Goal: Information Seeking & Learning: Check status

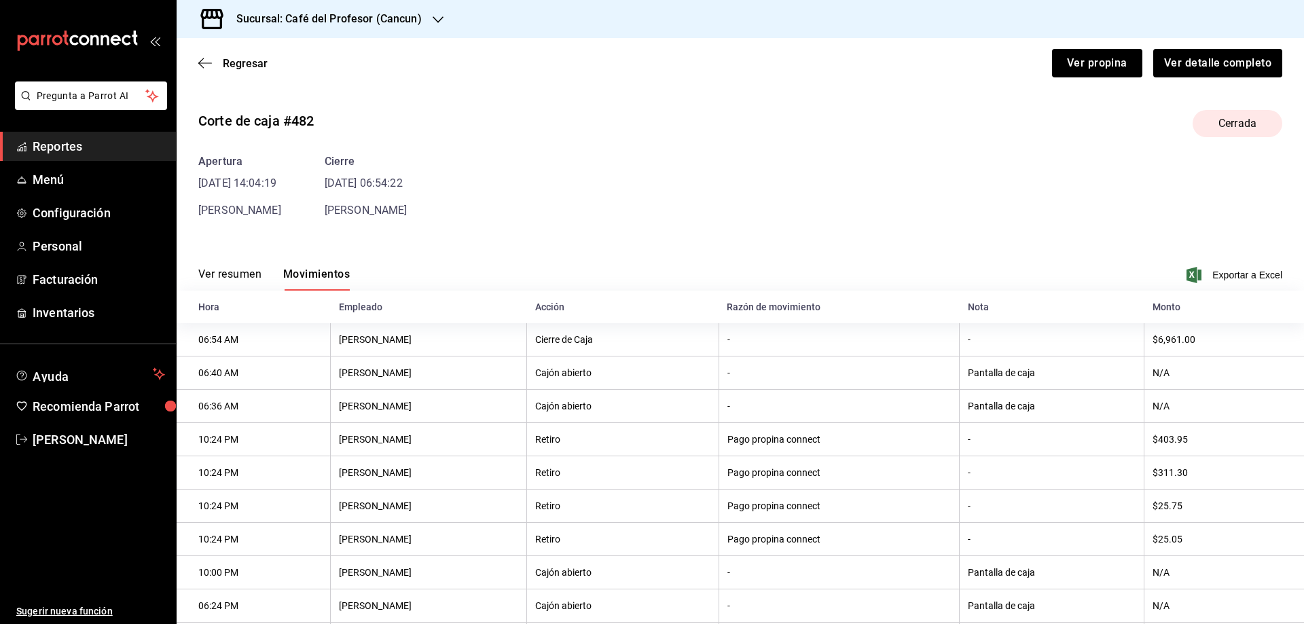
click at [407, 25] on h3 "Sucursal: Café del Profesor (Cancun)" at bounding box center [323, 19] width 196 height 16
click at [281, 86] on span "Café del Profesor (Acanceh)" at bounding box center [247, 89] width 121 height 14
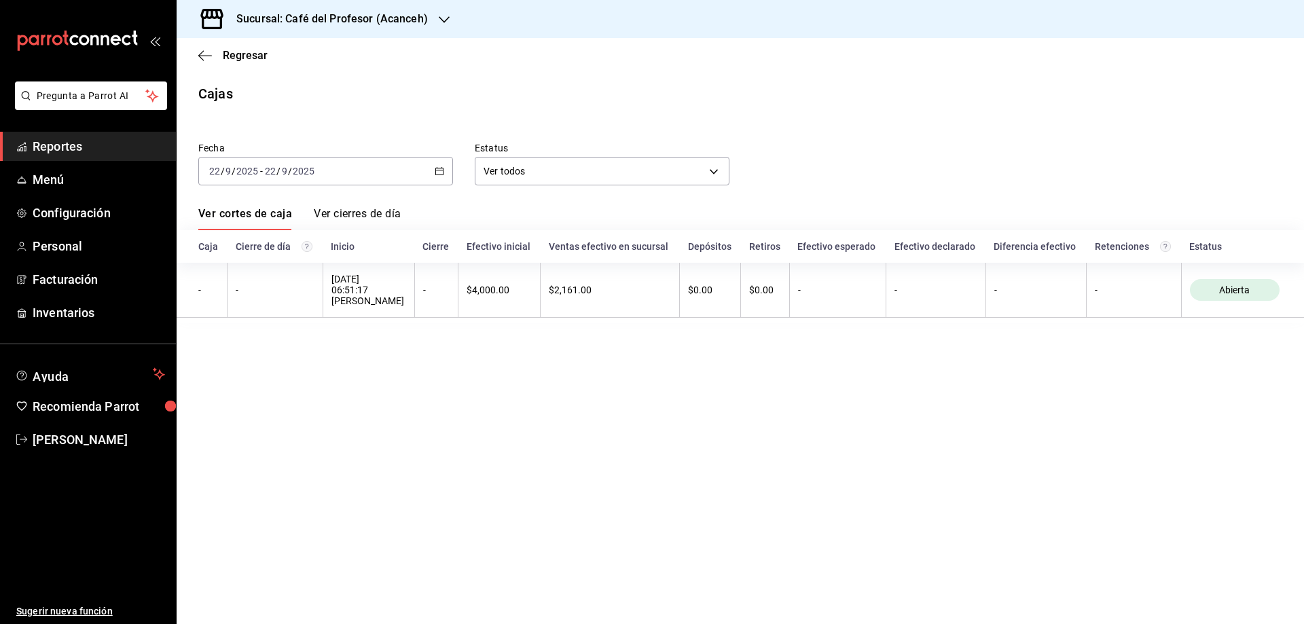
click at [442, 172] on icon "button" at bounding box center [440, 171] width 10 height 10
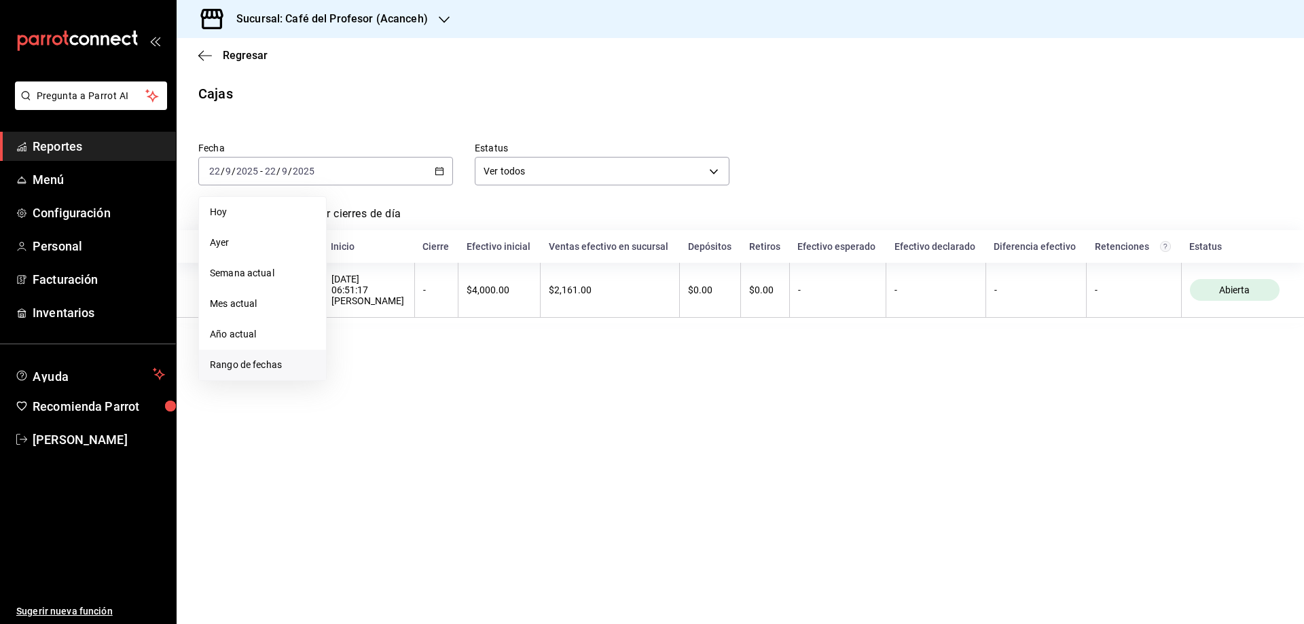
click at [226, 363] on span "Rango de fechas" at bounding box center [262, 365] width 105 height 14
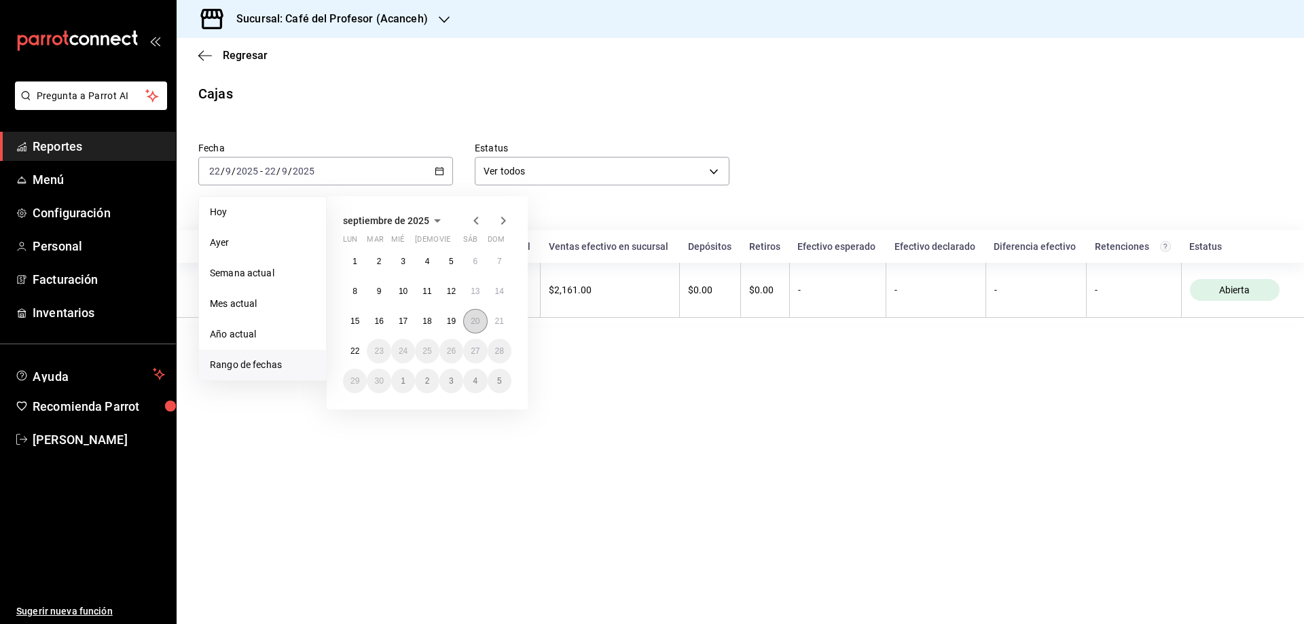
click at [472, 322] on abbr "20" at bounding box center [475, 321] width 9 height 10
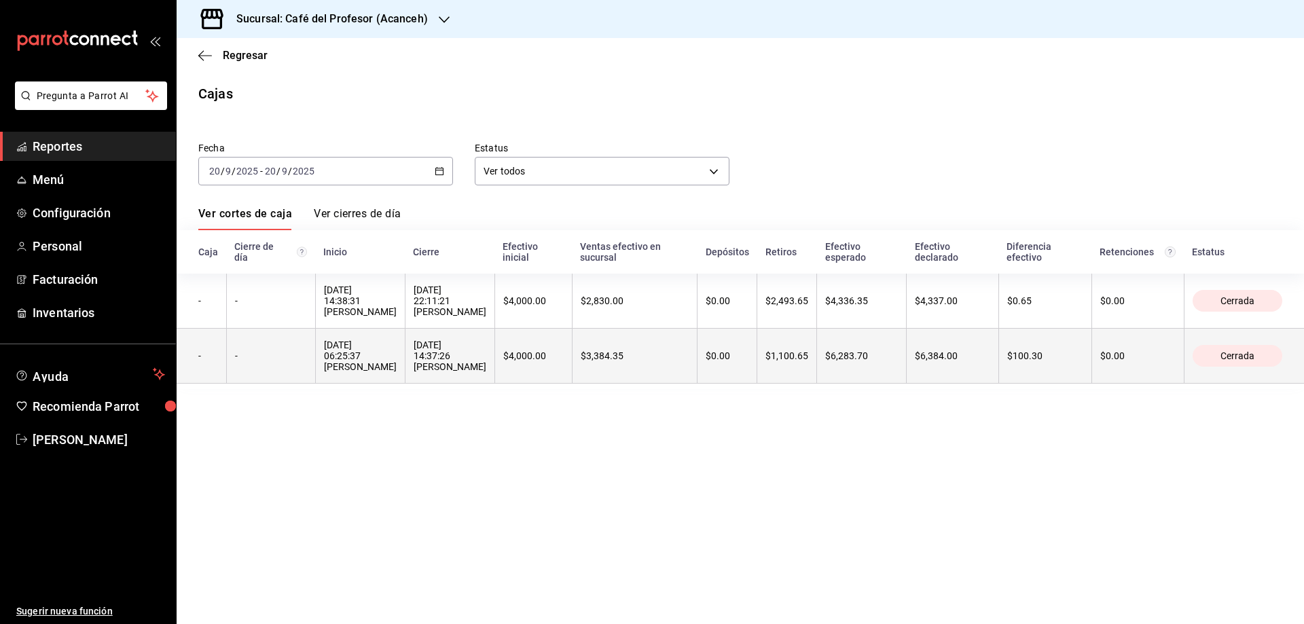
click at [341, 352] on div "[DATE] 06:25:37 [PERSON_NAME]" at bounding box center [360, 356] width 73 height 33
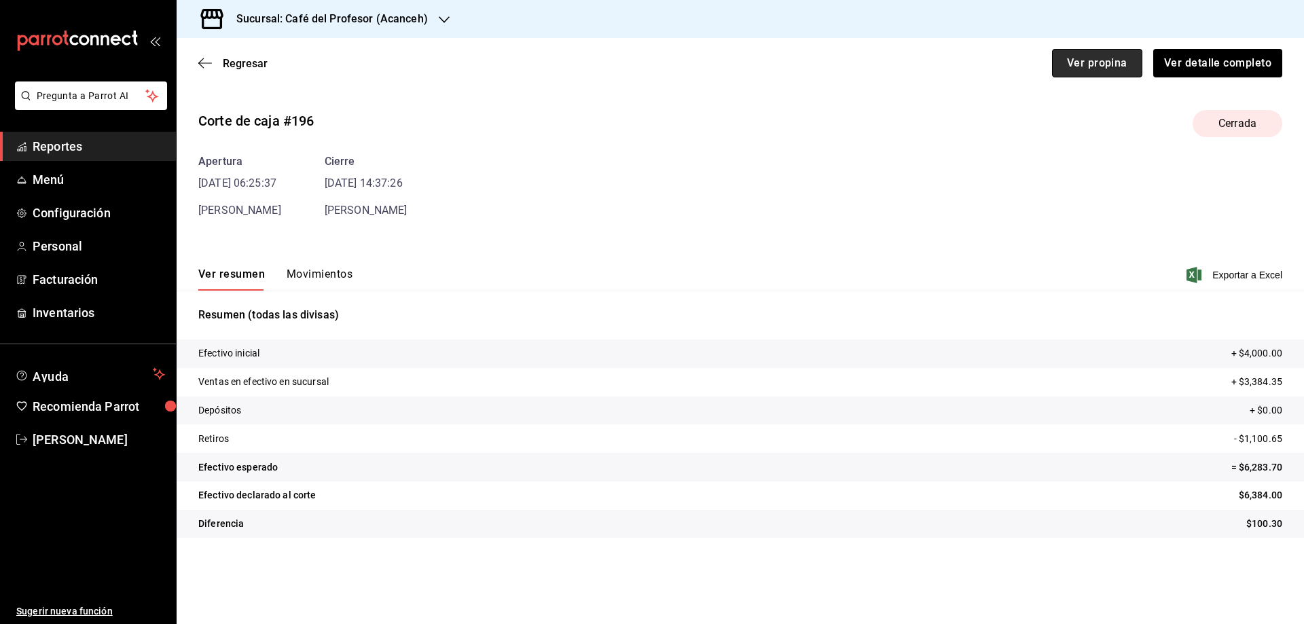
click at [1101, 54] on button "Ver propina" at bounding box center [1097, 63] width 90 height 29
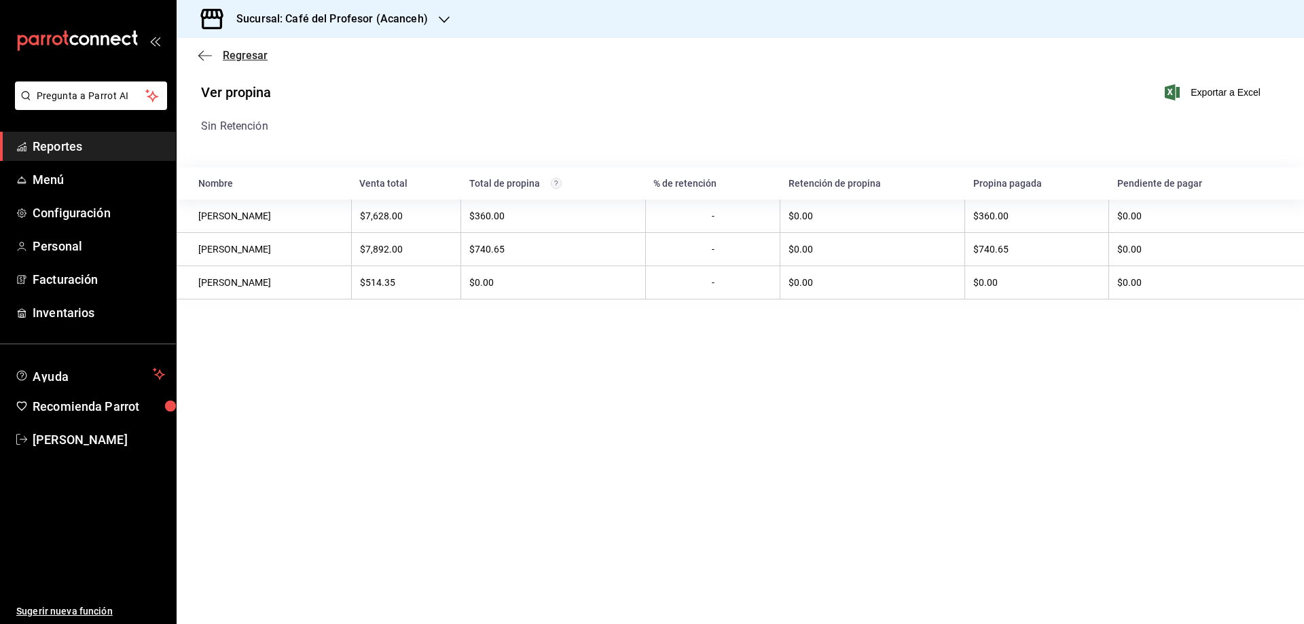
click at [238, 52] on span "Regresar" at bounding box center [245, 55] width 45 height 13
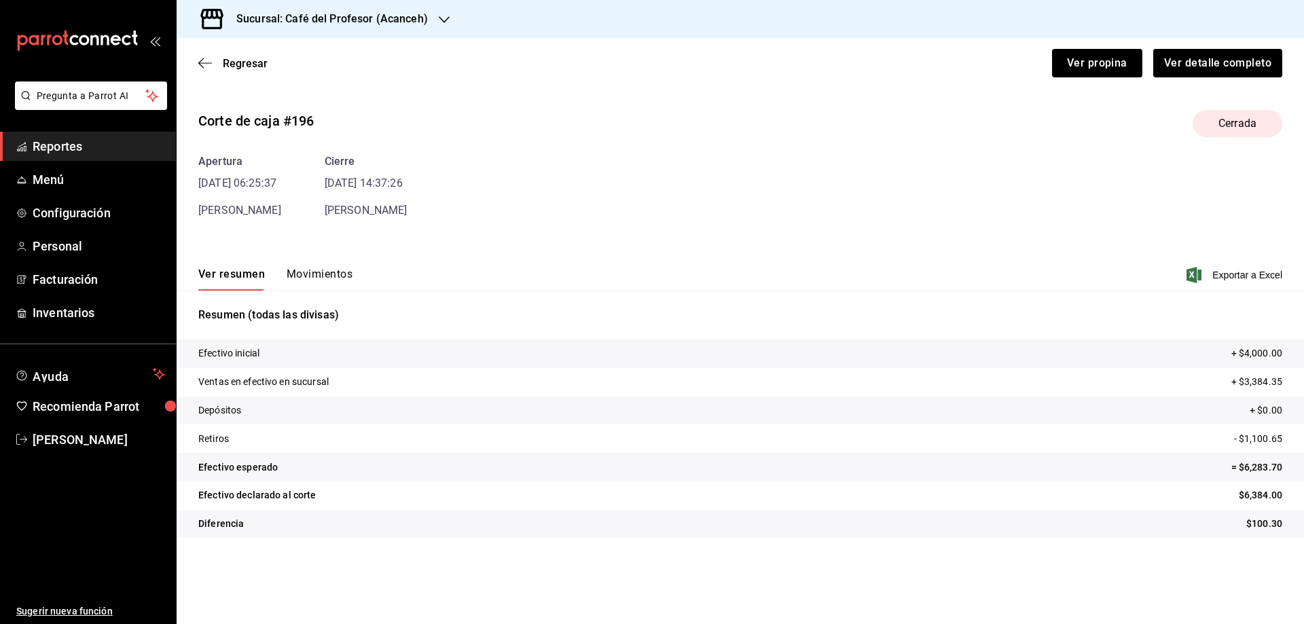
drag, startPoint x: 350, startPoint y: 273, endPoint x: 344, endPoint y: 277, distance: 7.3
click at [350, 273] on button "Movimientos" at bounding box center [320, 279] width 66 height 23
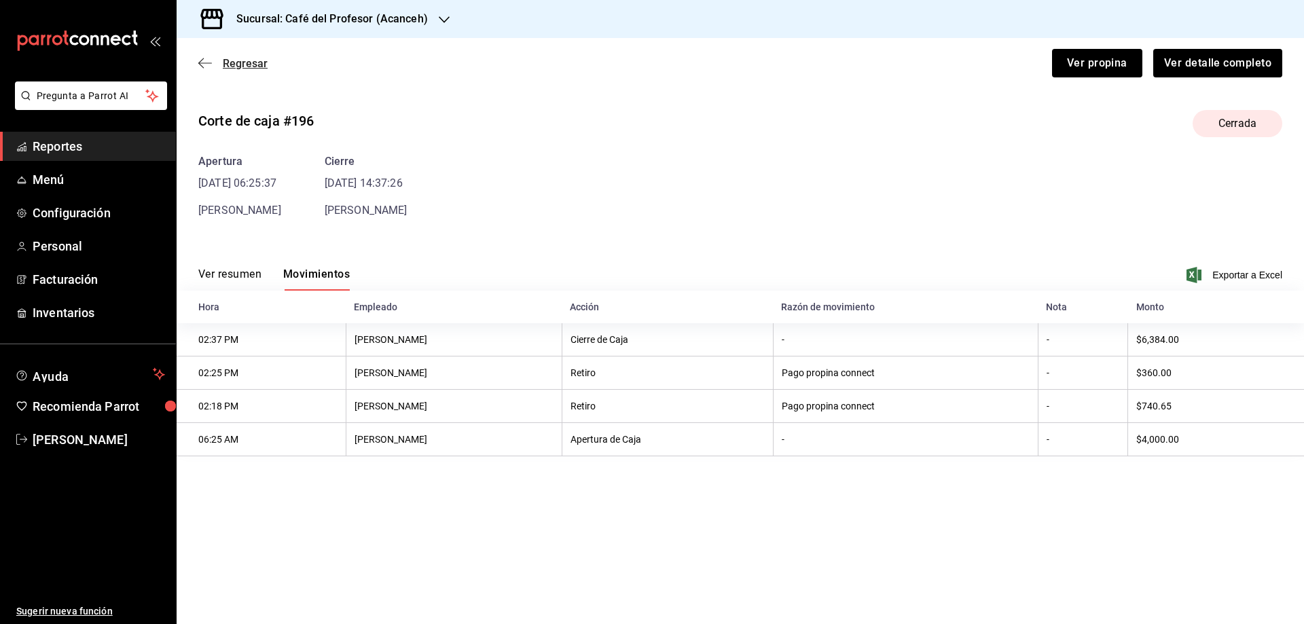
click at [240, 61] on span "Regresar" at bounding box center [245, 63] width 45 height 13
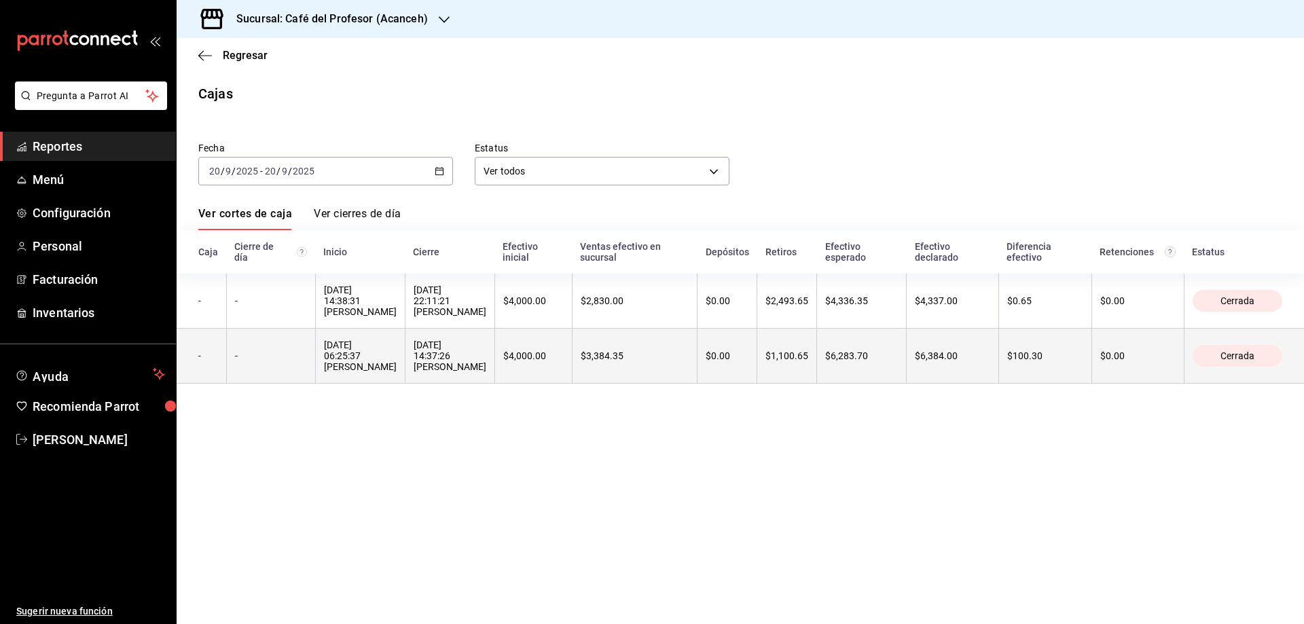
click at [373, 341] on div "[DATE] 06:25:37 [PERSON_NAME]" at bounding box center [360, 356] width 73 height 33
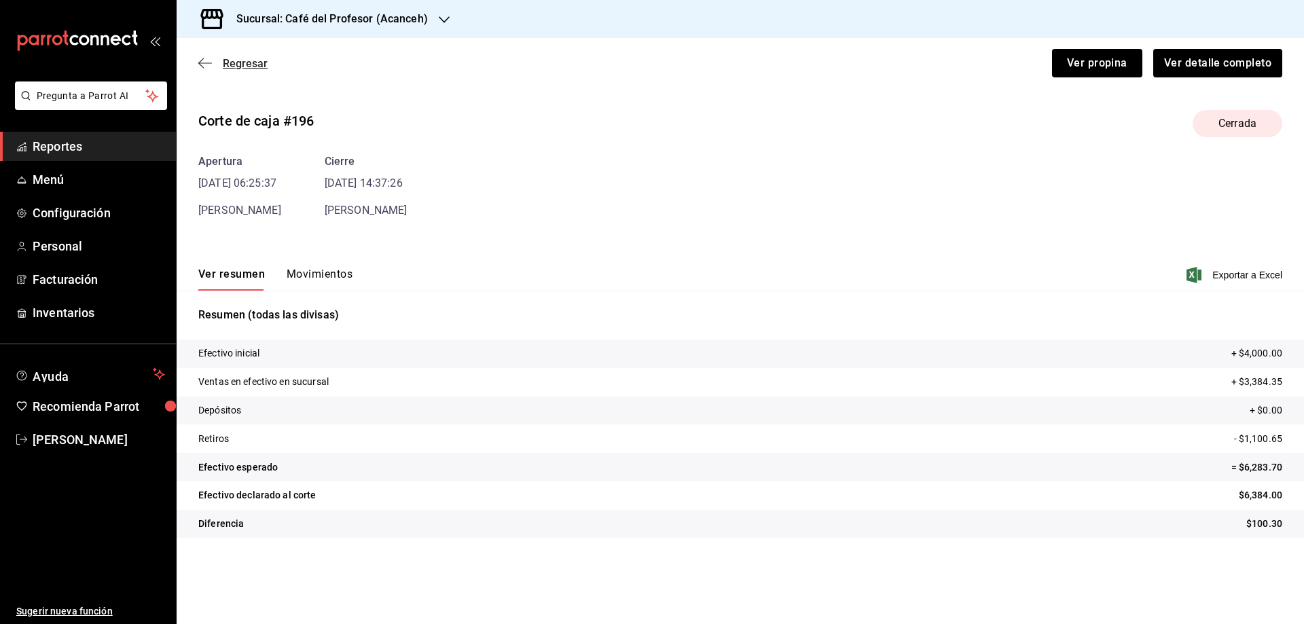
click at [242, 69] on span "Regresar" at bounding box center [245, 63] width 45 height 13
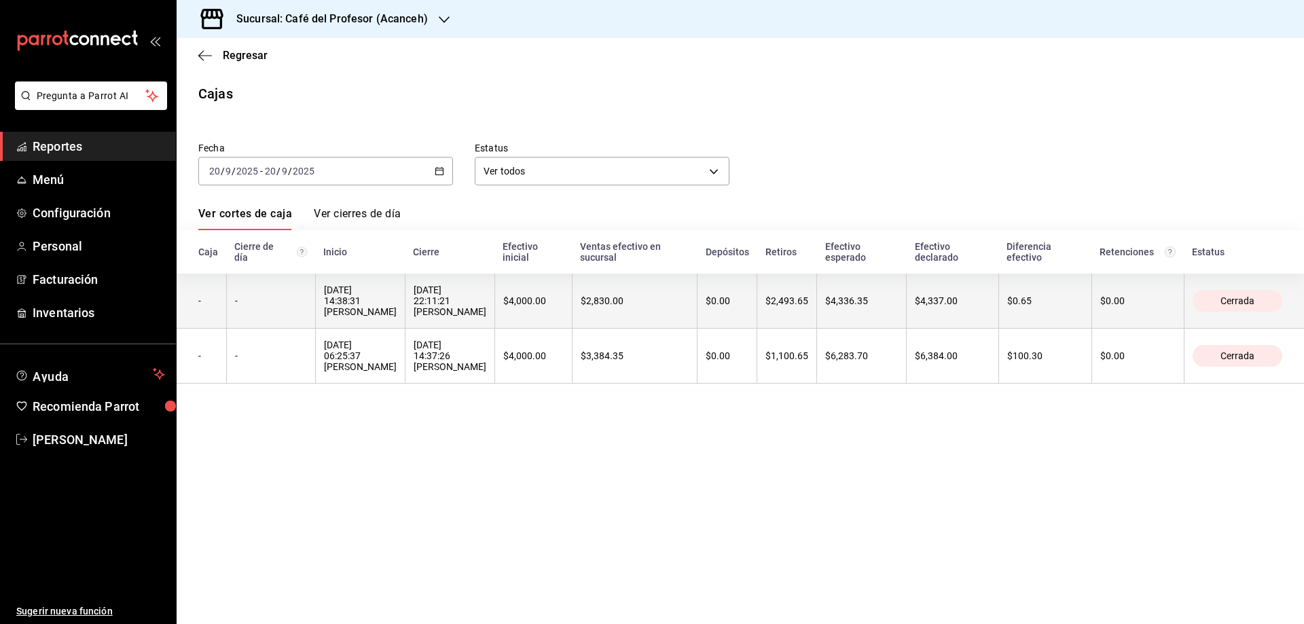
click at [359, 286] on div "[DATE] 14:38:31 [PERSON_NAME]" at bounding box center [360, 301] width 73 height 33
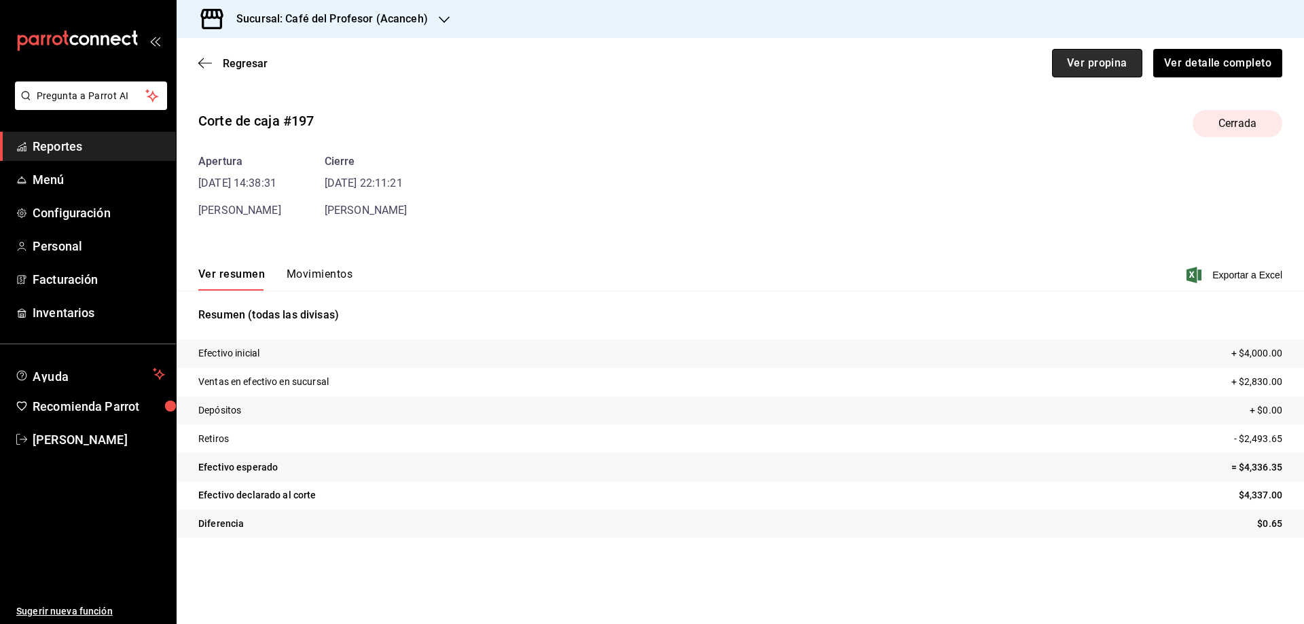
click at [1089, 65] on button "Ver propina" at bounding box center [1097, 63] width 90 height 29
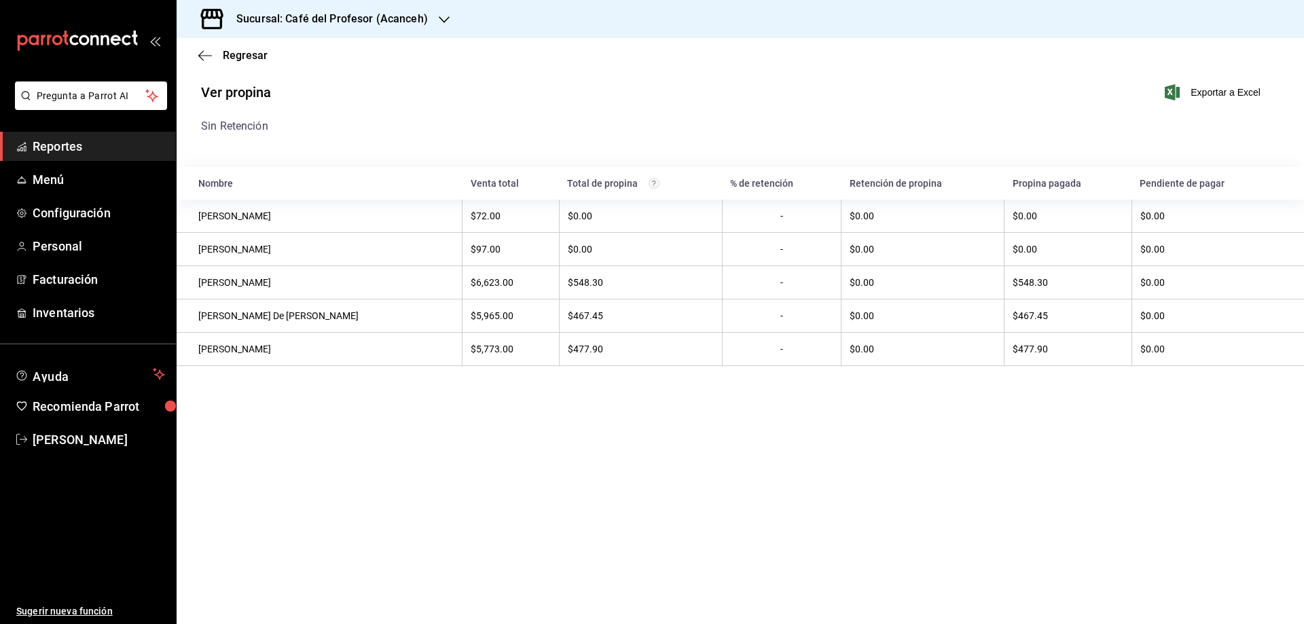
click at [237, 90] on h1 "Ver propina" at bounding box center [236, 93] width 70 height 18
click at [229, 62] on div "Regresar" at bounding box center [740, 55] width 1127 height 35
click at [230, 60] on span "Regresar" at bounding box center [245, 55] width 45 height 13
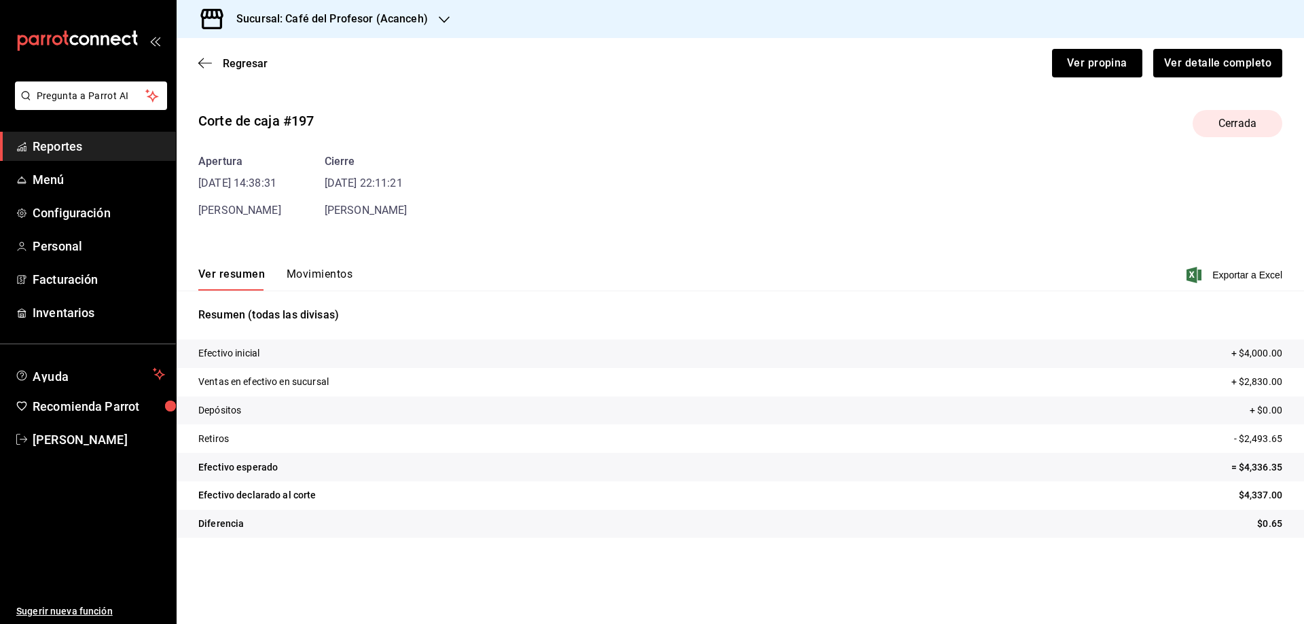
click at [324, 277] on button "Movimientos" at bounding box center [320, 279] width 66 height 23
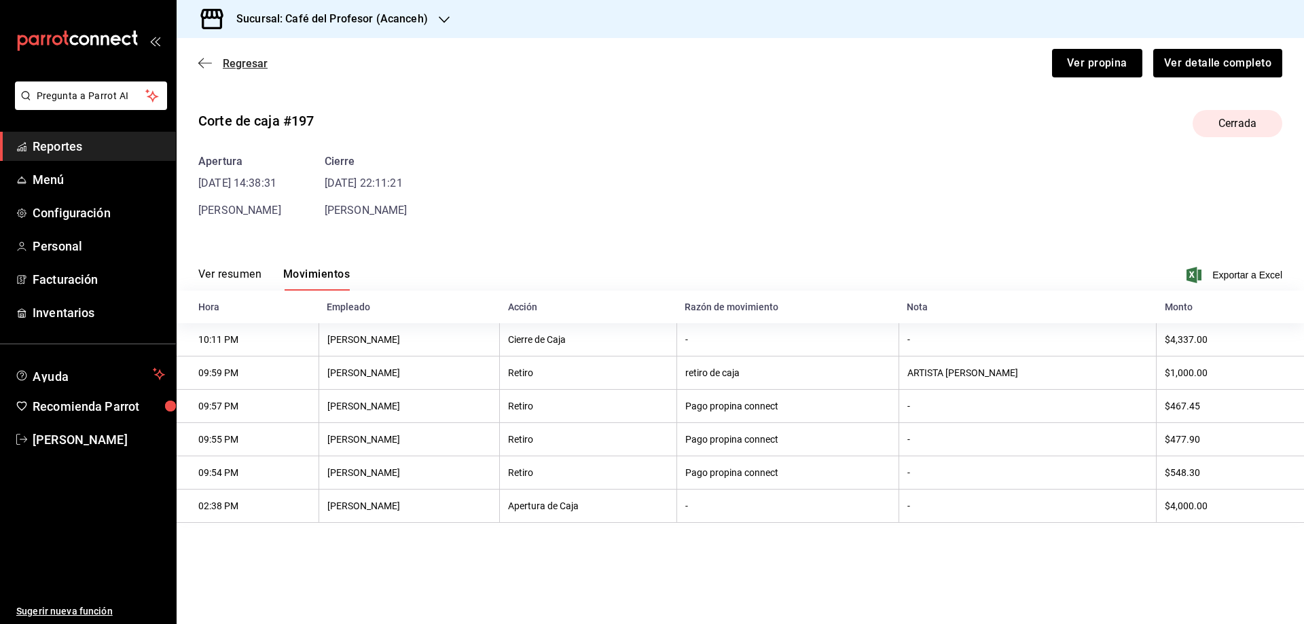
click at [227, 67] on span "Regresar" at bounding box center [245, 63] width 45 height 13
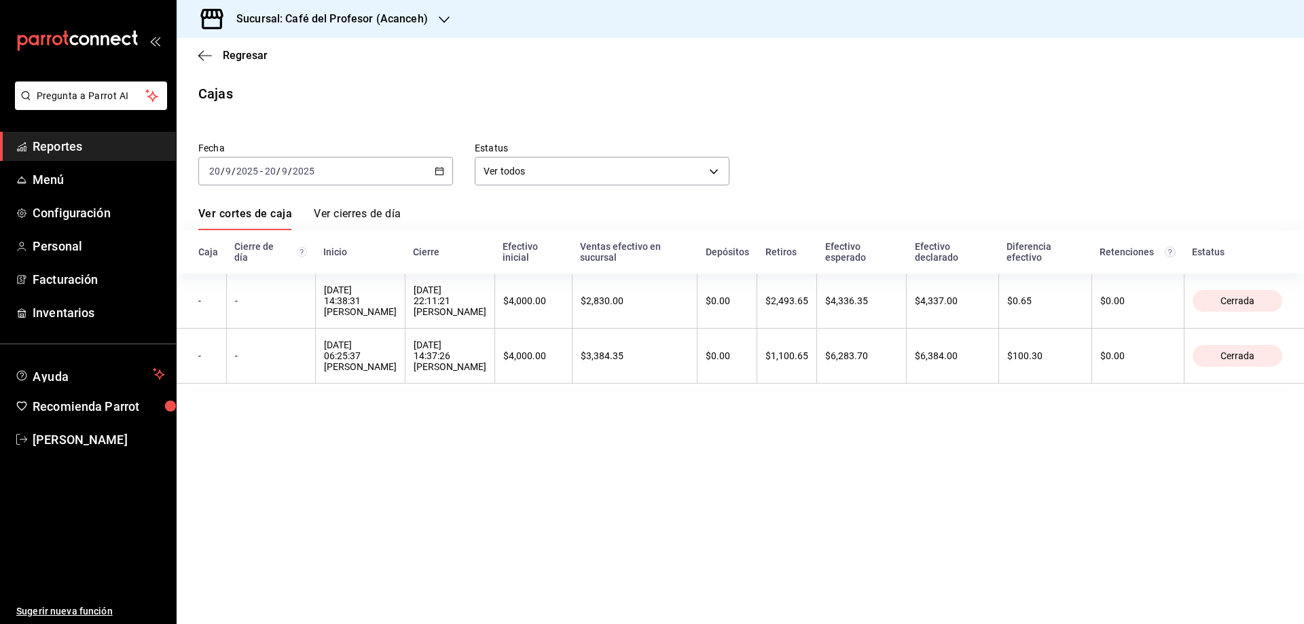
click at [249, 45] on div "Regresar" at bounding box center [740, 55] width 1127 height 35
click at [246, 57] on span "Regresar" at bounding box center [245, 55] width 45 height 13
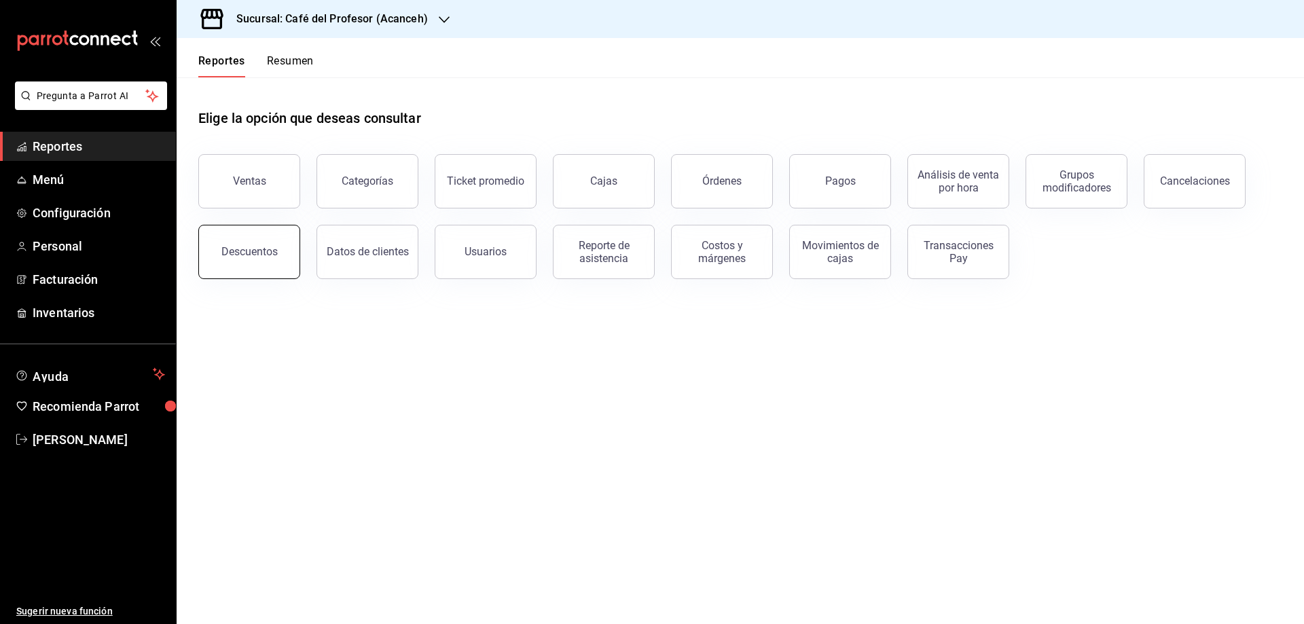
click at [253, 255] on div "Descuentos" at bounding box center [249, 251] width 56 height 13
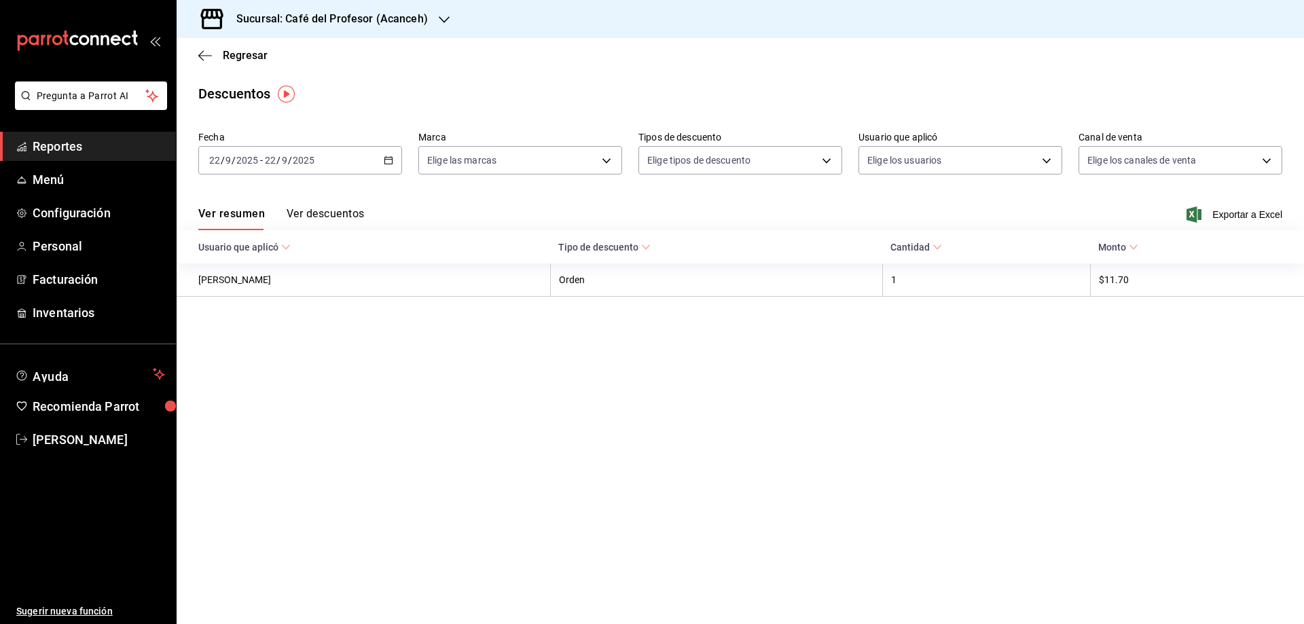
click at [391, 159] on icon "button" at bounding box center [389, 161] width 10 height 10
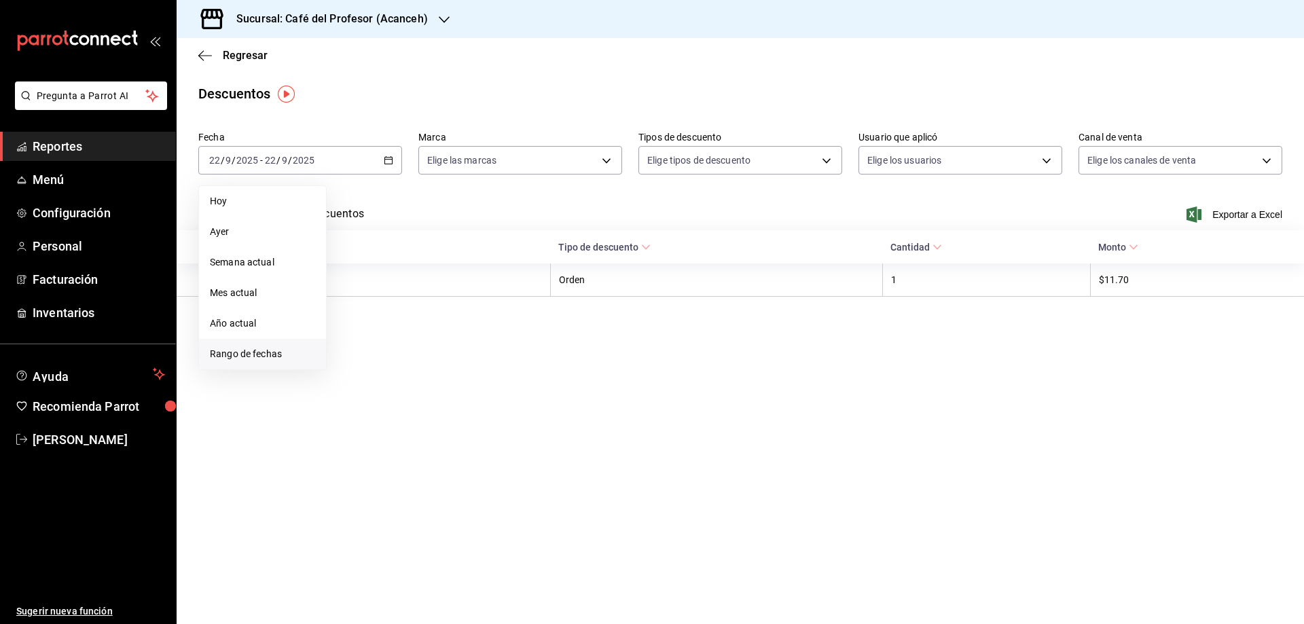
click at [243, 359] on span "Rango de fechas" at bounding box center [262, 354] width 105 height 14
click at [467, 312] on button "20" at bounding box center [475, 310] width 24 height 24
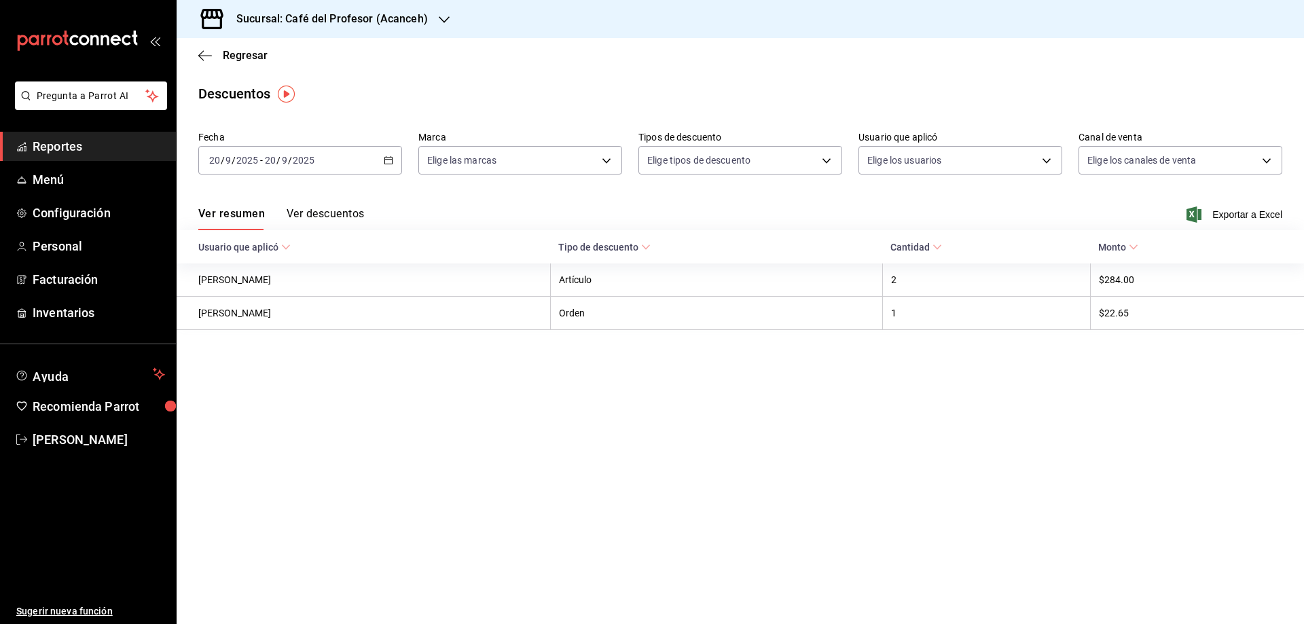
click at [355, 219] on button "Ver descuentos" at bounding box center [325, 218] width 77 height 23
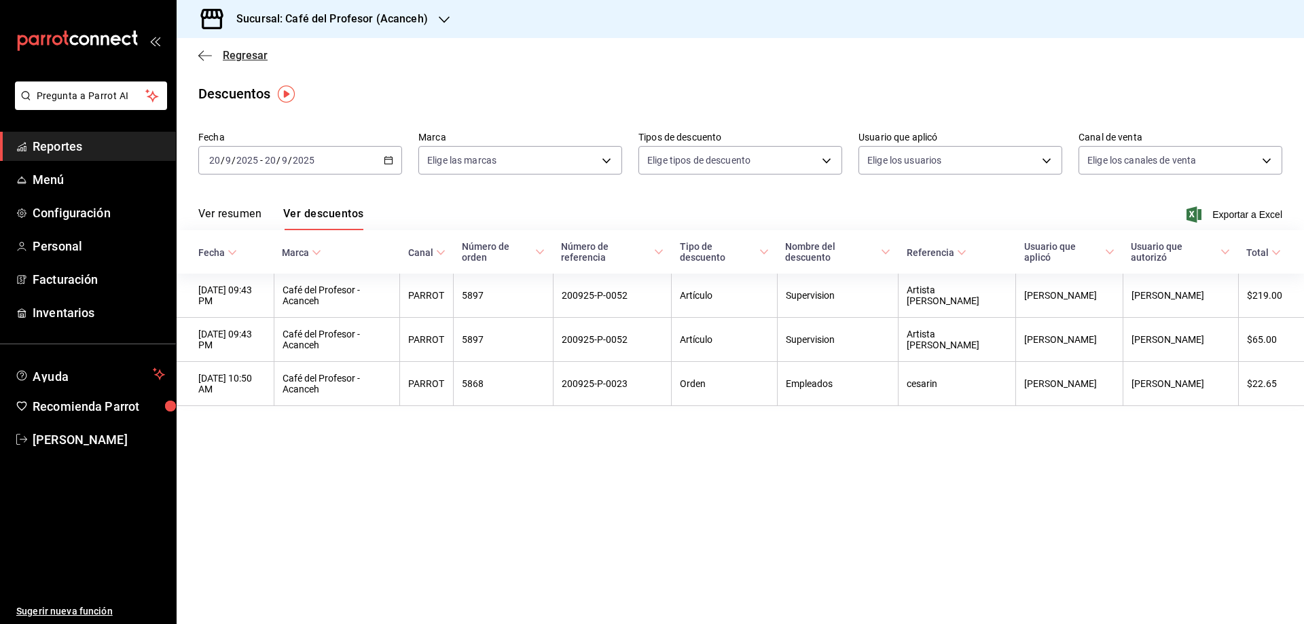
click at [240, 49] on span "Regresar" at bounding box center [245, 55] width 45 height 13
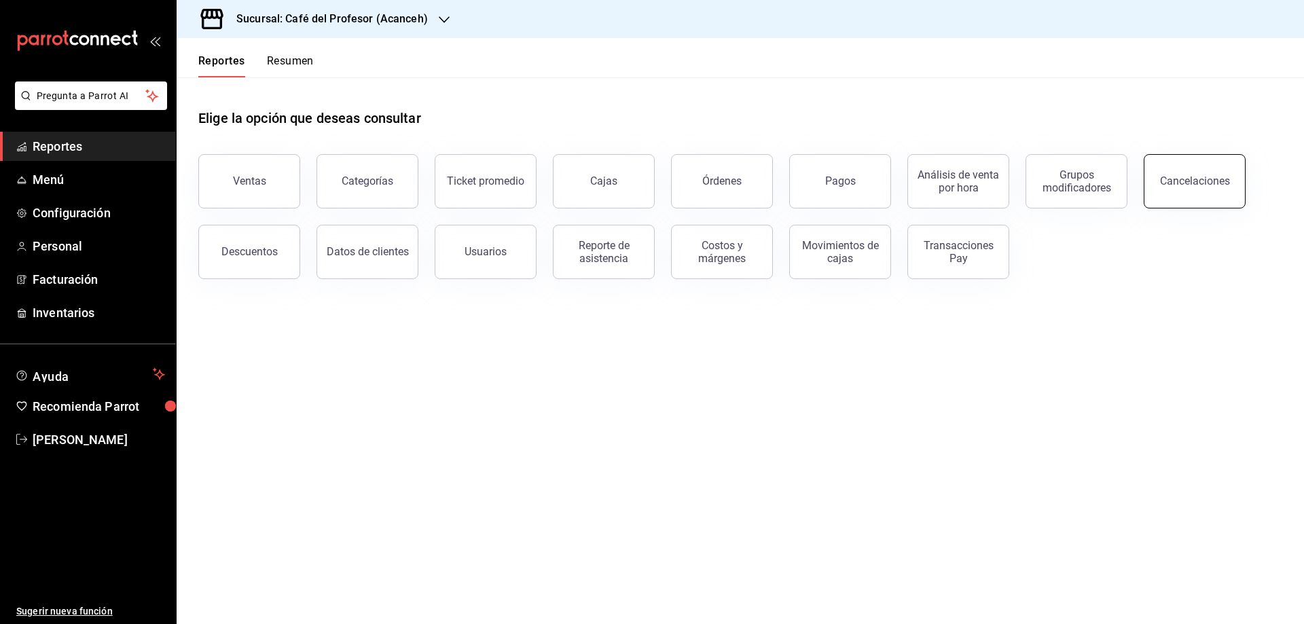
click at [1186, 184] on div "Cancelaciones" at bounding box center [1195, 181] width 70 height 13
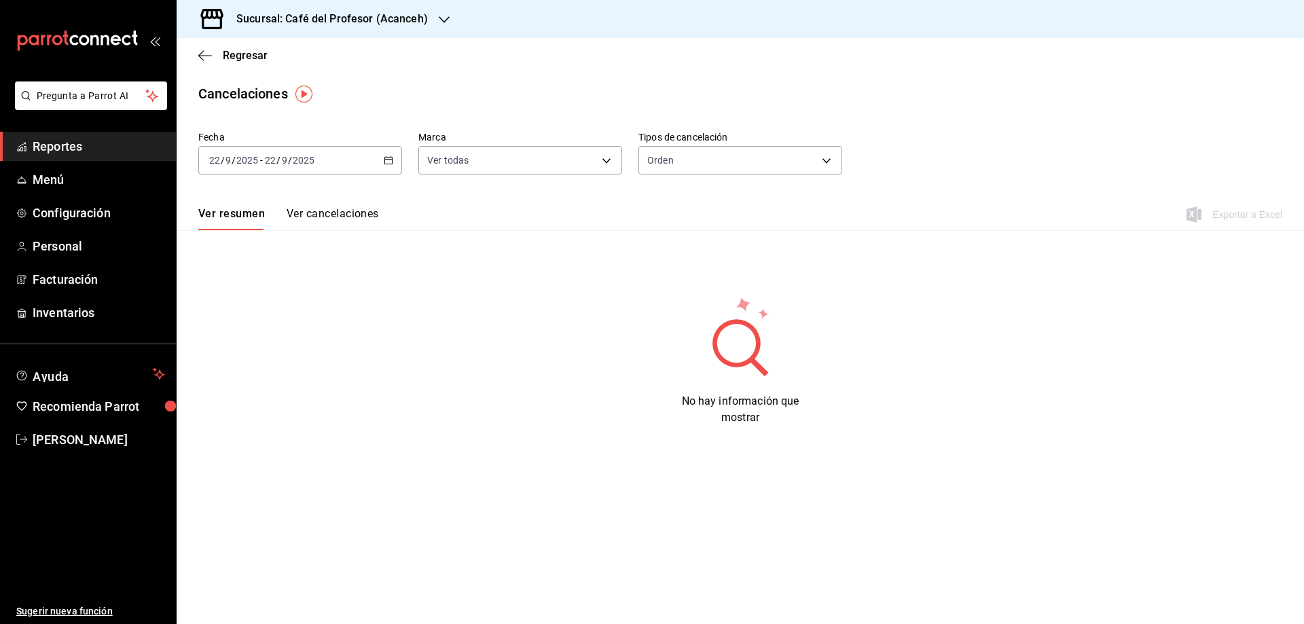
click at [385, 159] on \(Stroke\) "button" at bounding box center [388, 160] width 8 height 7
click at [253, 358] on span "Rango de fechas" at bounding box center [262, 354] width 105 height 14
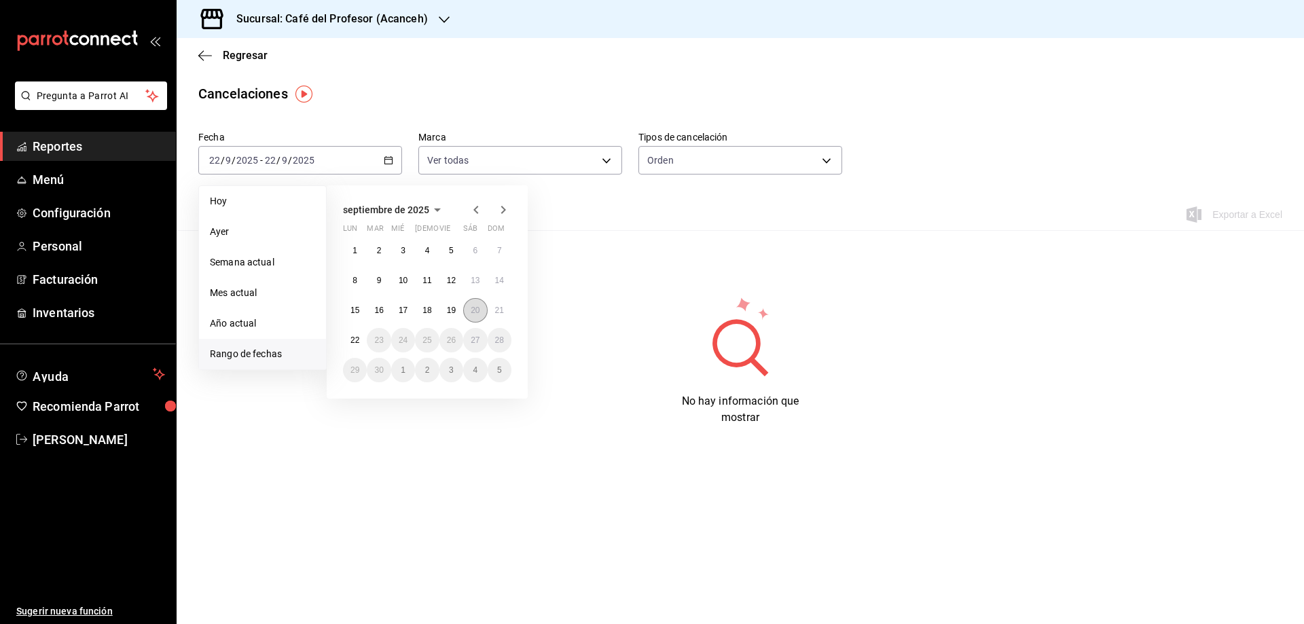
click at [472, 308] on abbr "20" at bounding box center [475, 311] width 9 height 10
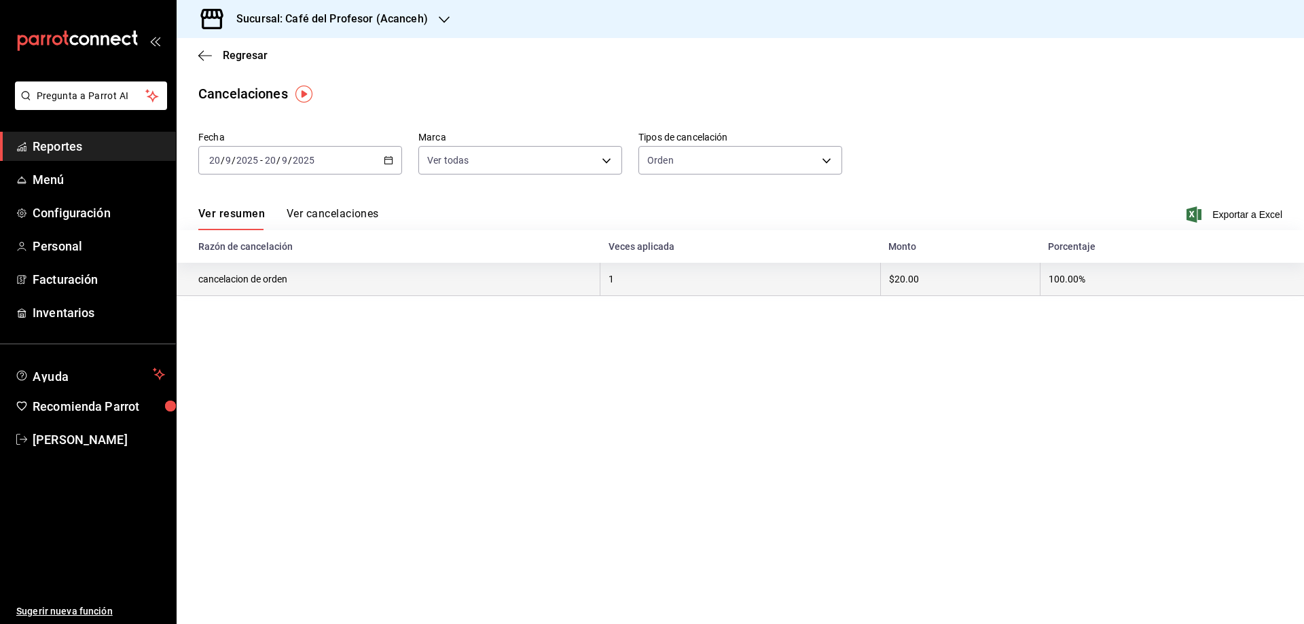
click at [259, 285] on th "cancelacion de orden" at bounding box center [389, 279] width 424 height 33
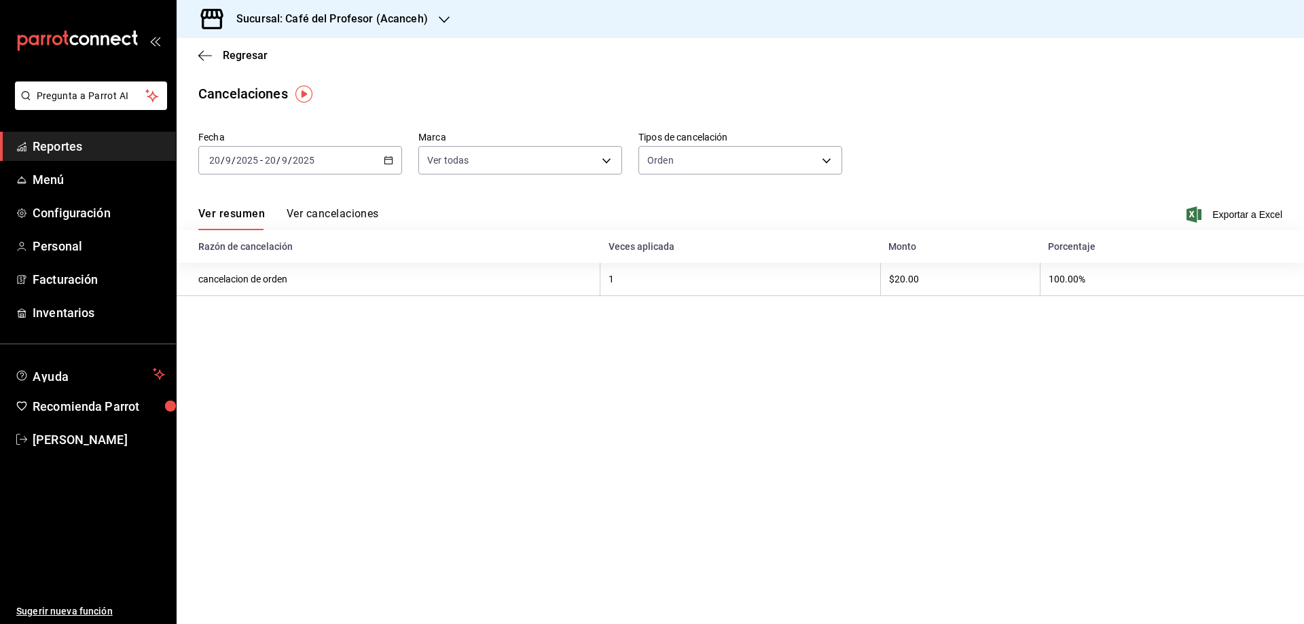
click at [333, 212] on button "Ver cancelaciones" at bounding box center [333, 218] width 92 height 23
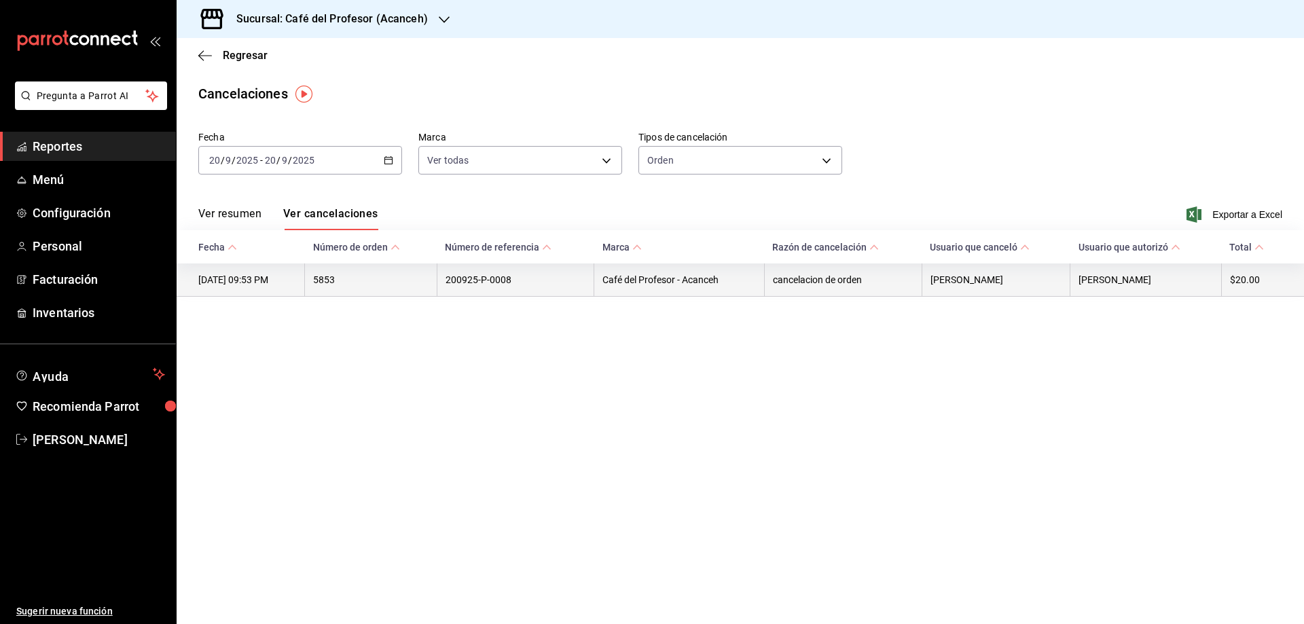
click at [300, 277] on th "[DATE] 09:53 PM" at bounding box center [241, 280] width 128 height 33
click at [263, 274] on th "[DATE] 09:53 PM" at bounding box center [241, 280] width 128 height 33
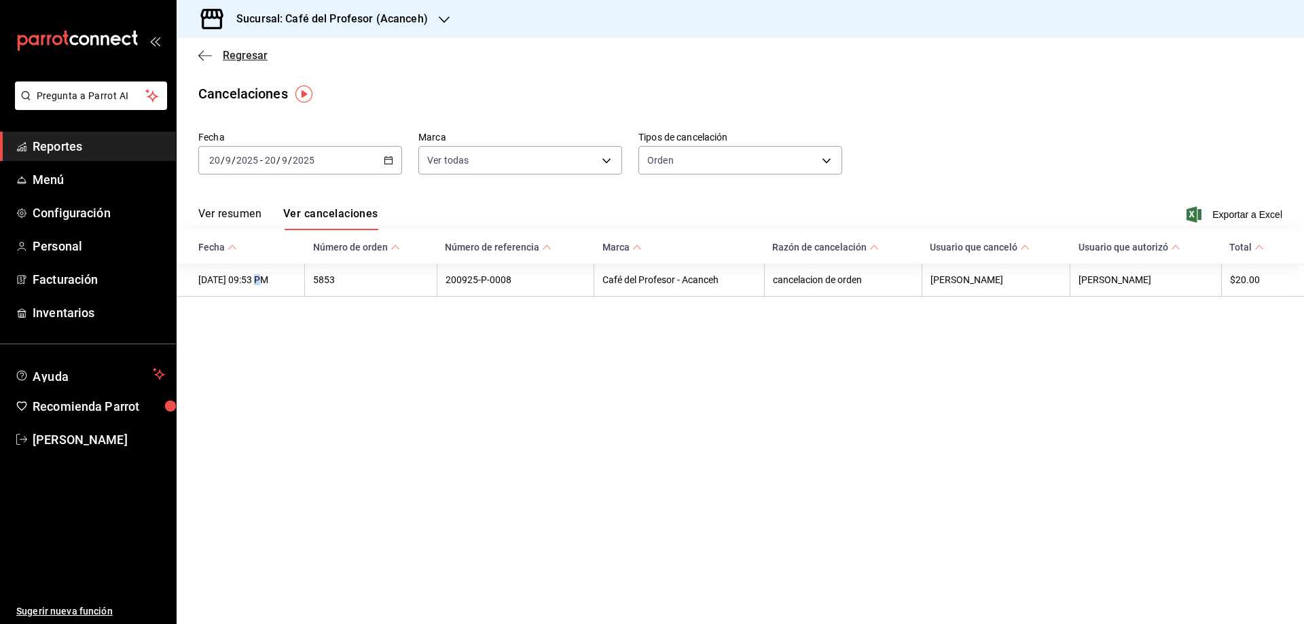
click at [257, 58] on span "Regresar" at bounding box center [245, 55] width 45 height 13
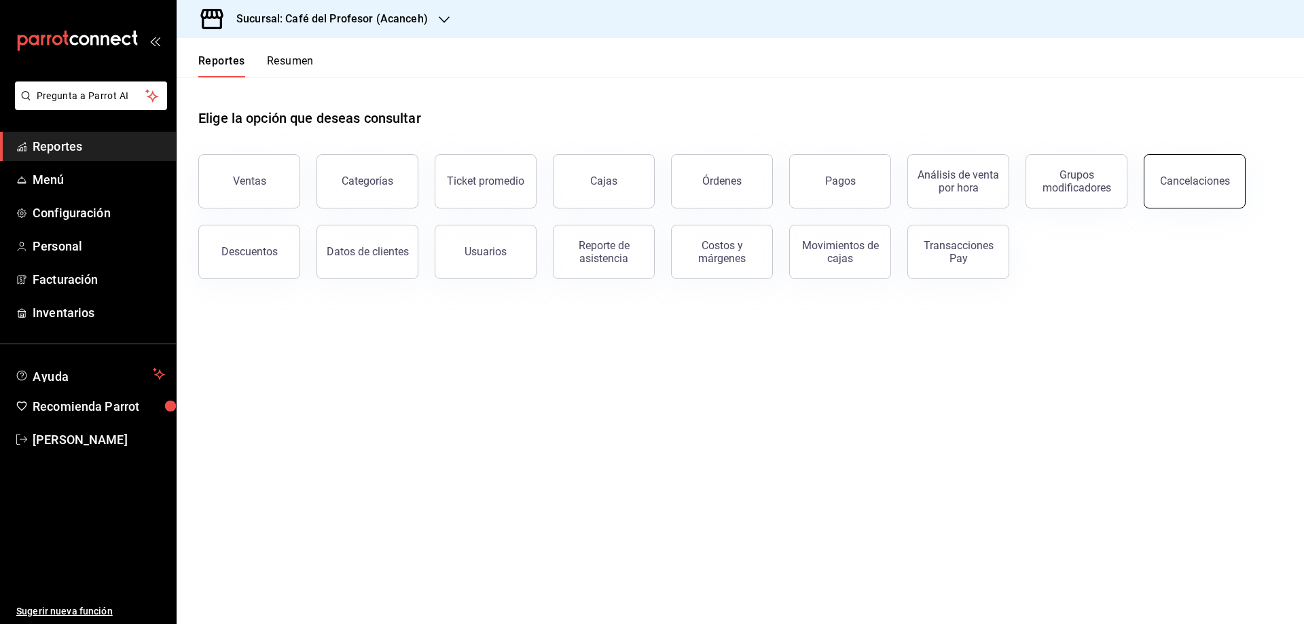
click at [1195, 182] on div "Cancelaciones" at bounding box center [1195, 181] width 70 height 13
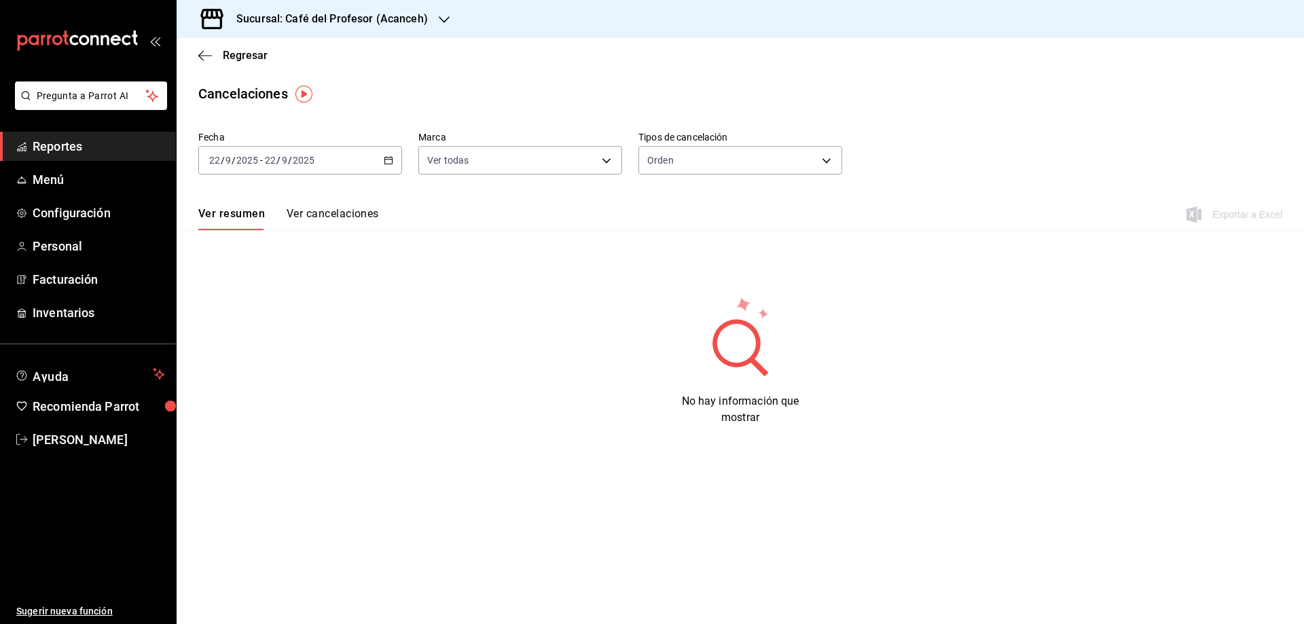
click at [384, 158] on icon "button" at bounding box center [389, 161] width 10 height 10
click at [228, 355] on span "Rango de fechas" at bounding box center [262, 354] width 105 height 14
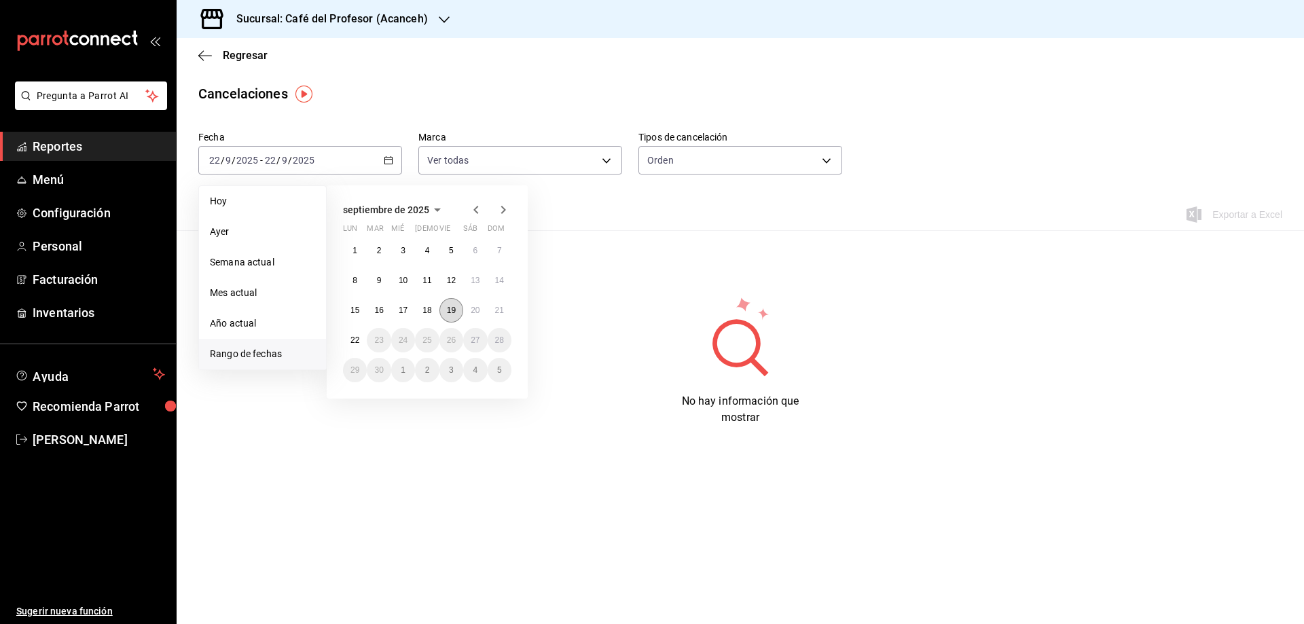
click at [451, 308] on abbr "19" at bounding box center [451, 311] width 9 height 10
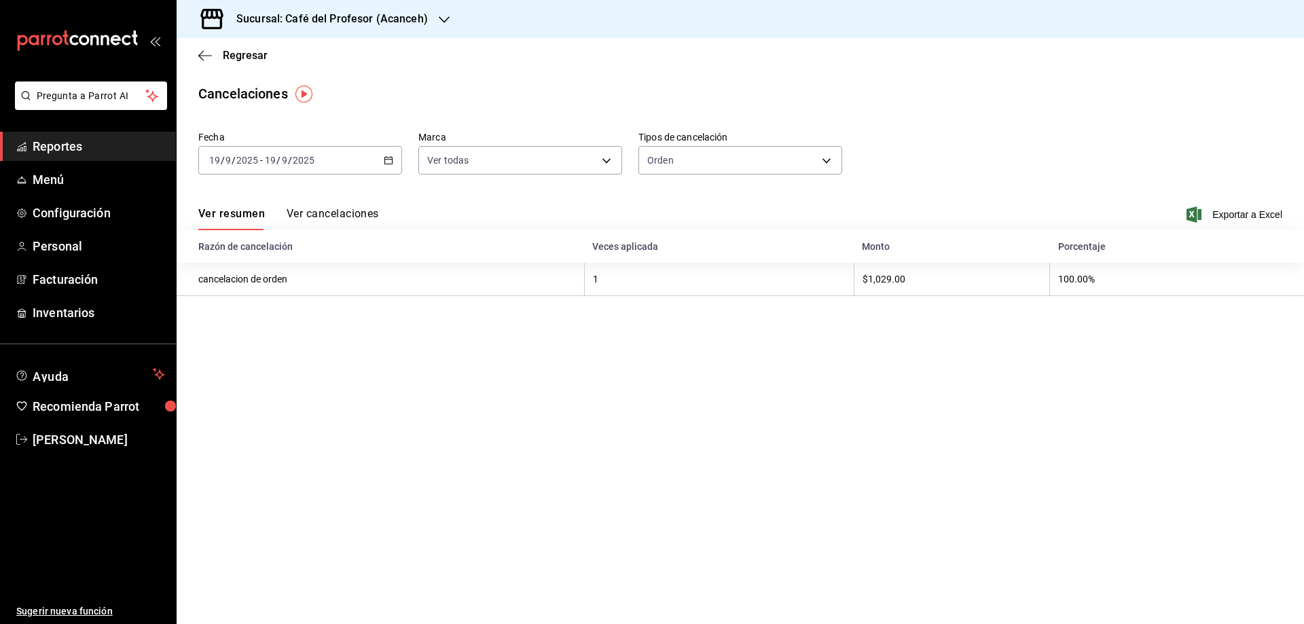
click at [350, 214] on button "Ver cancelaciones" at bounding box center [333, 218] width 92 height 23
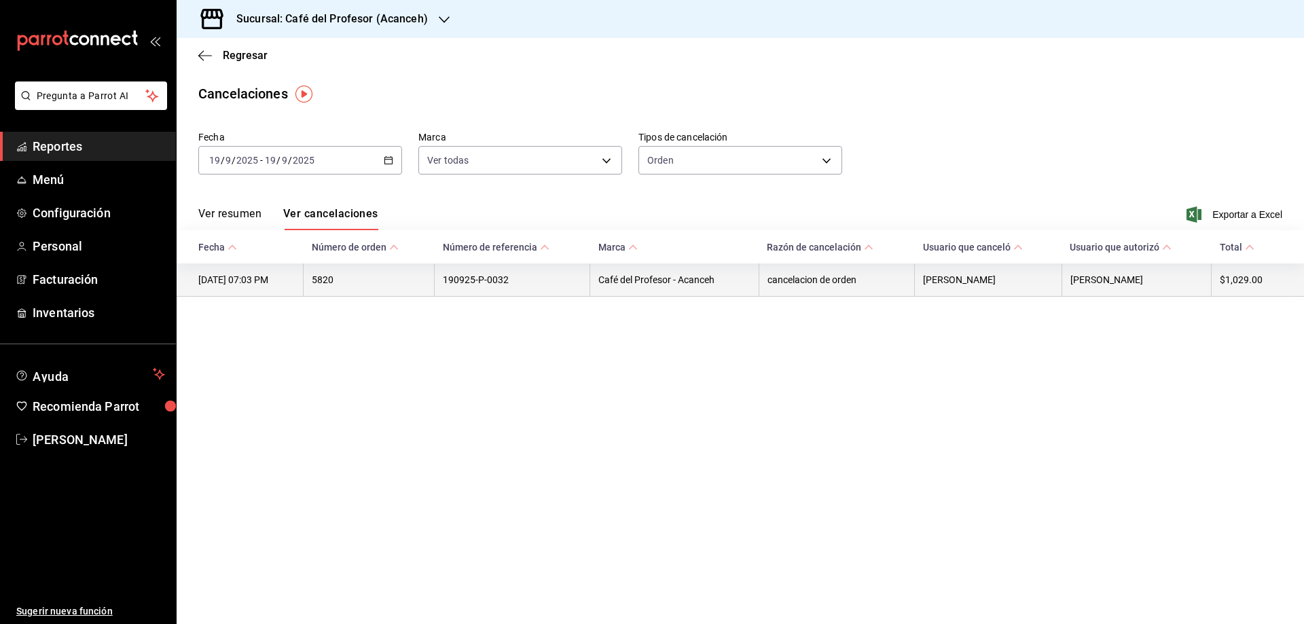
click at [276, 282] on th "[DATE] 07:03 PM" at bounding box center [240, 280] width 127 height 33
click at [497, 278] on th "190925-P-0032" at bounding box center [513, 280] width 156 height 33
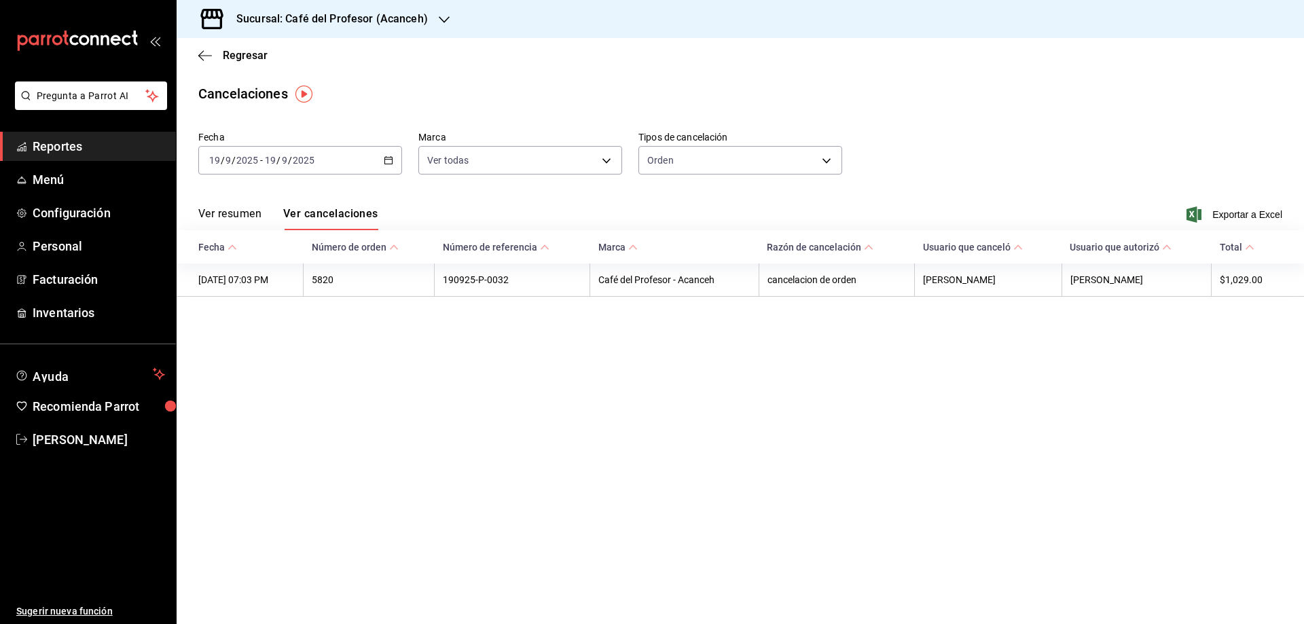
click at [346, 209] on button "Ver cancelaciones" at bounding box center [330, 218] width 95 height 23
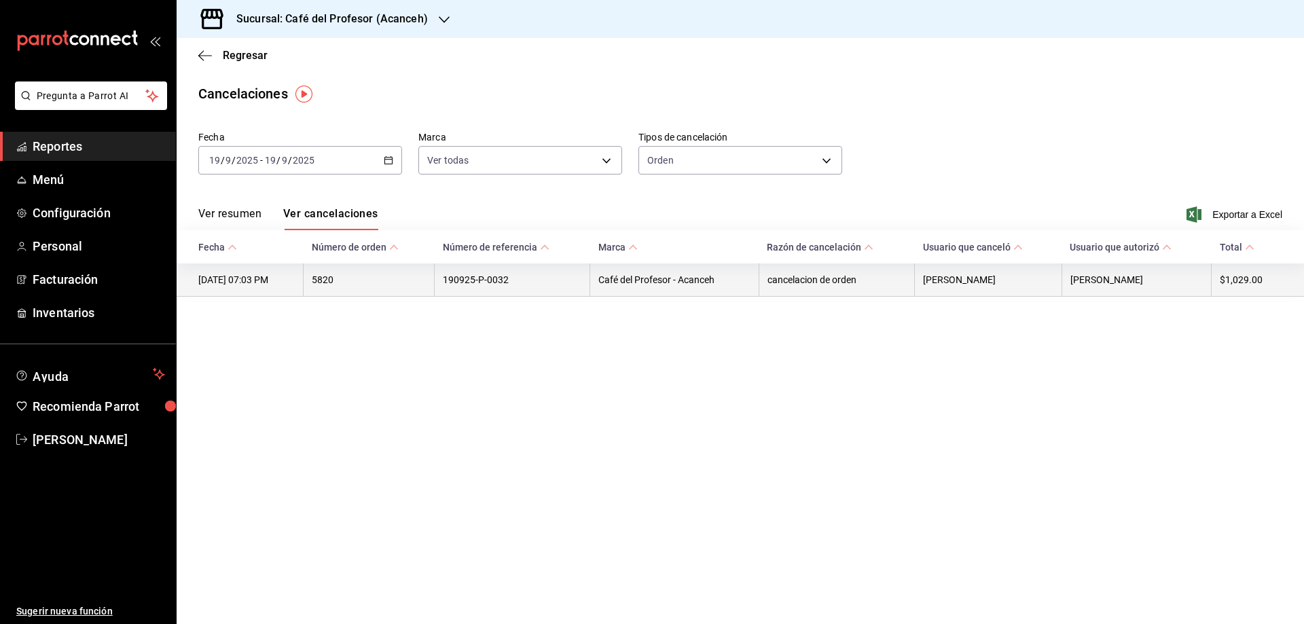
click at [270, 284] on th "[DATE] 07:03 PM" at bounding box center [240, 280] width 127 height 33
click at [1174, 280] on th "[PERSON_NAME]" at bounding box center [1136, 280] width 149 height 33
click at [1124, 279] on th "[PERSON_NAME]" at bounding box center [1136, 280] width 149 height 33
click at [1084, 289] on th "[PERSON_NAME]" at bounding box center [1136, 280] width 149 height 33
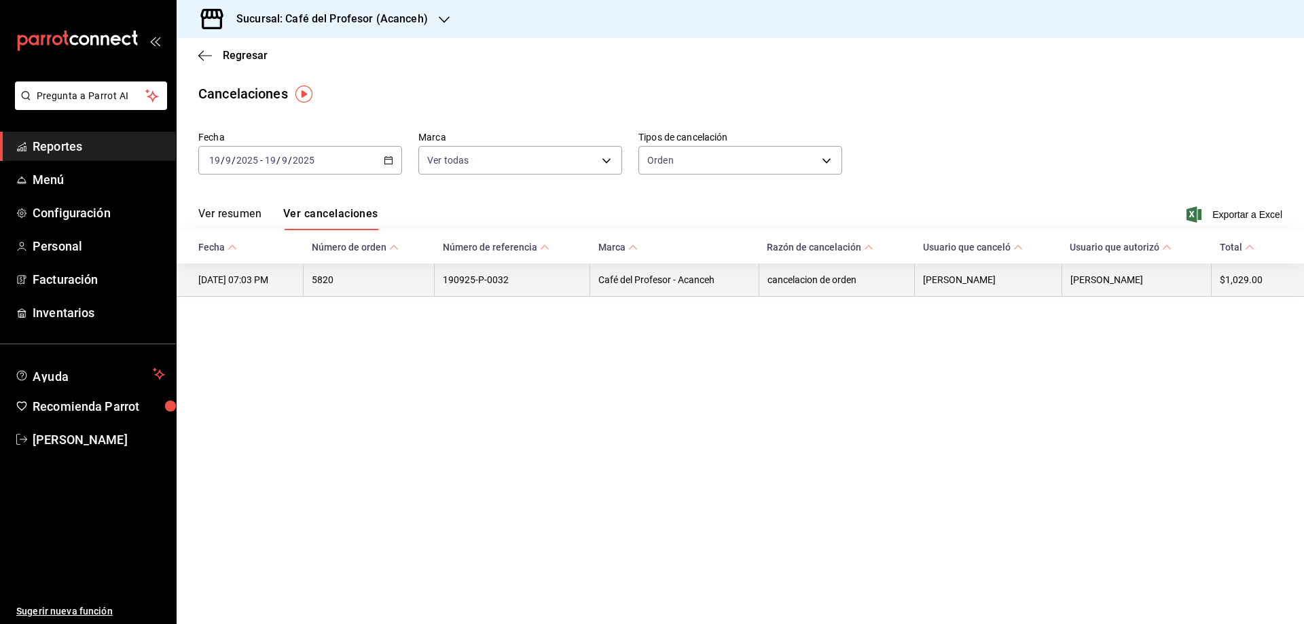
click at [1078, 288] on th "[PERSON_NAME]" at bounding box center [1136, 280] width 149 height 33
drag, startPoint x: 808, startPoint y: 285, endPoint x: 727, endPoint y: 270, distance: 81.5
click at [807, 285] on th "cancelacion de orden" at bounding box center [837, 280] width 156 height 33
click at [648, 285] on th "Café del Profesor - Acanceh" at bounding box center [674, 280] width 168 height 33
click at [486, 282] on th "190925-P-0032" at bounding box center [513, 280] width 156 height 33
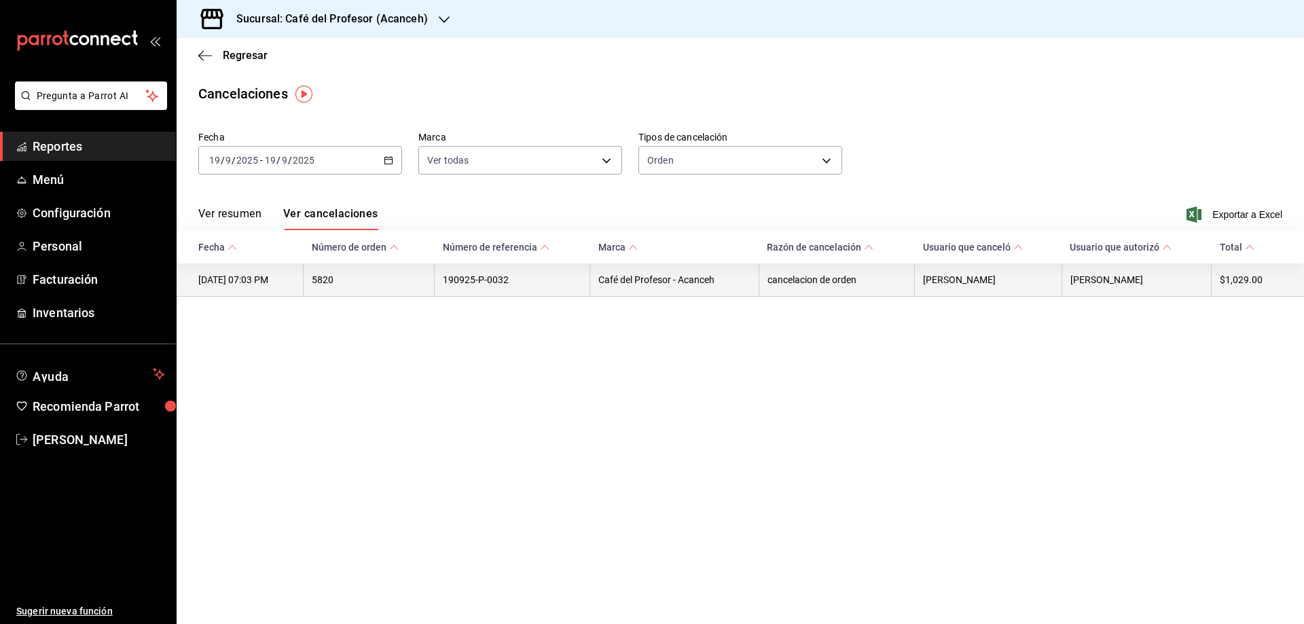
click at [483, 280] on th "190925-P-0032" at bounding box center [513, 280] width 156 height 33
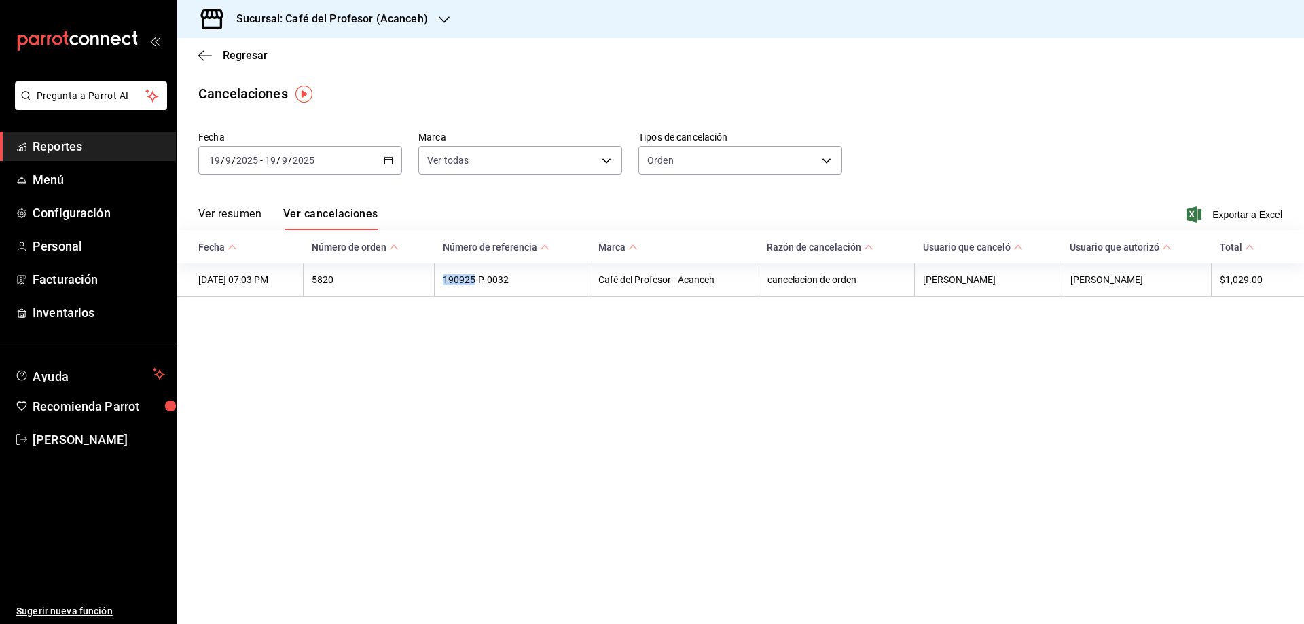
click at [249, 219] on button "Ver resumen" at bounding box center [229, 218] width 63 height 23
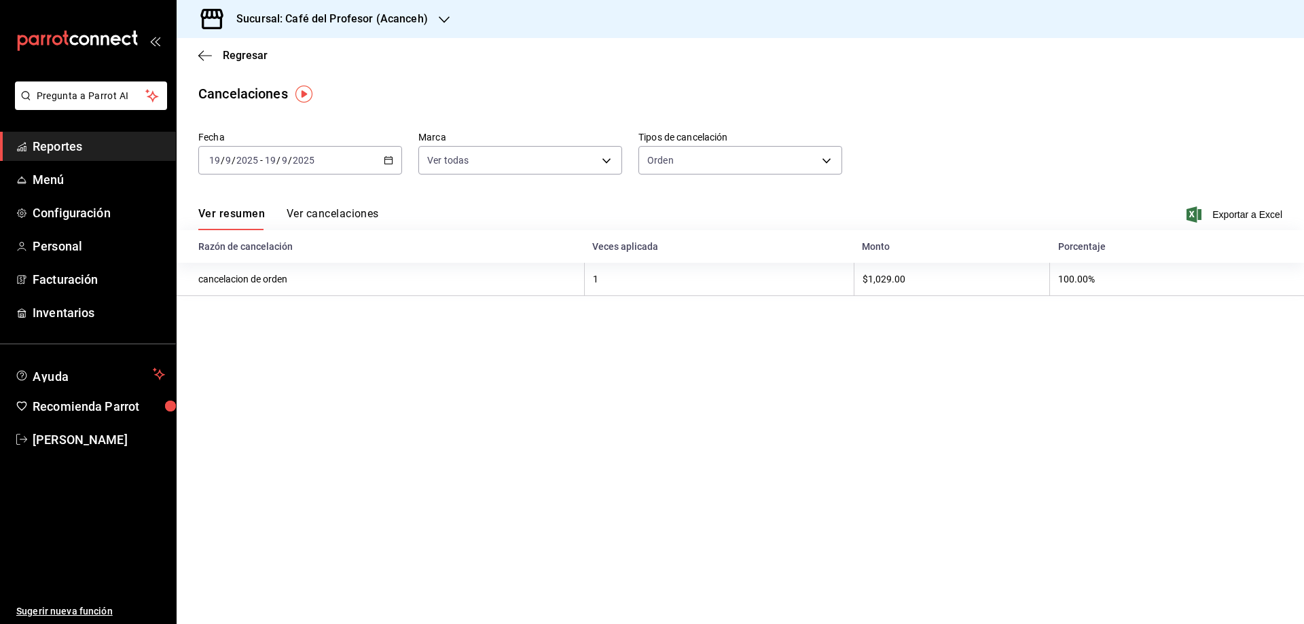
click at [369, 215] on button "Ver cancelaciones" at bounding box center [333, 218] width 92 height 23
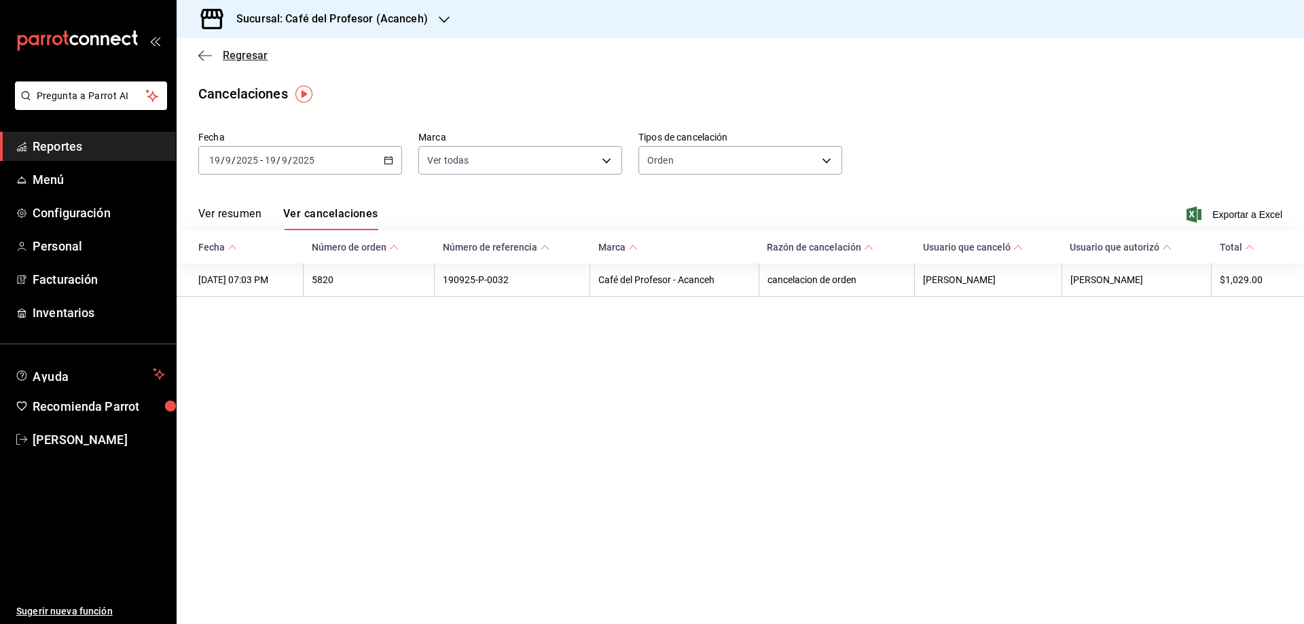
click at [223, 58] on span "Regresar" at bounding box center [245, 55] width 45 height 13
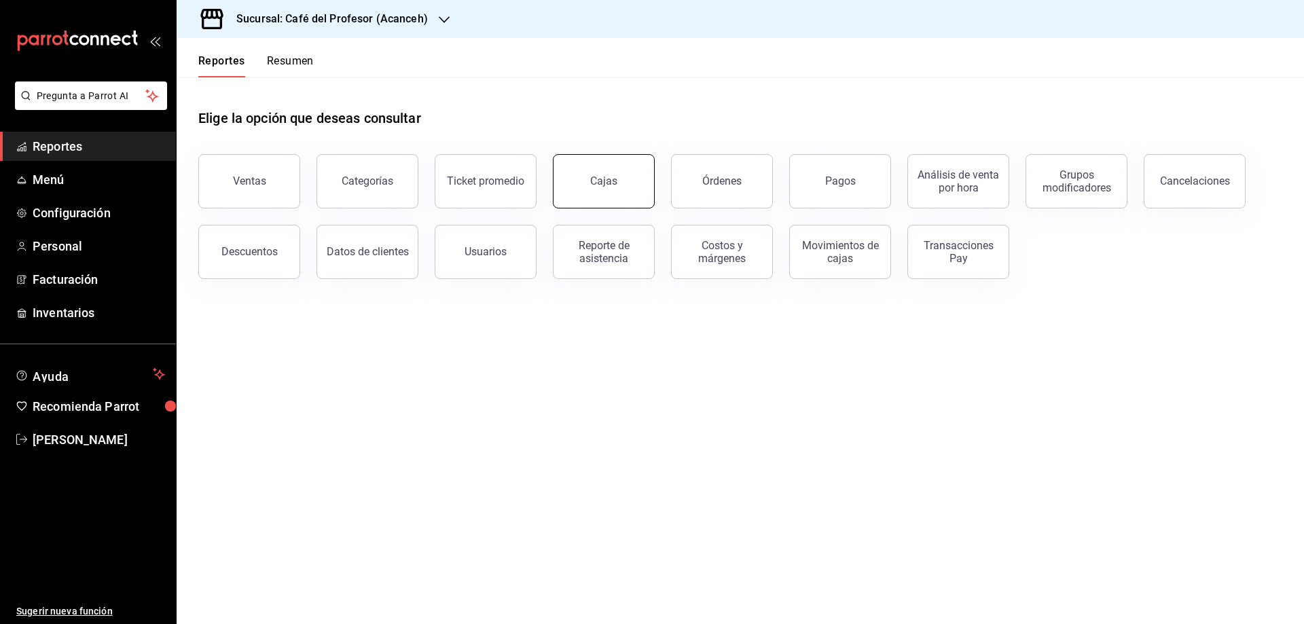
click at [567, 183] on link "Cajas" at bounding box center [604, 181] width 102 height 54
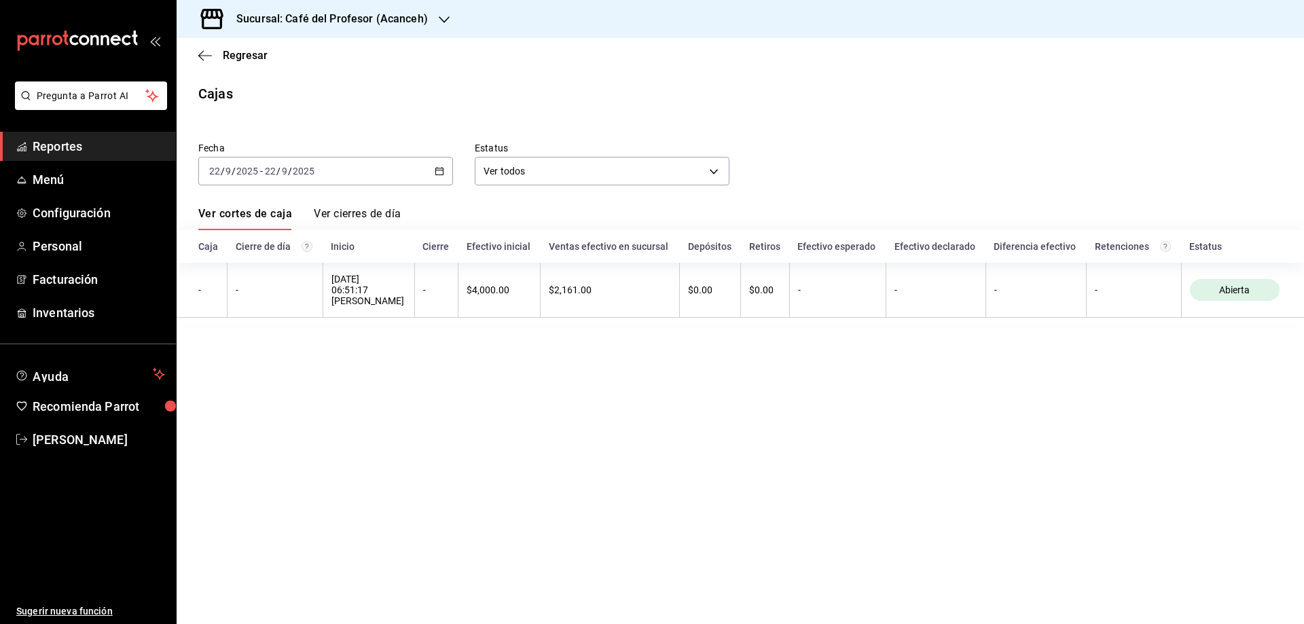
click at [443, 181] on div "[DATE] [DATE] - [DATE] [DATE]" at bounding box center [325, 171] width 255 height 29
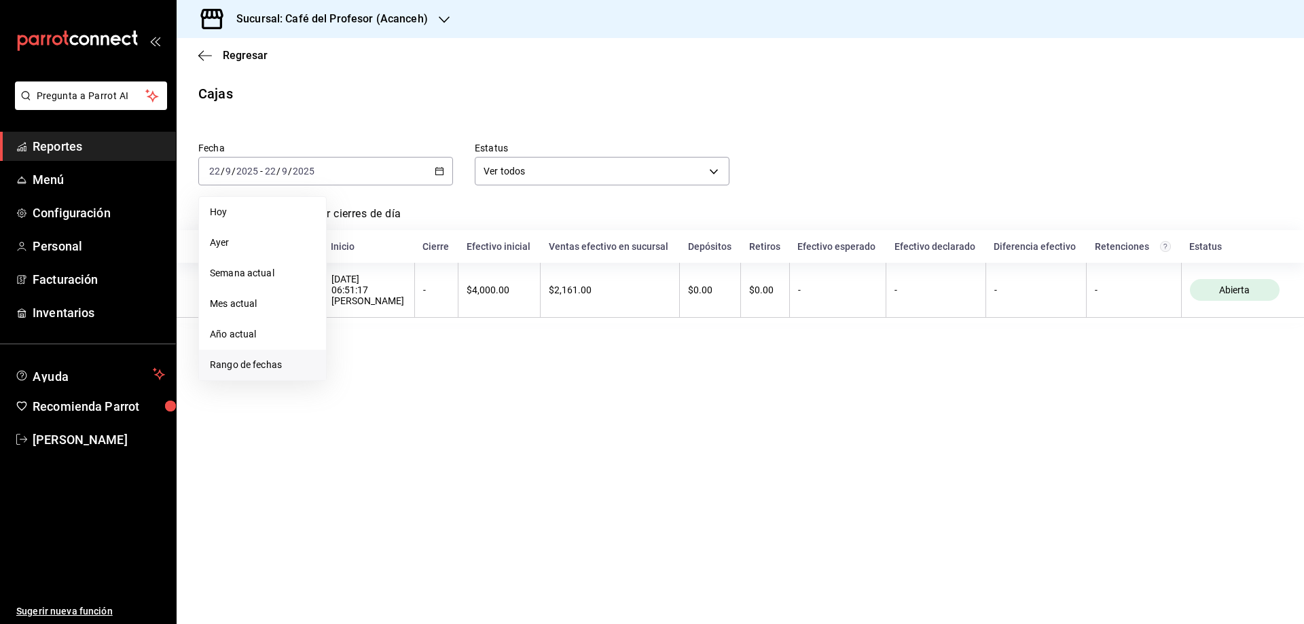
click at [228, 359] on span "Rango de fechas" at bounding box center [262, 365] width 105 height 14
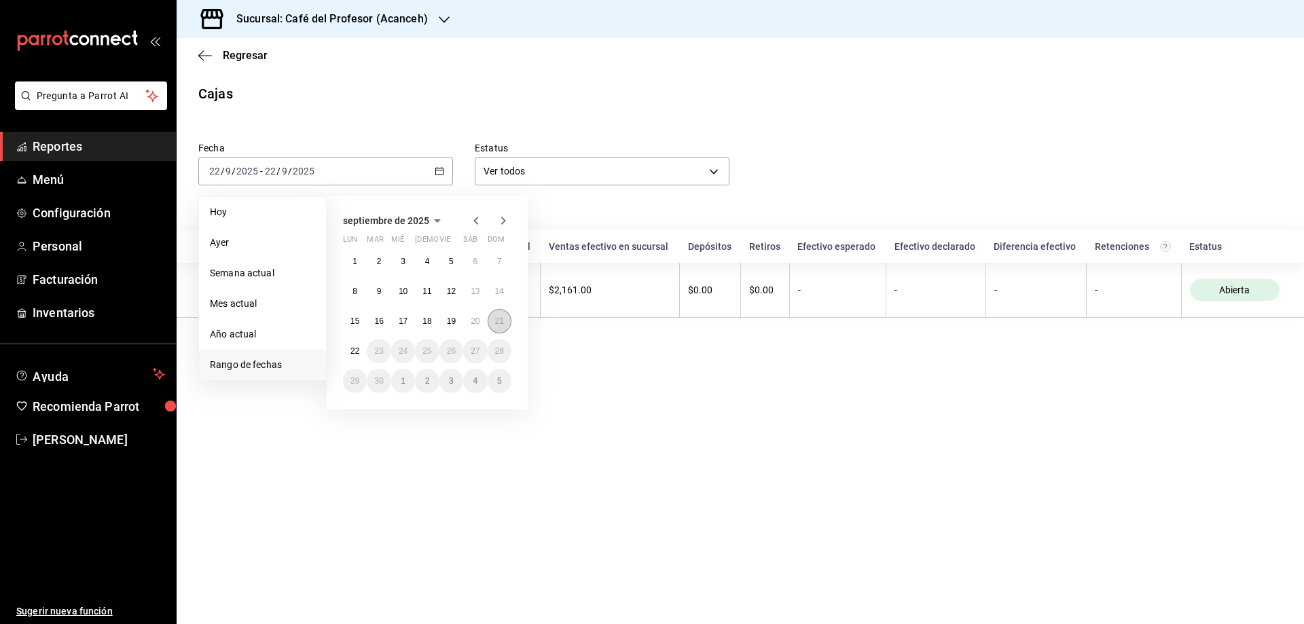
click at [499, 319] on abbr "21" at bounding box center [499, 321] width 9 height 10
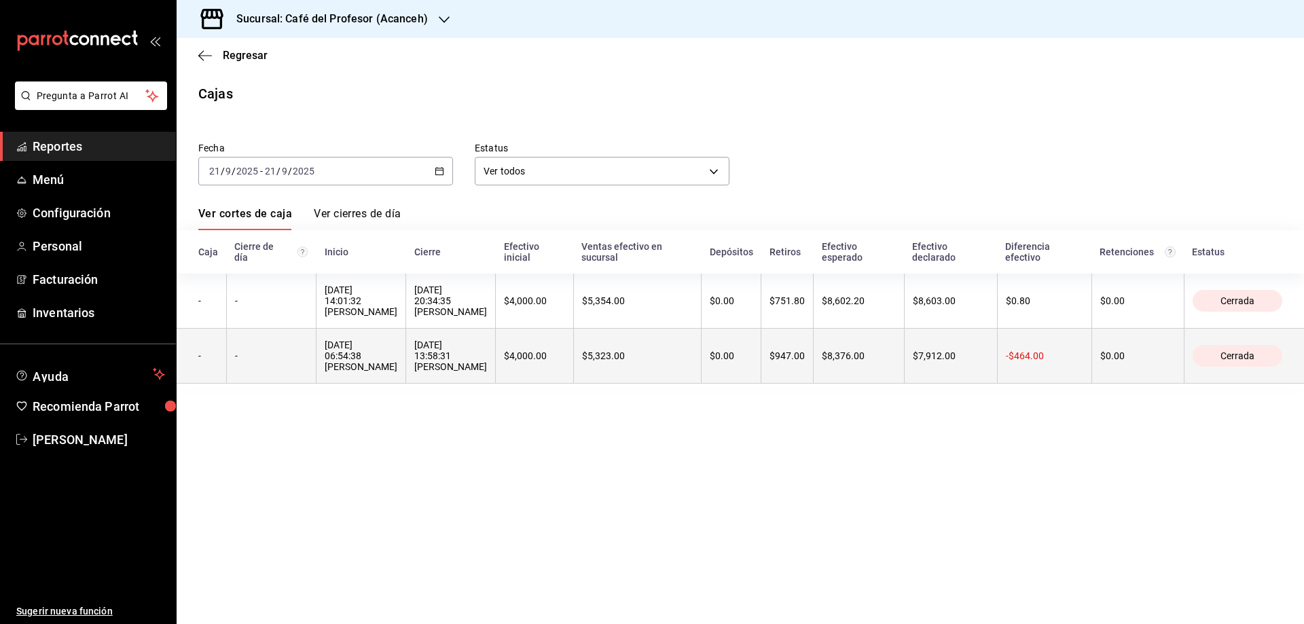
click at [348, 359] on div "[DATE] 06:54:38 [PERSON_NAME]" at bounding box center [361, 356] width 73 height 33
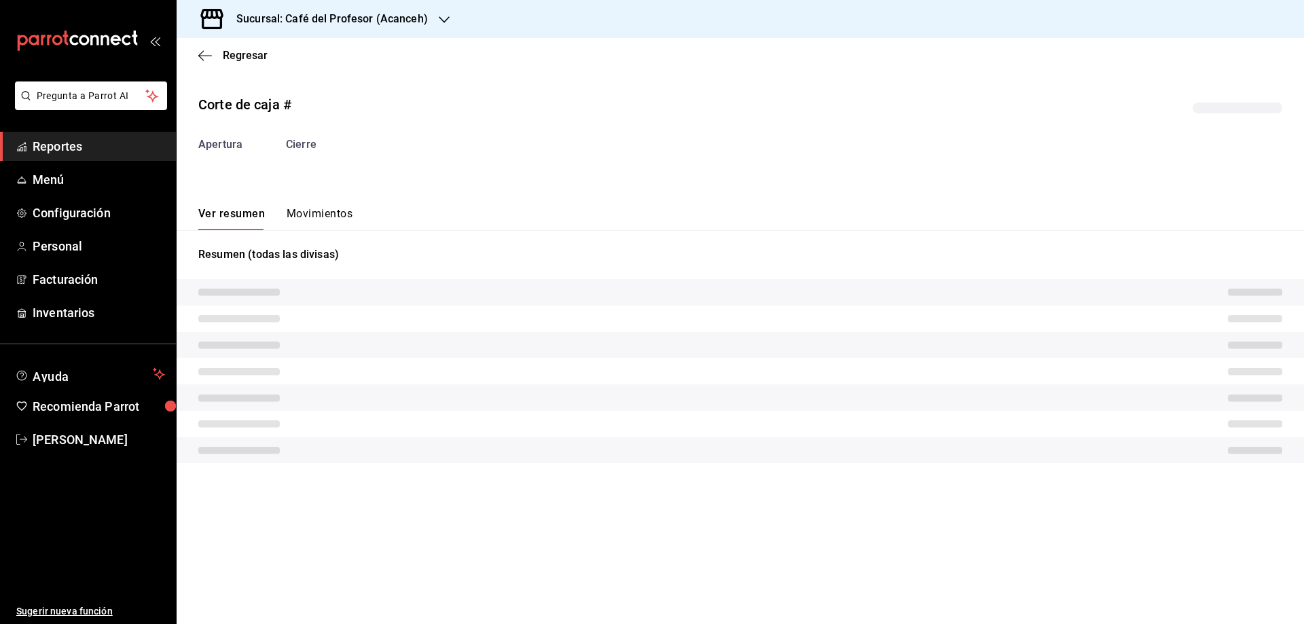
click at [348, 359] on tr at bounding box center [740, 371] width 1127 height 26
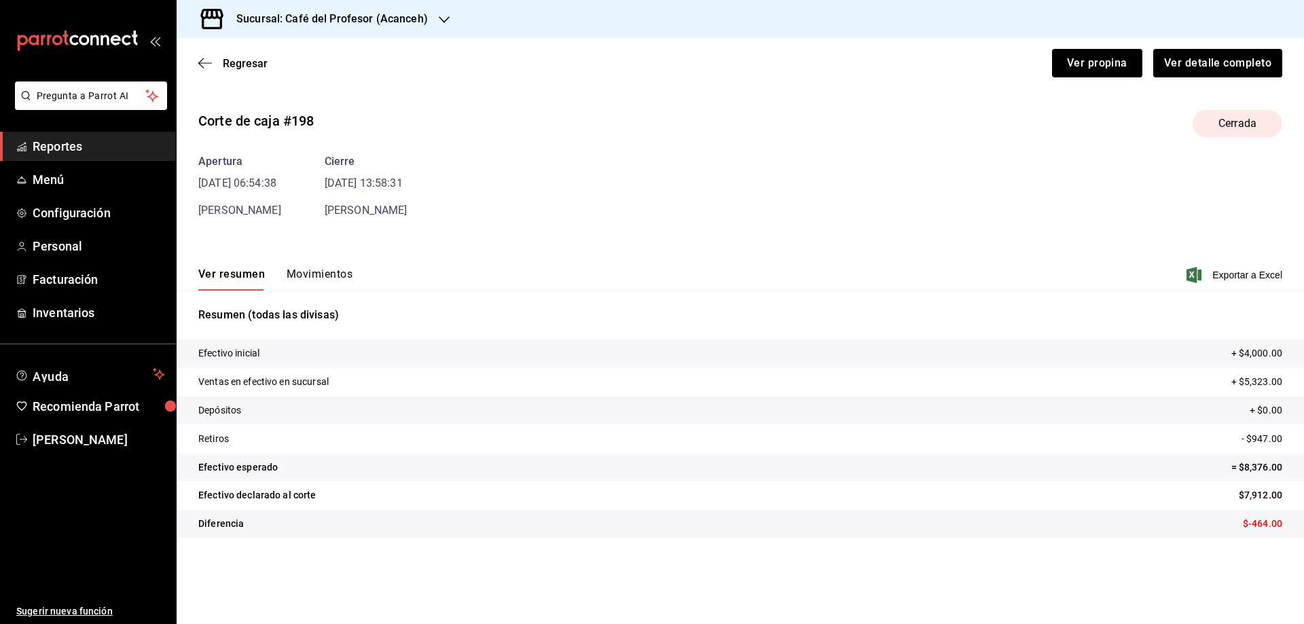
click at [329, 274] on button "Movimientos" at bounding box center [320, 279] width 66 height 23
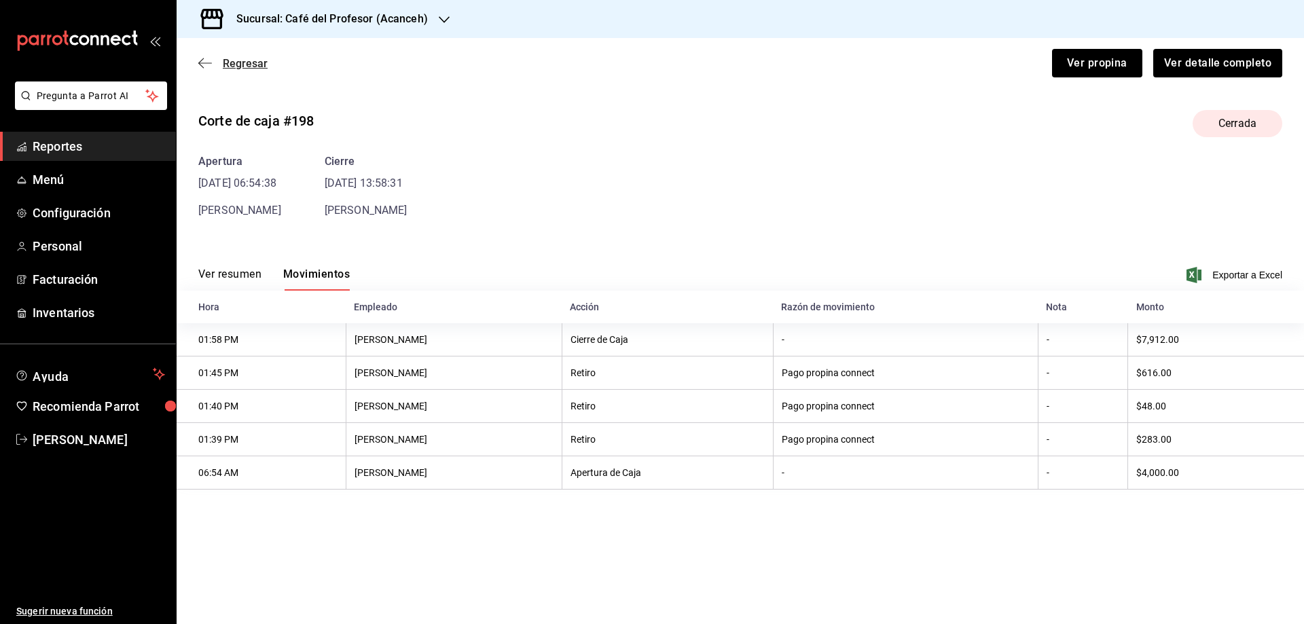
click at [228, 65] on span "Regresar" at bounding box center [245, 63] width 45 height 13
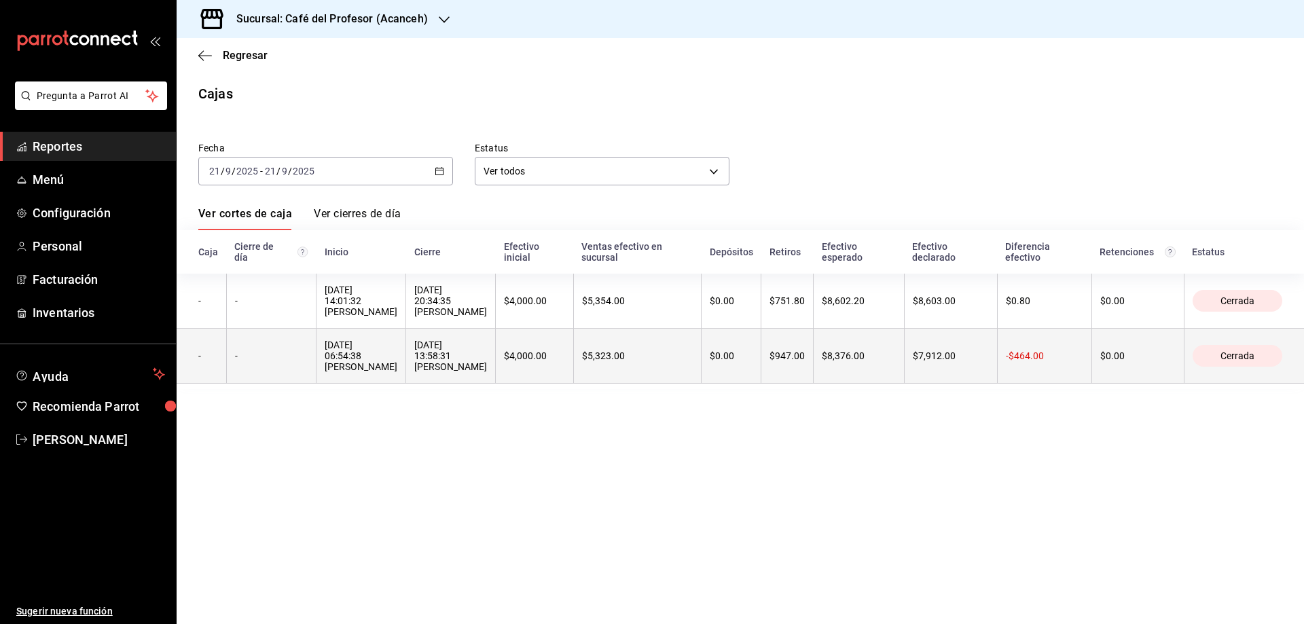
click at [365, 361] on div "[DATE] 06:54:38 [PERSON_NAME]" at bounding box center [361, 356] width 73 height 33
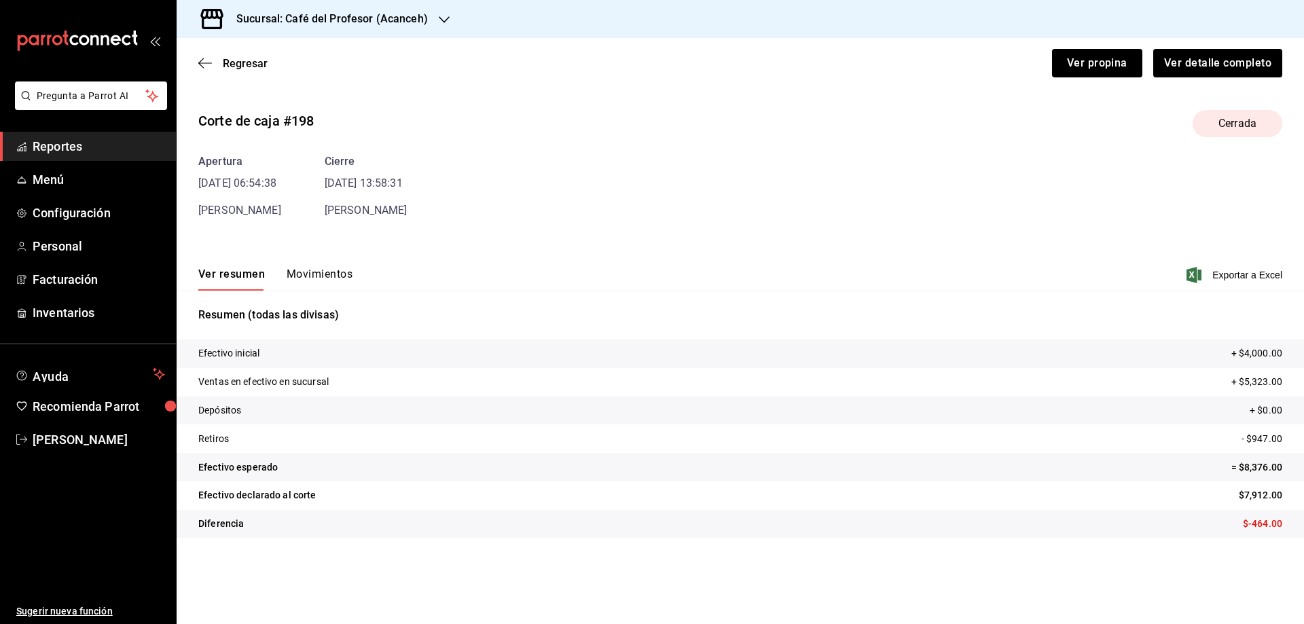
click at [319, 273] on button "Movimientos" at bounding box center [320, 279] width 66 height 23
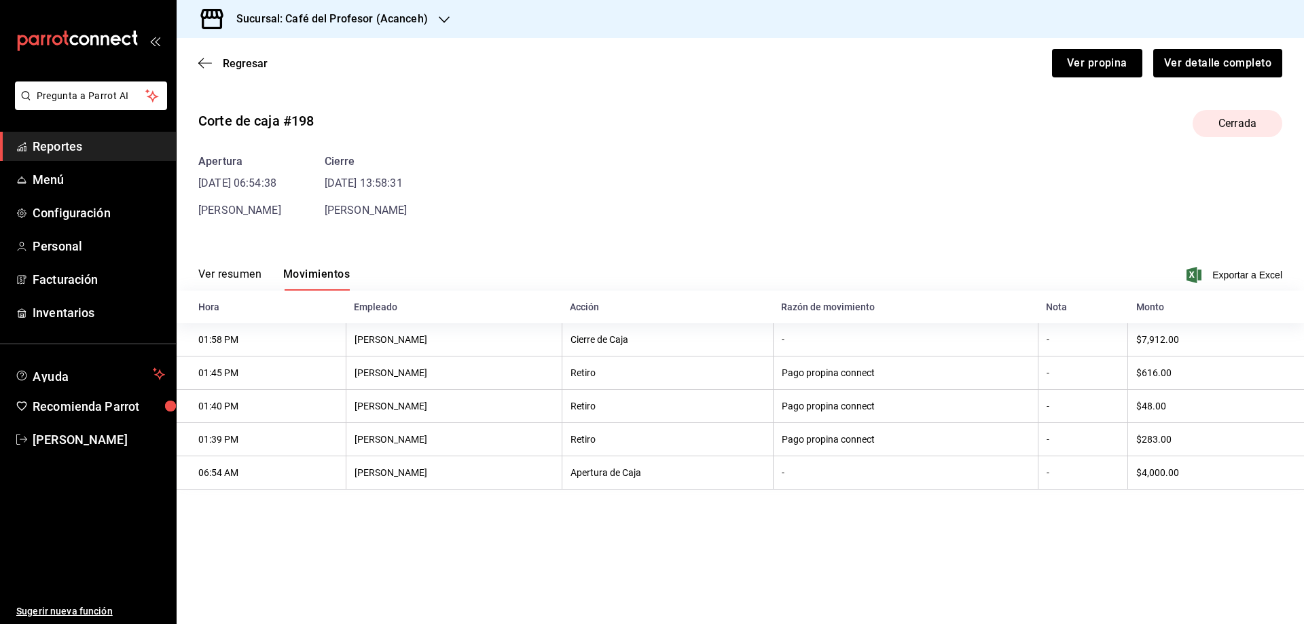
click at [244, 76] on div "Regresar Ver propina Ver detalle completo" at bounding box center [740, 63] width 1127 height 50
click at [248, 71] on div "Regresar Ver propina Ver detalle completo" at bounding box center [740, 63] width 1127 height 50
click at [249, 69] on span "Regresar" at bounding box center [245, 63] width 45 height 13
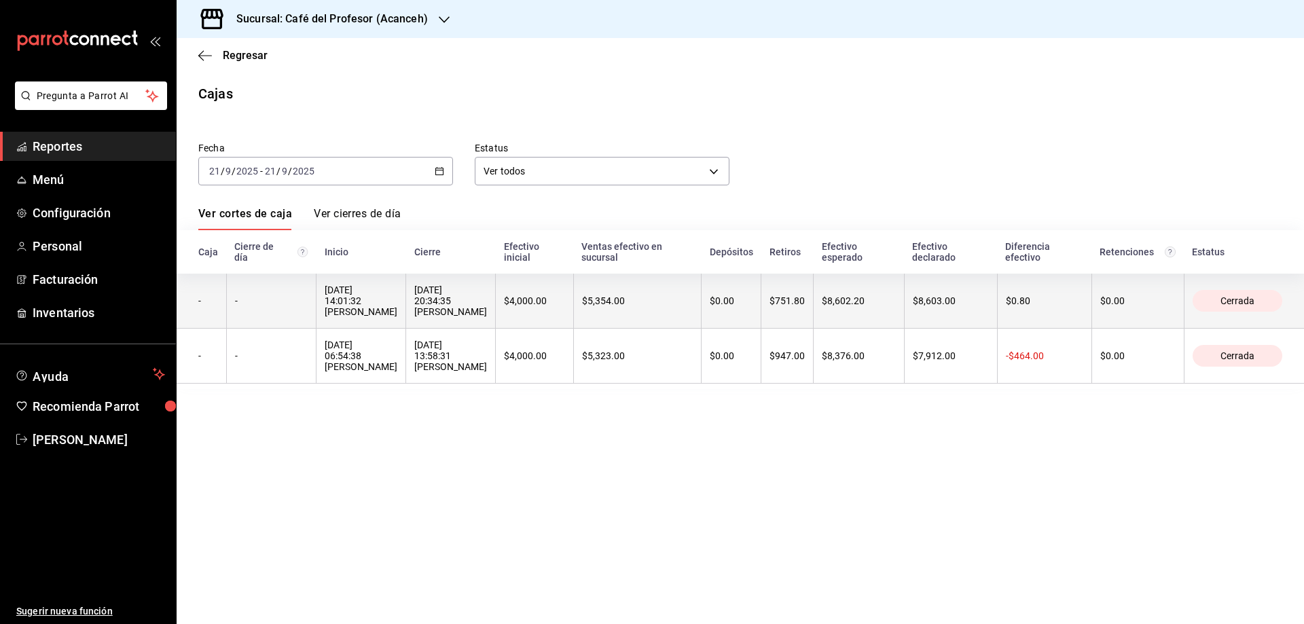
click at [338, 309] on div "[DATE] 14:01:32 [PERSON_NAME]" at bounding box center [361, 301] width 73 height 33
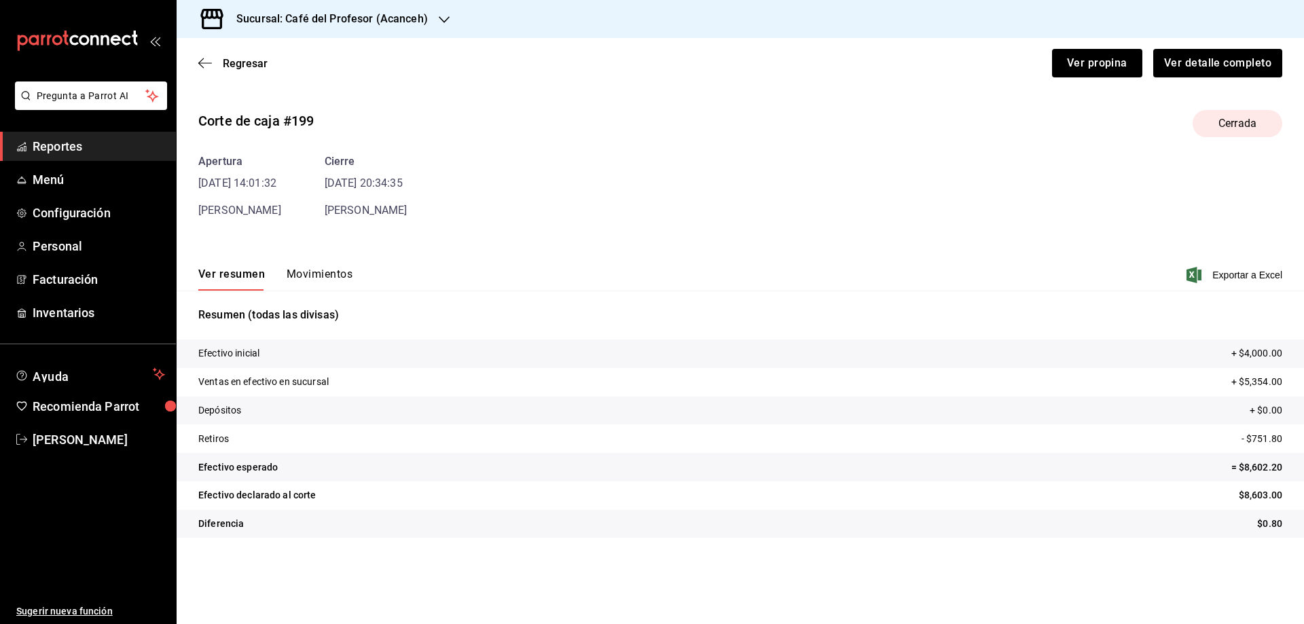
click at [314, 276] on button "Movimientos" at bounding box center [320, 279] width 66 height 23
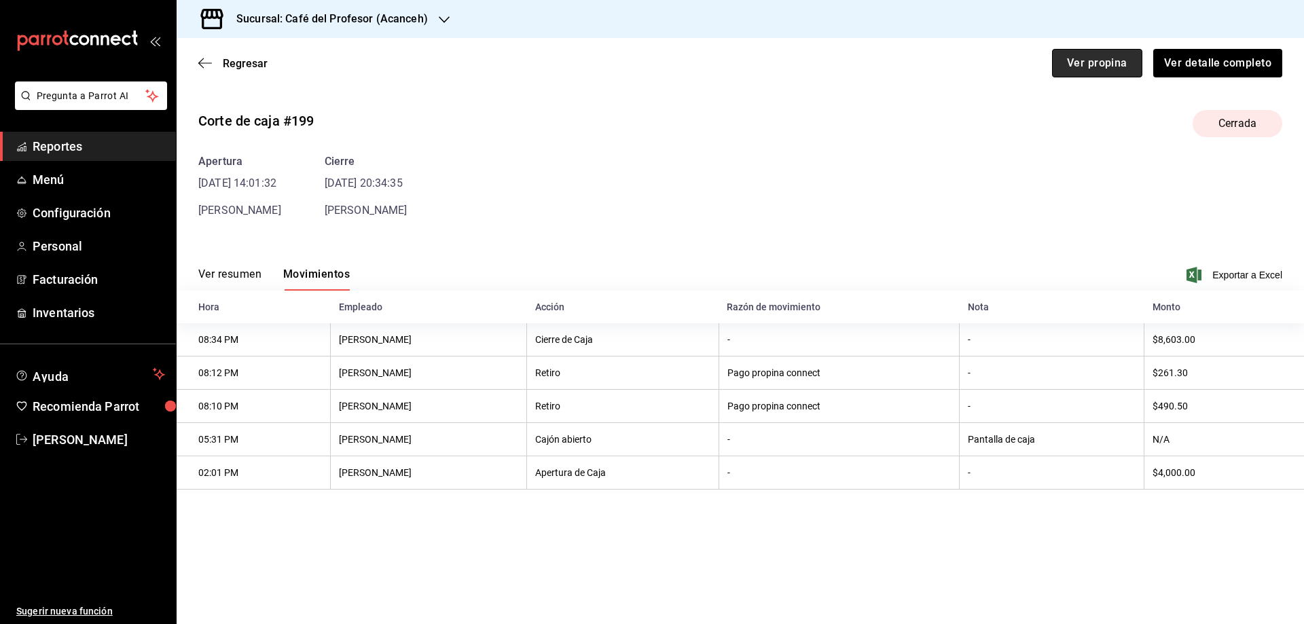
click at [1093, 69] on button "Ver propina" at bounding box center [1097, 63] width 90 height 29
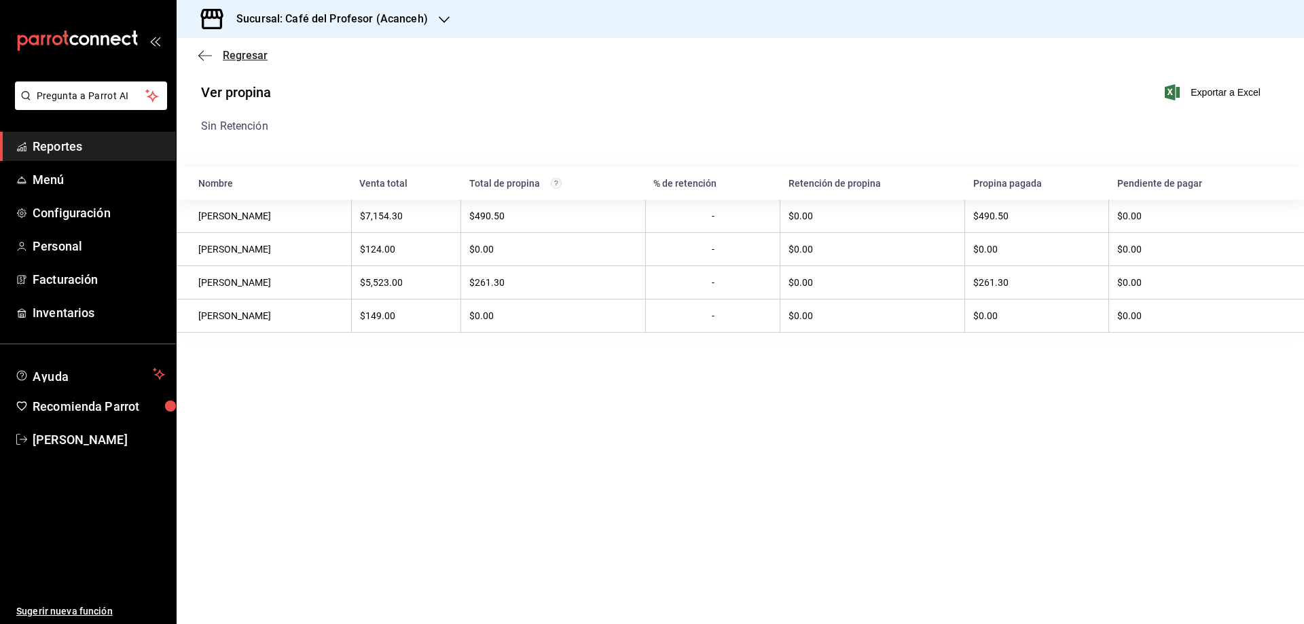
click at [220, 56] on span "Regresar" at bounding box center [232, 55] width 69 height 13
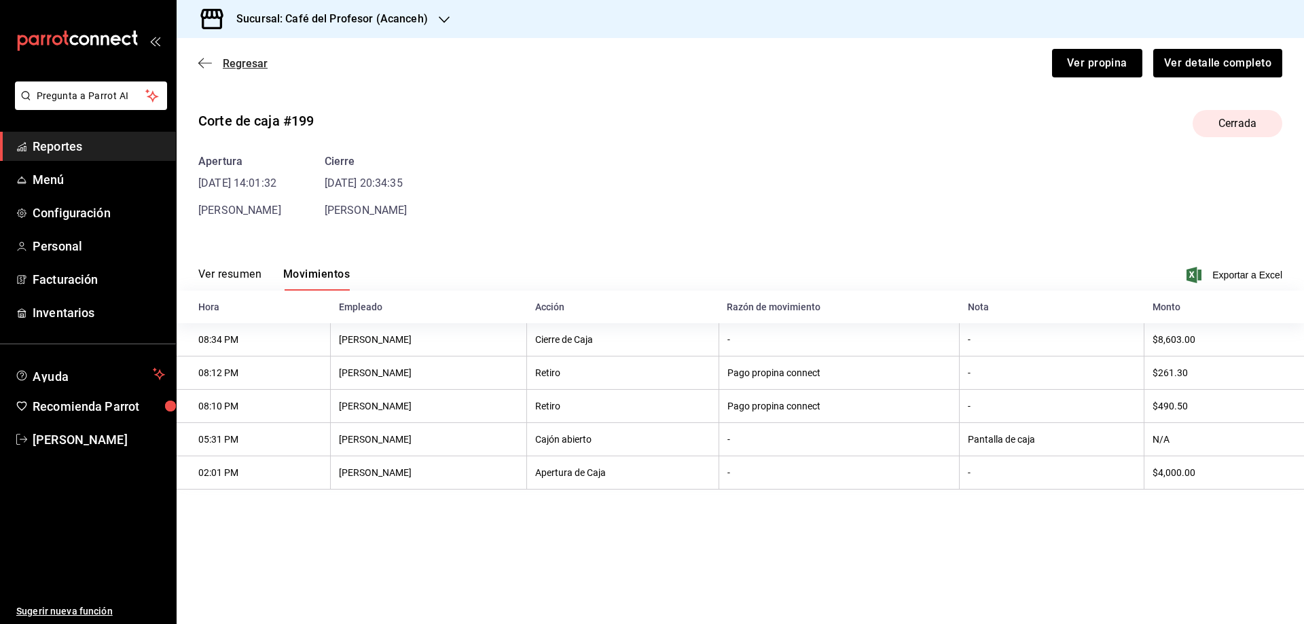
click at [238, 67] on span "Regresar" at bounding box center [245, 63] width 45 height 13
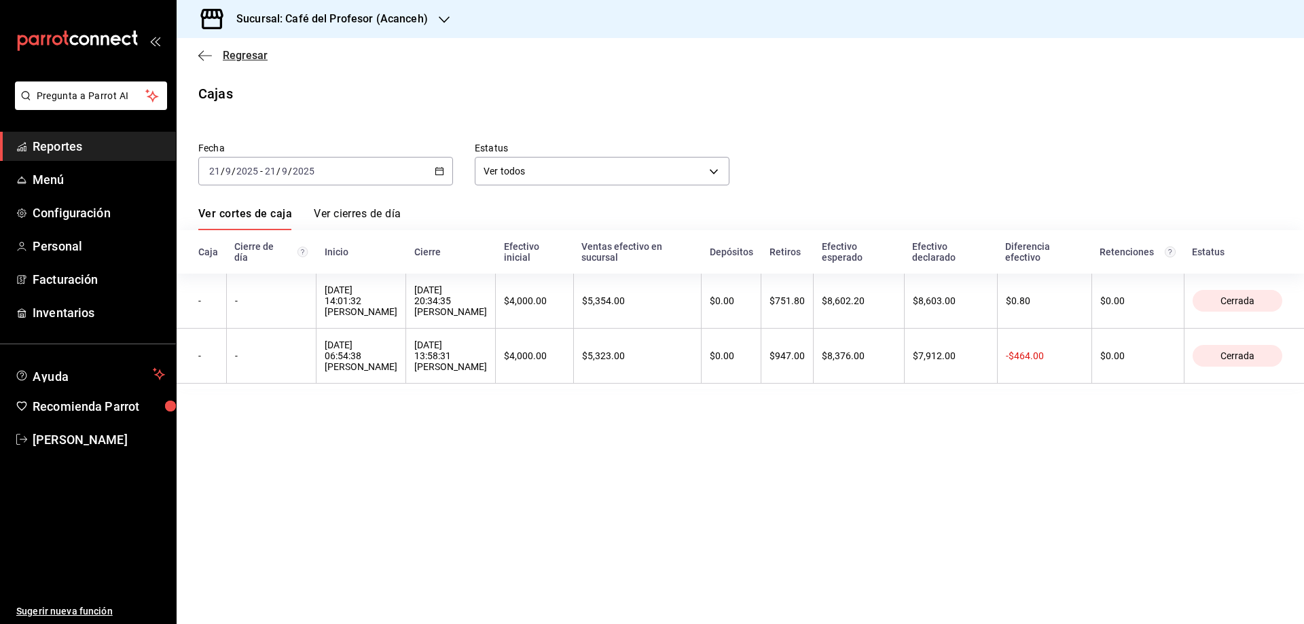
click at [234, 56] on span "Regresar" at bounding box center [245, 55] width 45 height 13
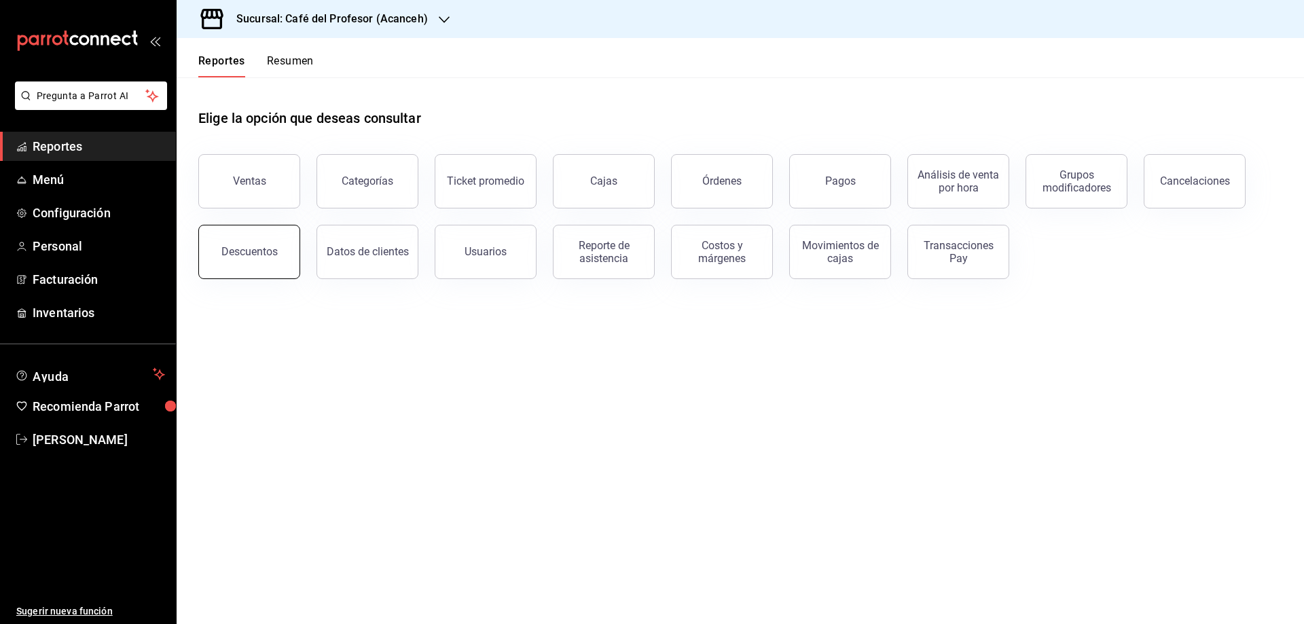
click at [257, 245] on button "Descuentos" at bounding box center [249, 252] width 102 height 54
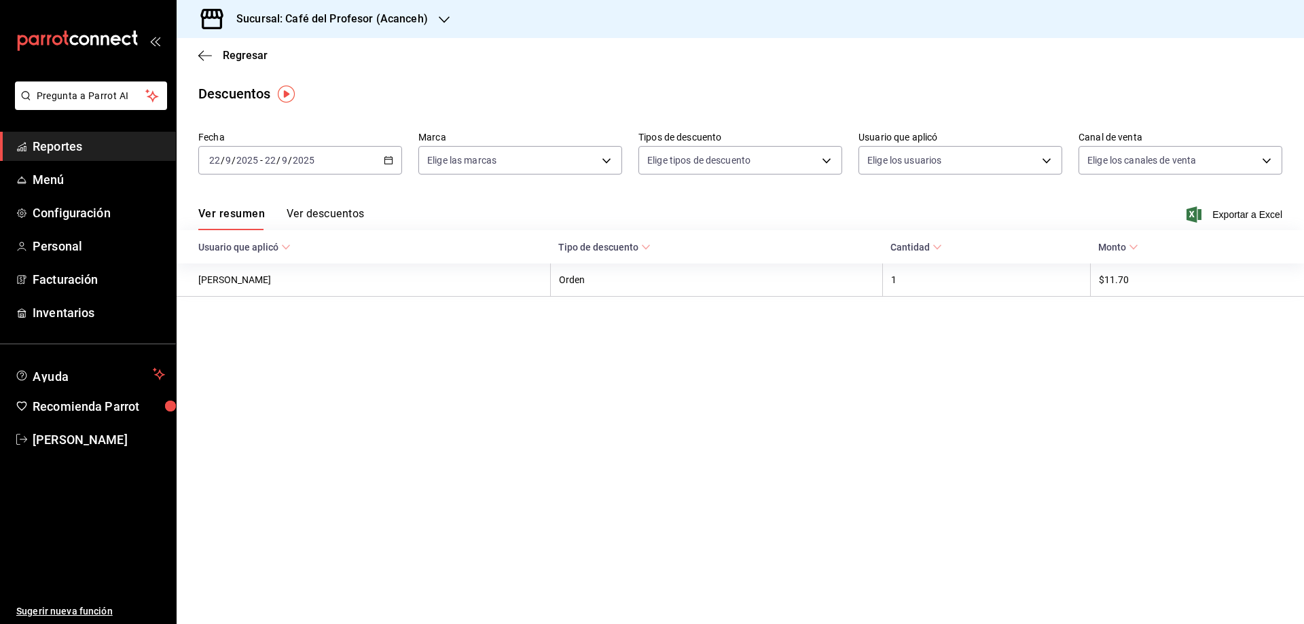
click at [391, 158] on \(Stroke\) "button" at bounding box center [388, 160] width 8 height 7
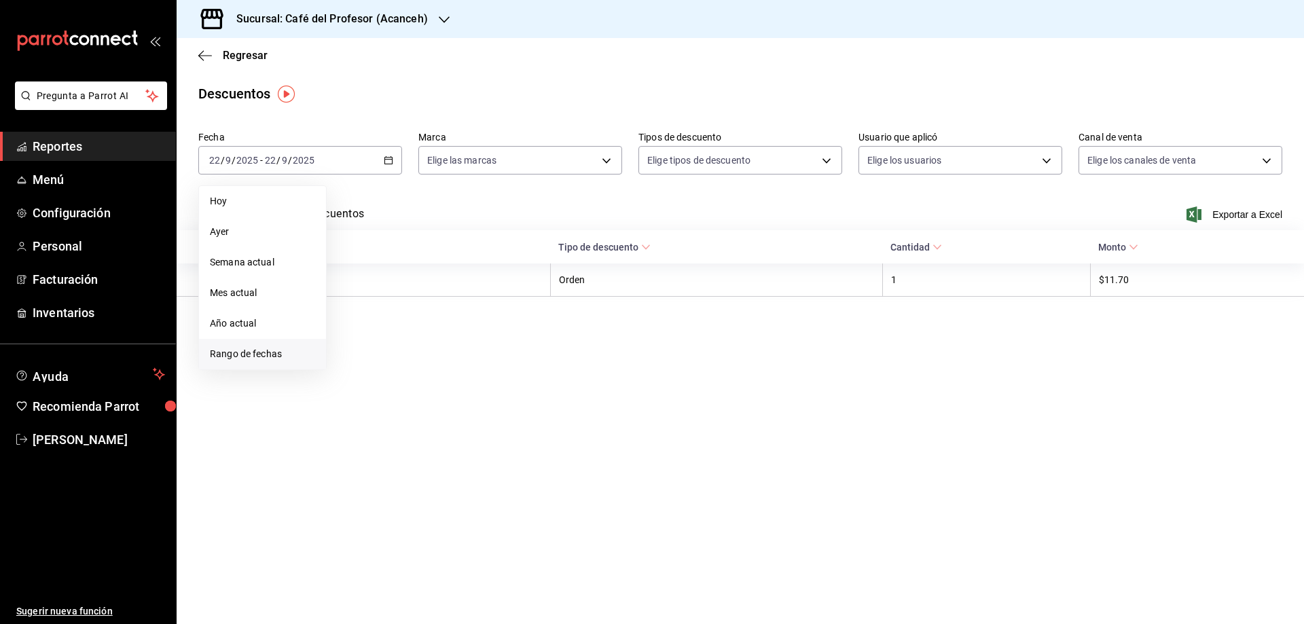
click at [240, 354] on span "Rango de fechas" at bounding box center [262, 354] width 105 height 14
click at [503, 308] on abbr "21" at bounding box center [499, 311] width 9 height 10
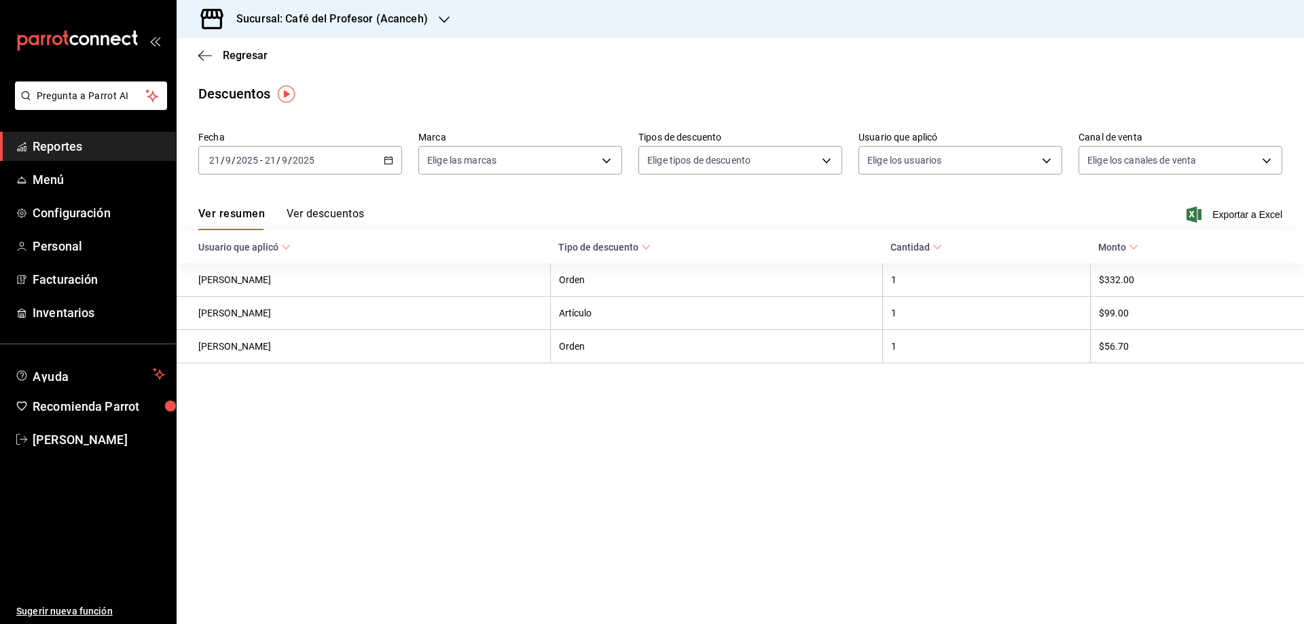
click at [344, 208] on button "Ver descuentos" at bounding box center [325, 218] width 77 height 23
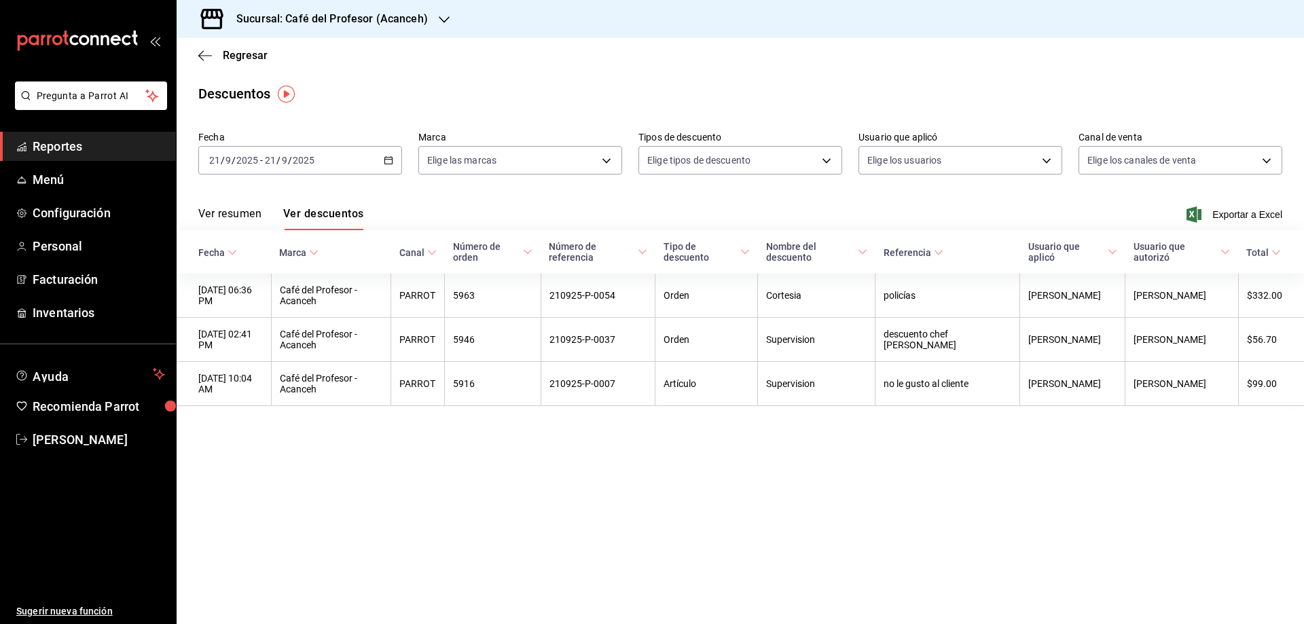
click at [393, 156] on div "[DATE] [DATE] - [DATE] [DATE]" at bounding box center [300, 160] width 204 height 29
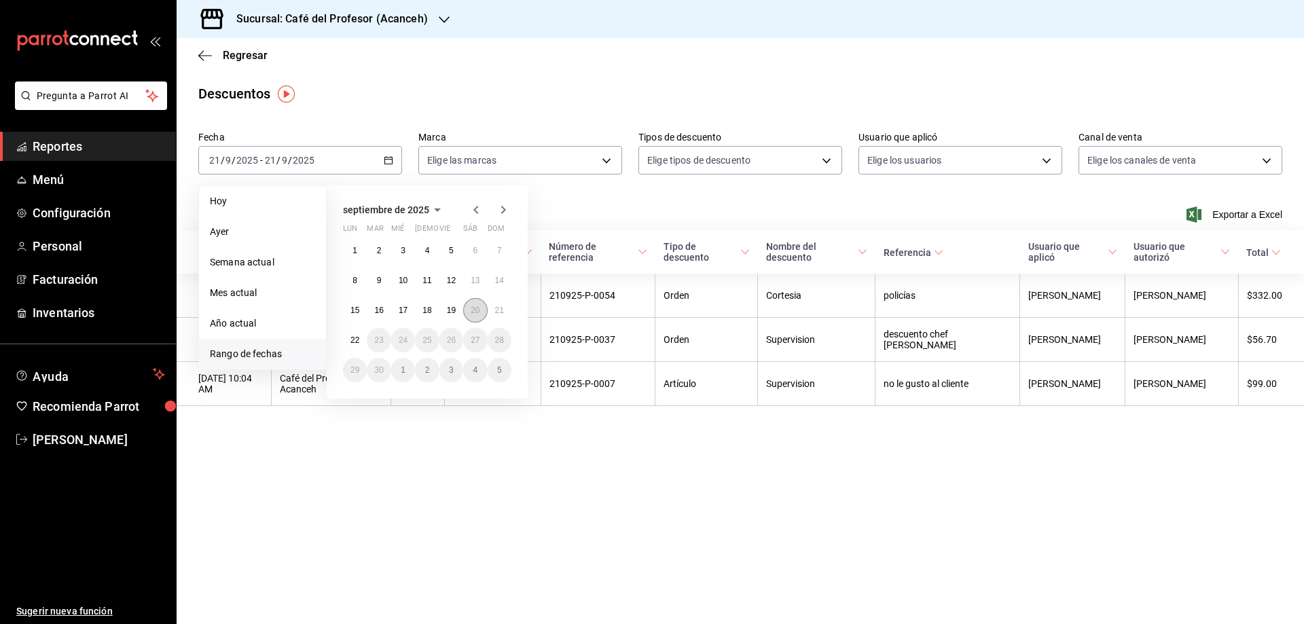
click at [474, 313] on abbr "20" at bounding box center [475, 311] width 9 height 10
click at [467, 308] on button "20" at bounding box center [475, 310] width 24 height 24
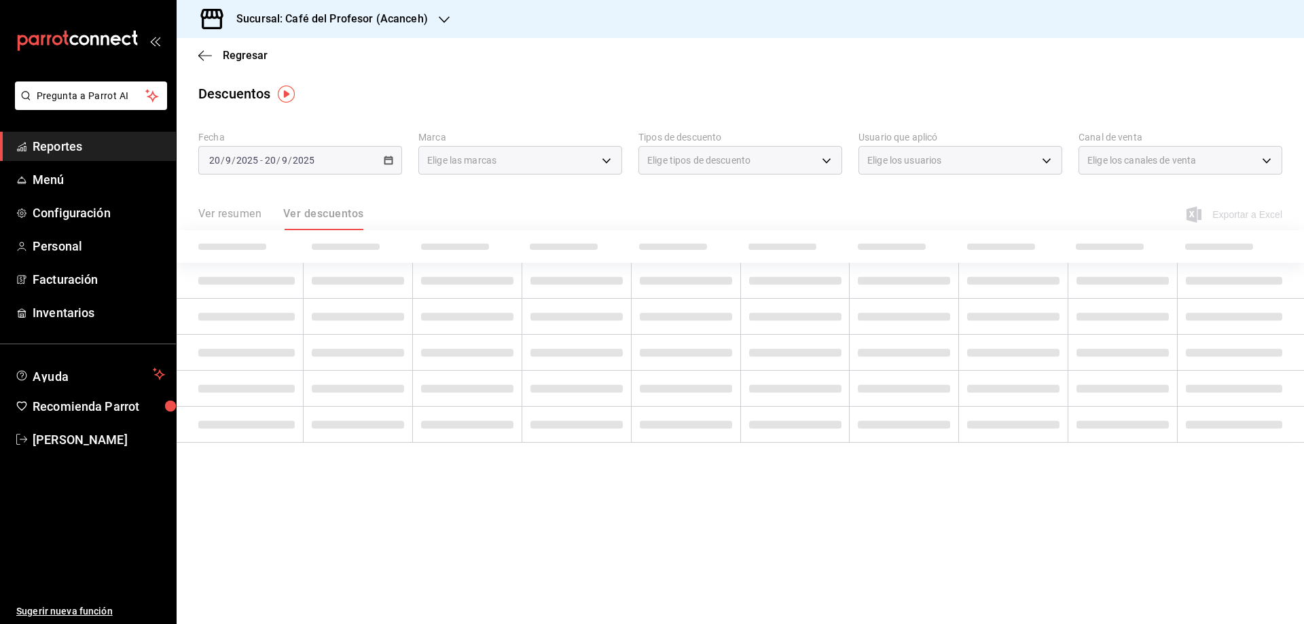
click at [467, 308] on td at bounding box center [467, 317] width 109 height 36
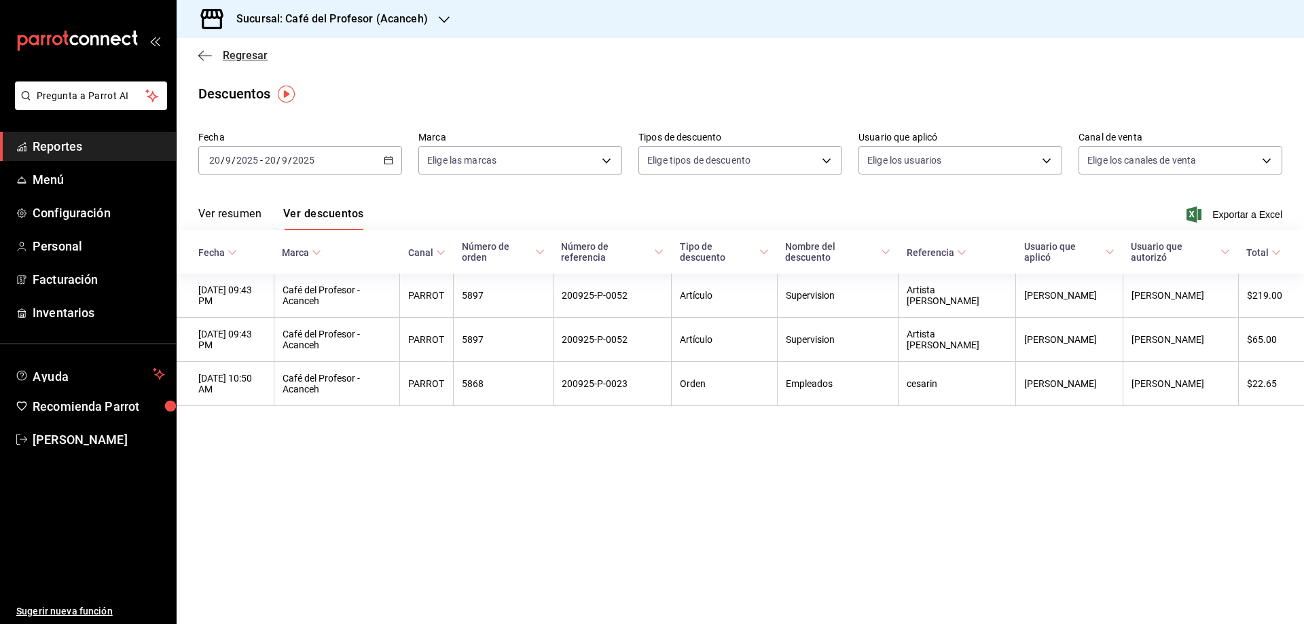
click at [232, 56] on span "Regresar" at bounding box center [245, 55] width 45 height 13
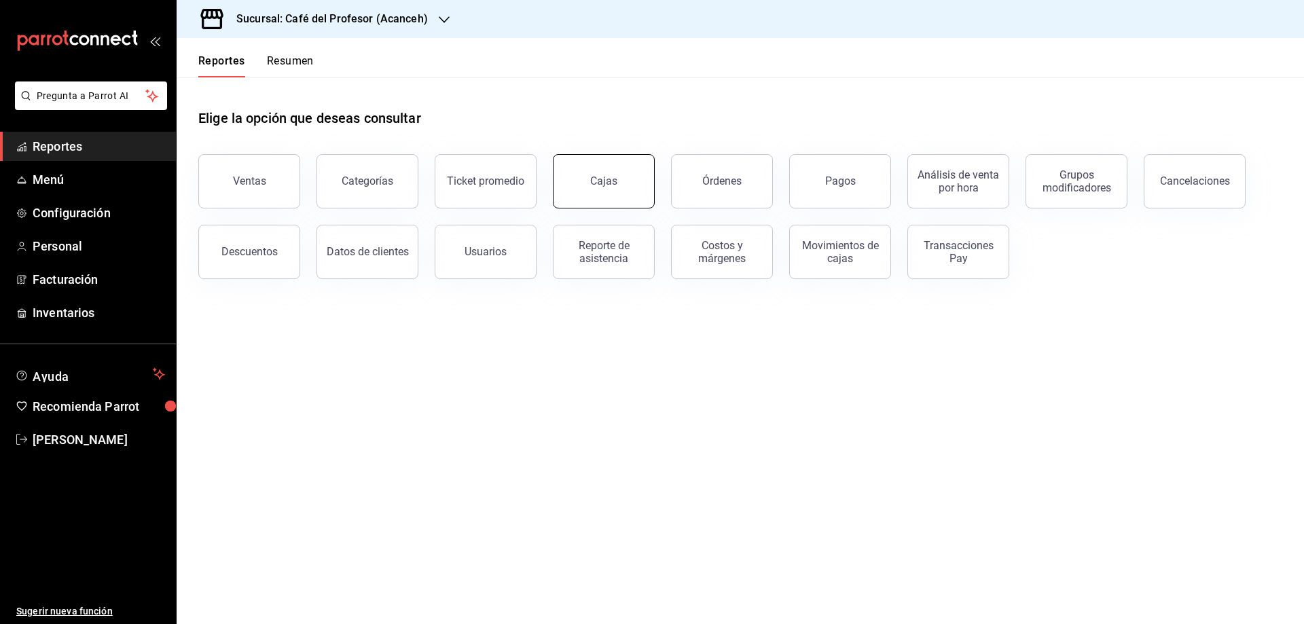
click at [565, 187] on link "Cajas" at bounding box center [604, 181] width 102 height 54
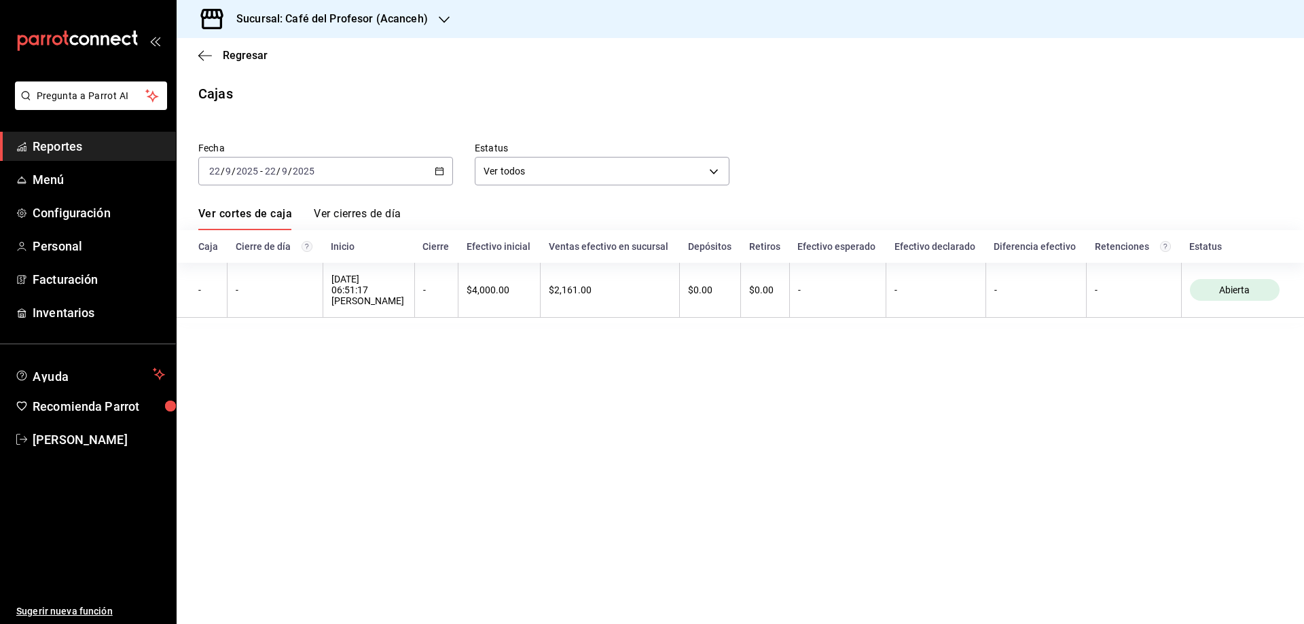
click at [437, 173] on icon "button" at bounding box center [440, 171] width 10 height 10
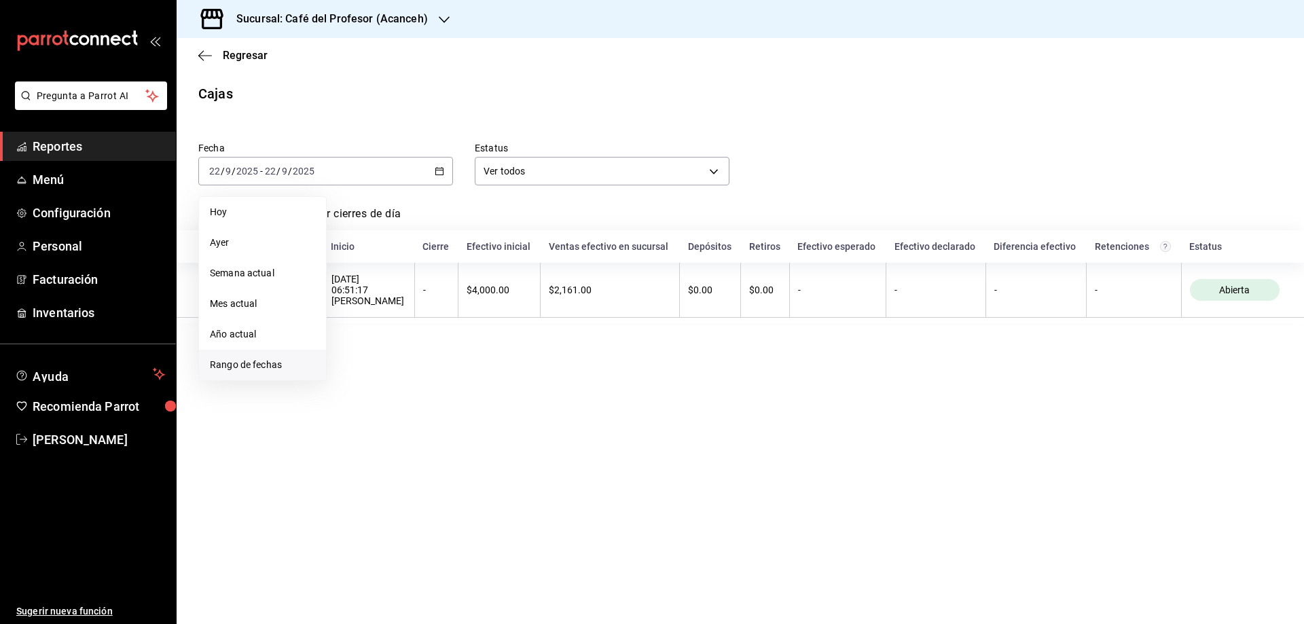
click at [262, 361] on span "Rango de fechas" at bounding box center [262, 365] width 105 height 14
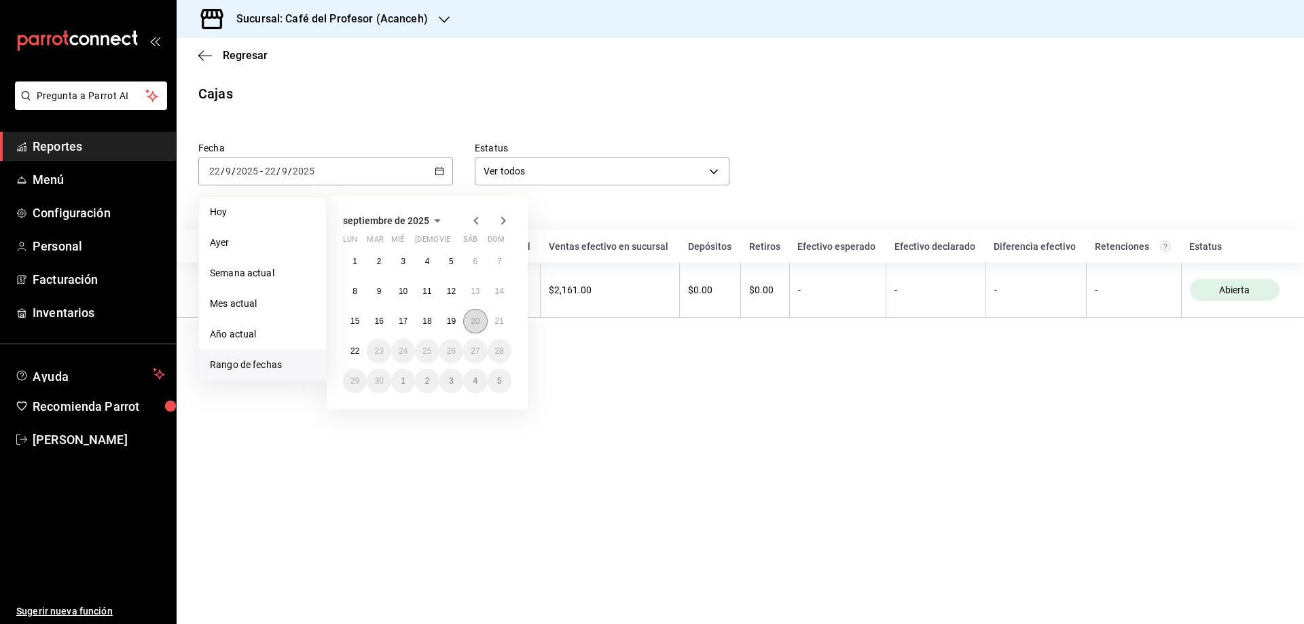
click at [483, 318] on button "20" at bounding box center [475, 321] width 24 height 24
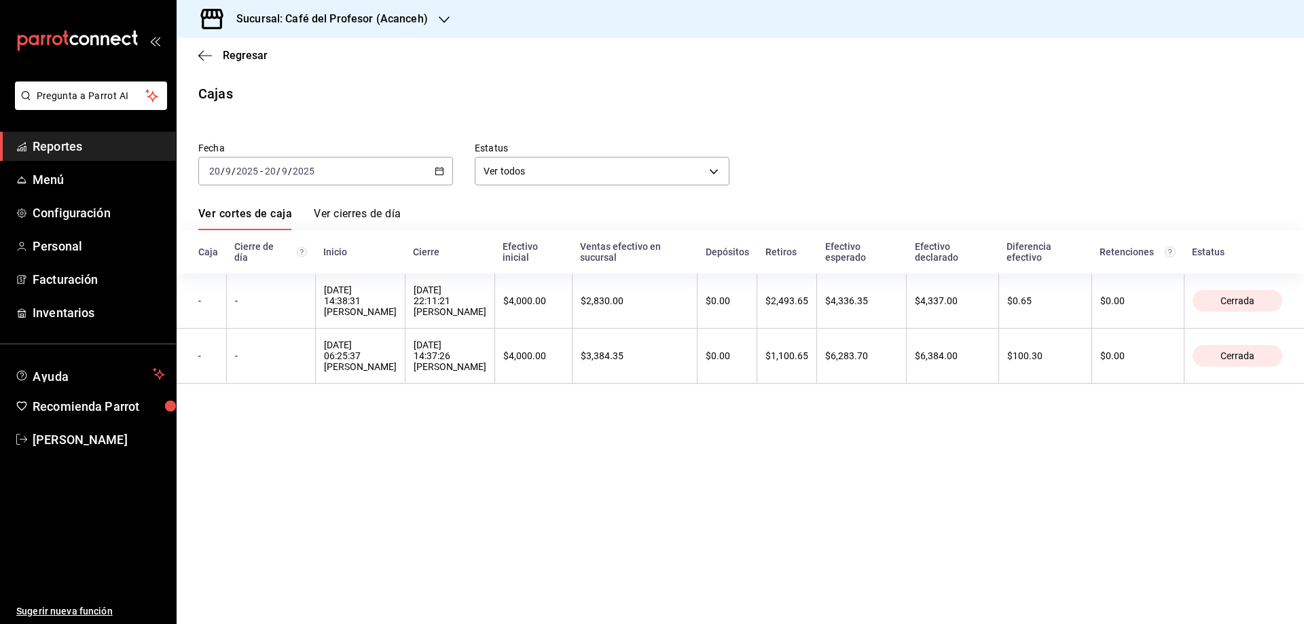
click at [372, 452] on main "Regresar Cajas Fecha [DATE] [DATE] - [DATE] [DATE] Estatus Ver todos ALL Ver co…" at bounding box center [740, 331] width 1127 height 586
click at [242, 56] on span "Regresar" at bounding box center [245, 55] width 45 height 13
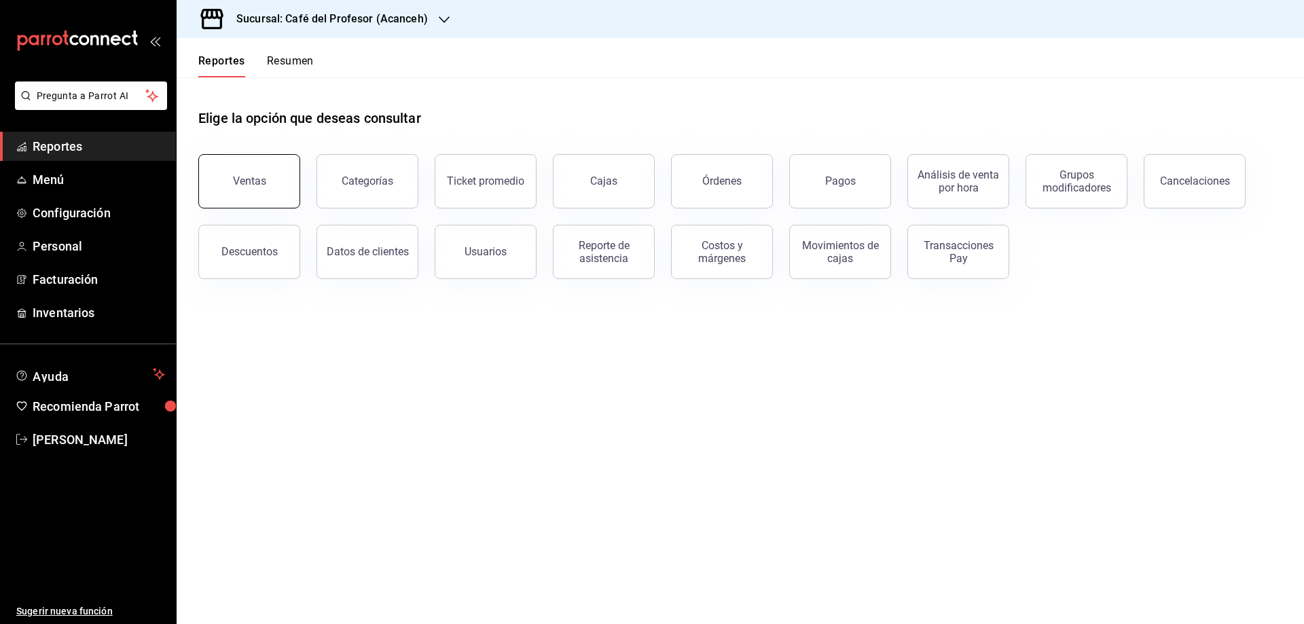
click at [254, 190] on button "Ventas" at bounding box center [249, 181] width 102 height 54
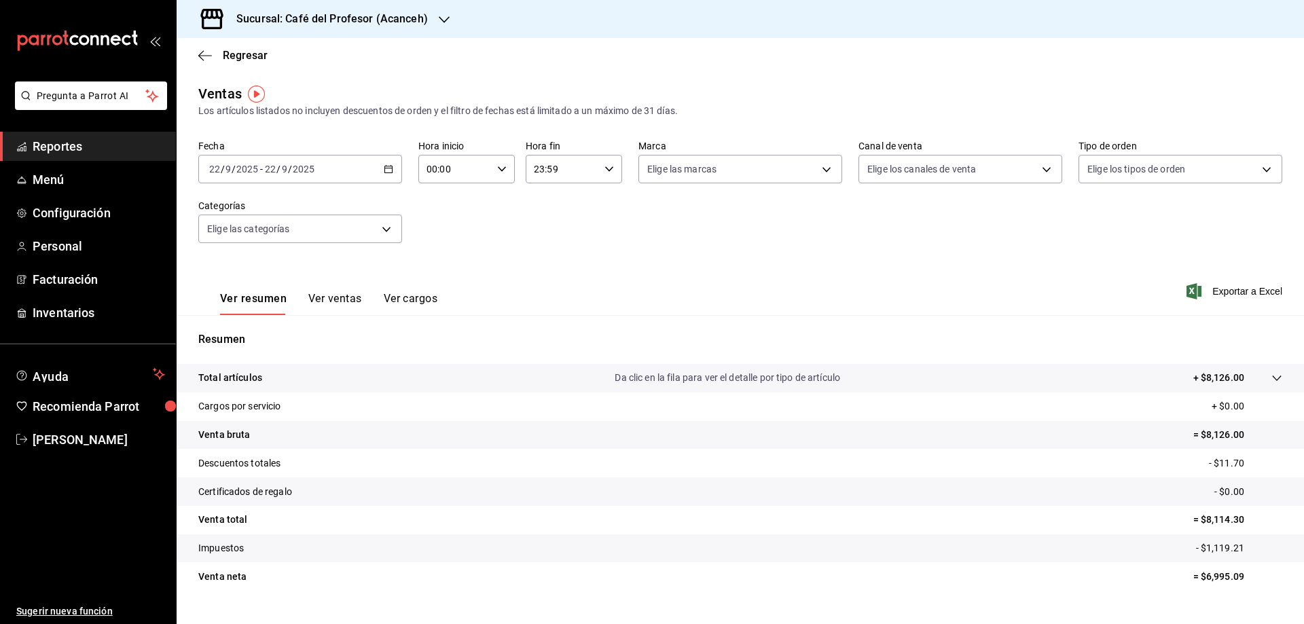
scroll to position [26, 0]
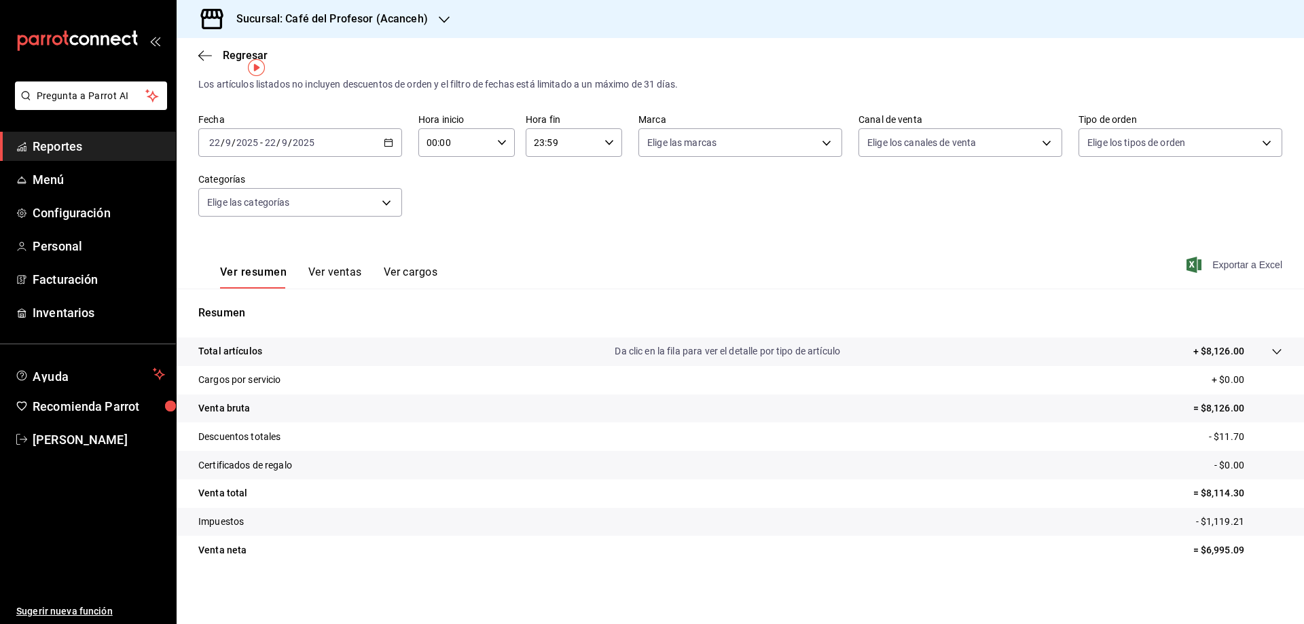
click at [1244, 272] on span "Exportar a Excel" at bounding box center [1235, 265] width 93 height 16
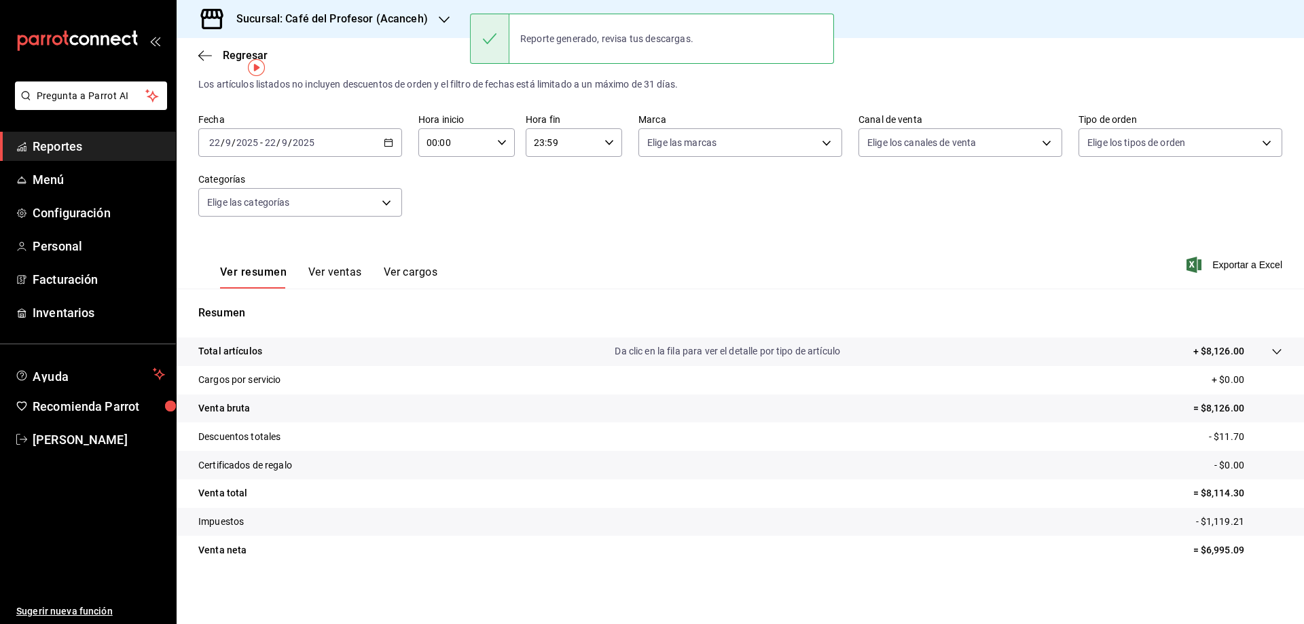
click at [335, 270] on button "Ver ventas" at bounding box center [335, 277] width 54 height 23
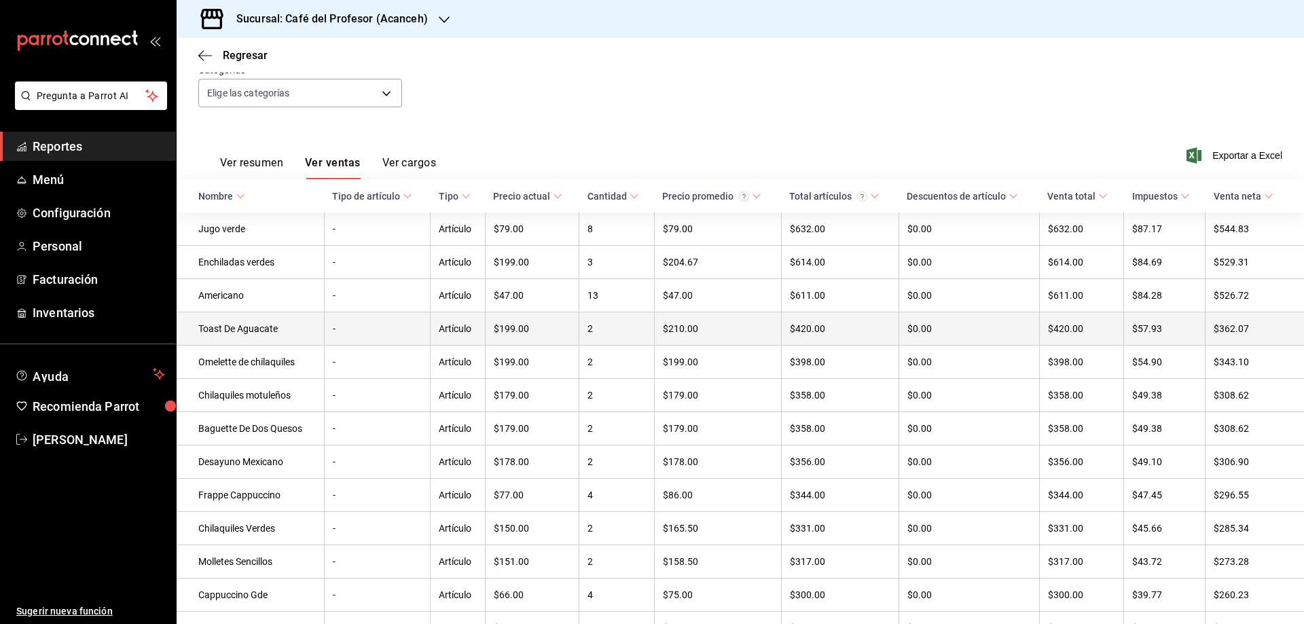
scroll to position [181, 0]
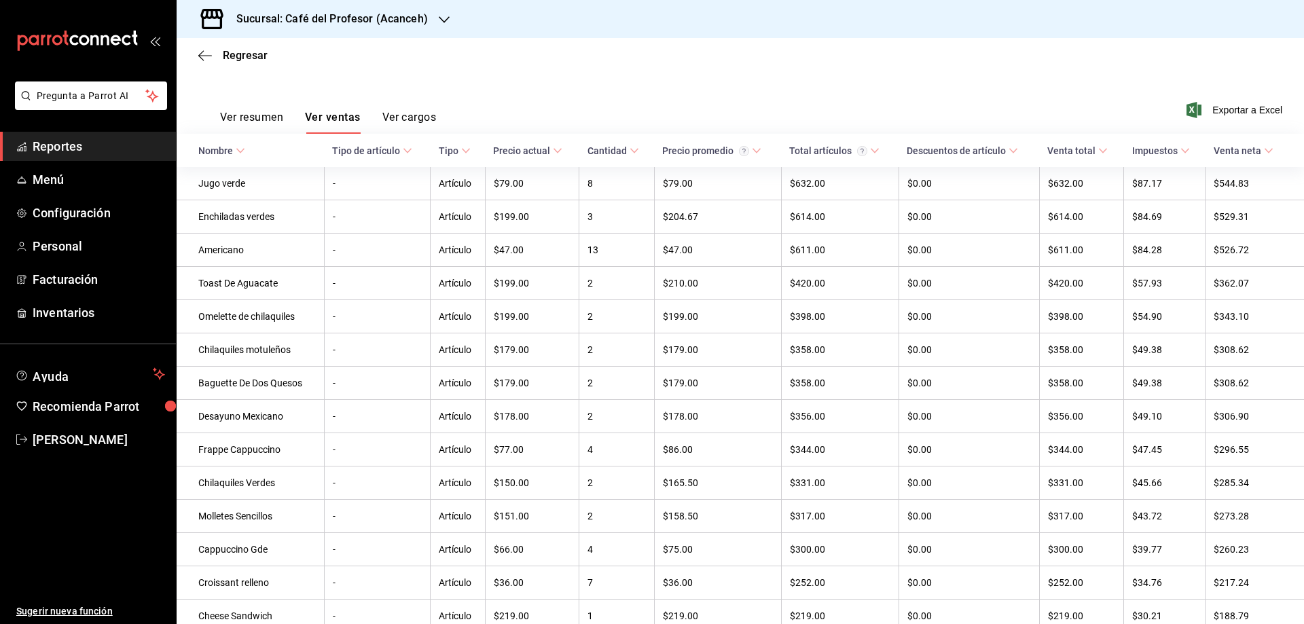
click at [400, 122] on button "Ver cargos" at bounding box center [409, 122] width 54 height 23
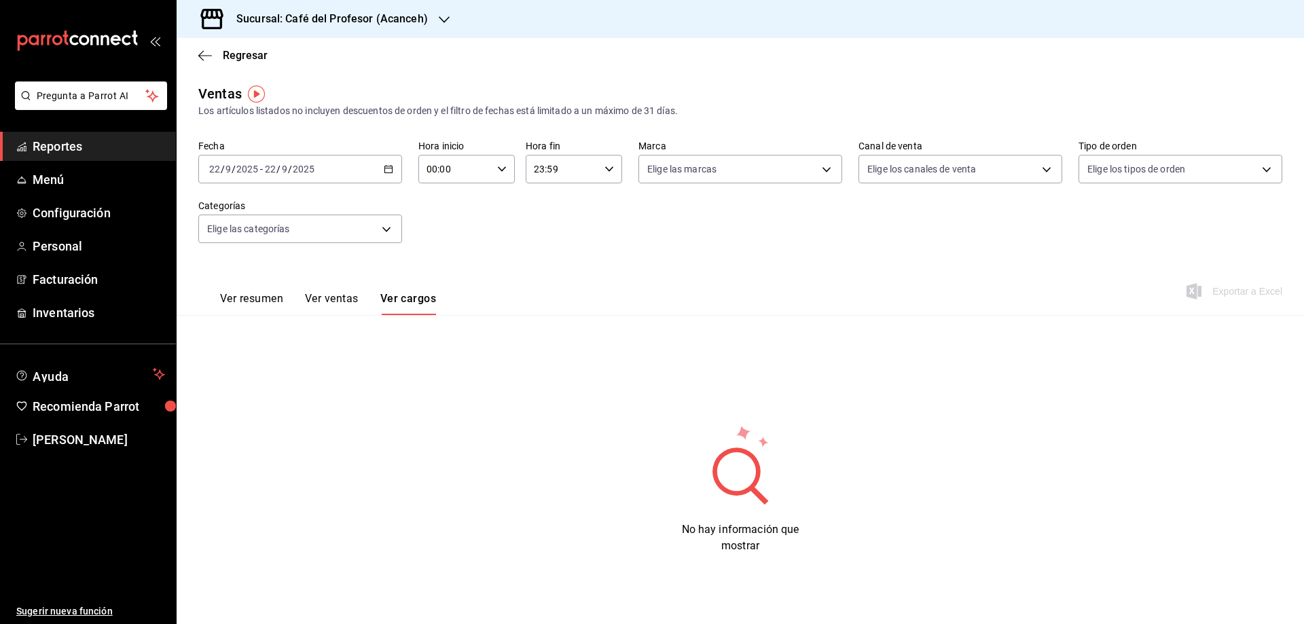
click at [325, 302] on button "Ver ventas" at bounding box center [332, 303] width 54 height 23
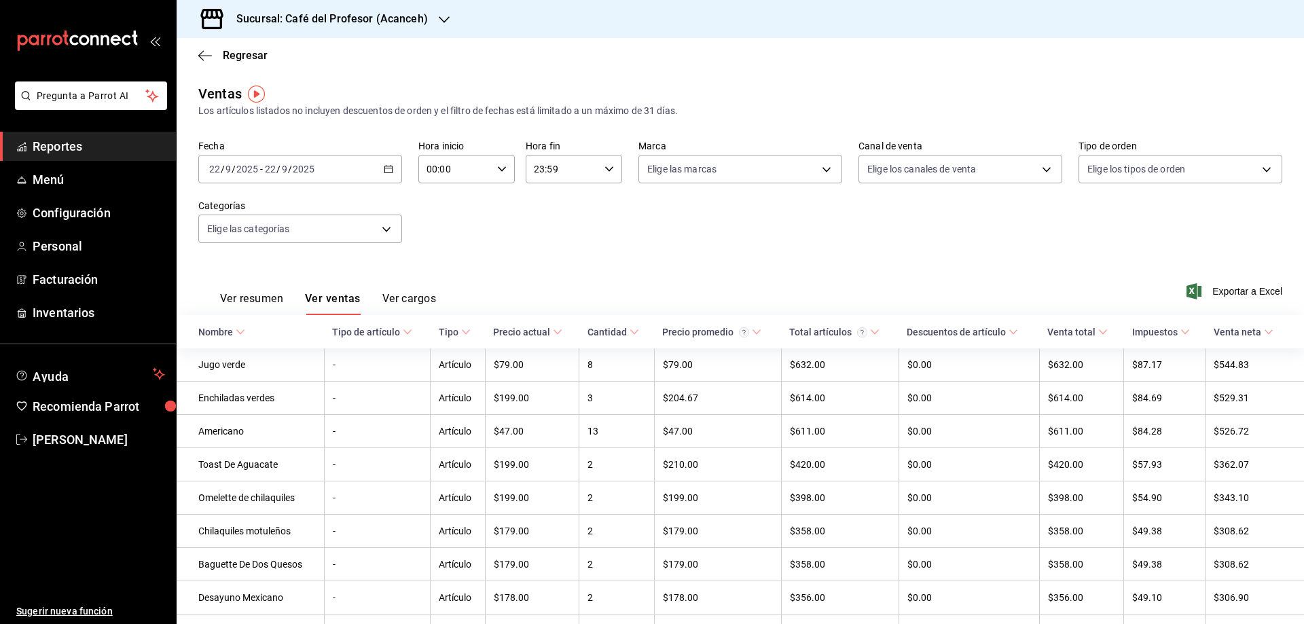
click at [384, 172] on \(Stroke\) "button" at bounding box center [388, 169] width 8 height 7
click at [234, 331] on span "Rango de fechas" at bounding box center [262, 332] width 105 height 14
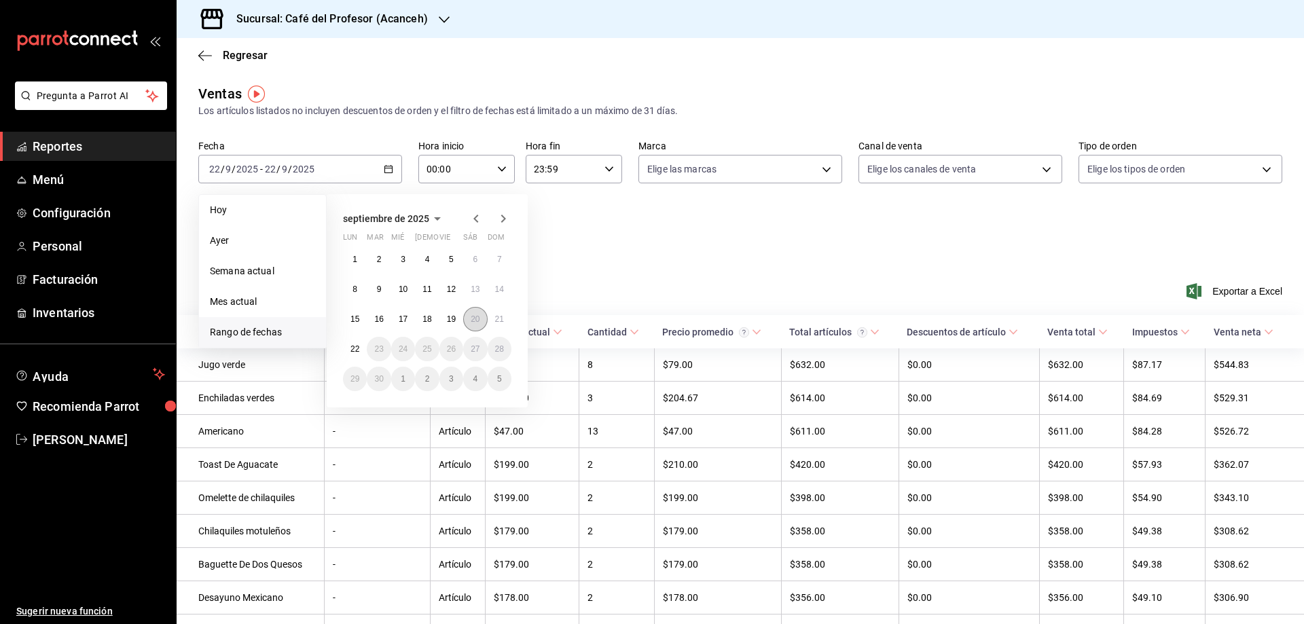
click at [471, 321] on abbr "20" at bounding box center [475, 319] width 9 height 10
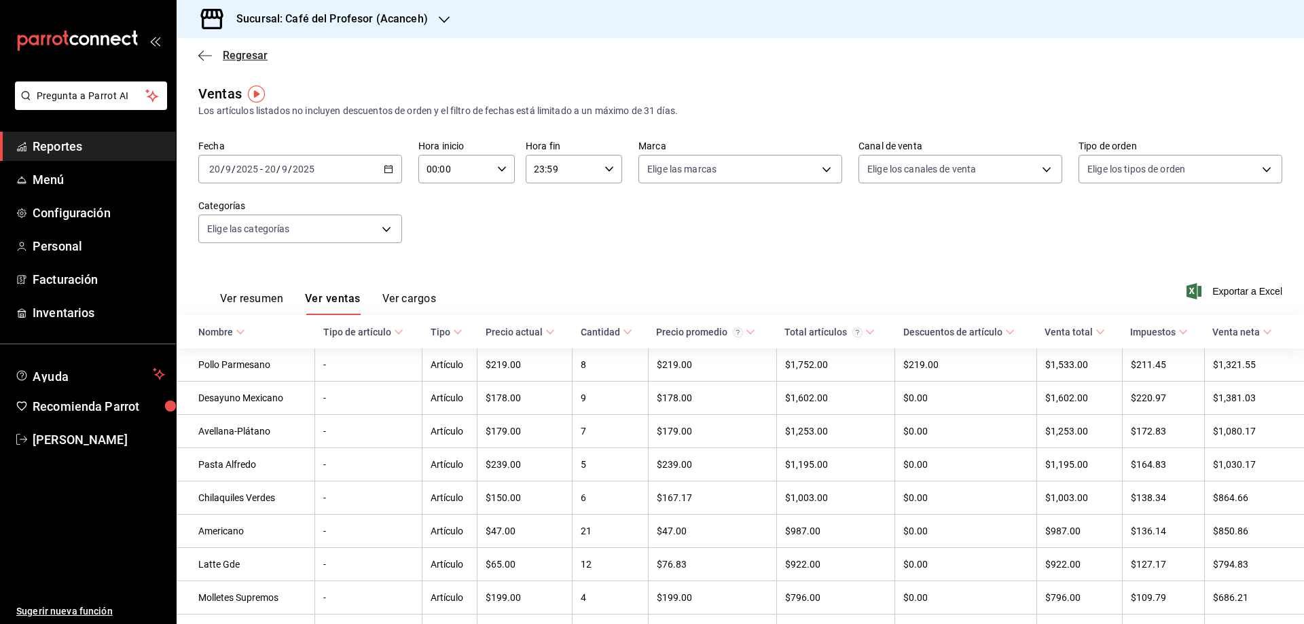
click at [239, 52] on span "Regresar" at bounding box center [245, 55] width 45 height 13
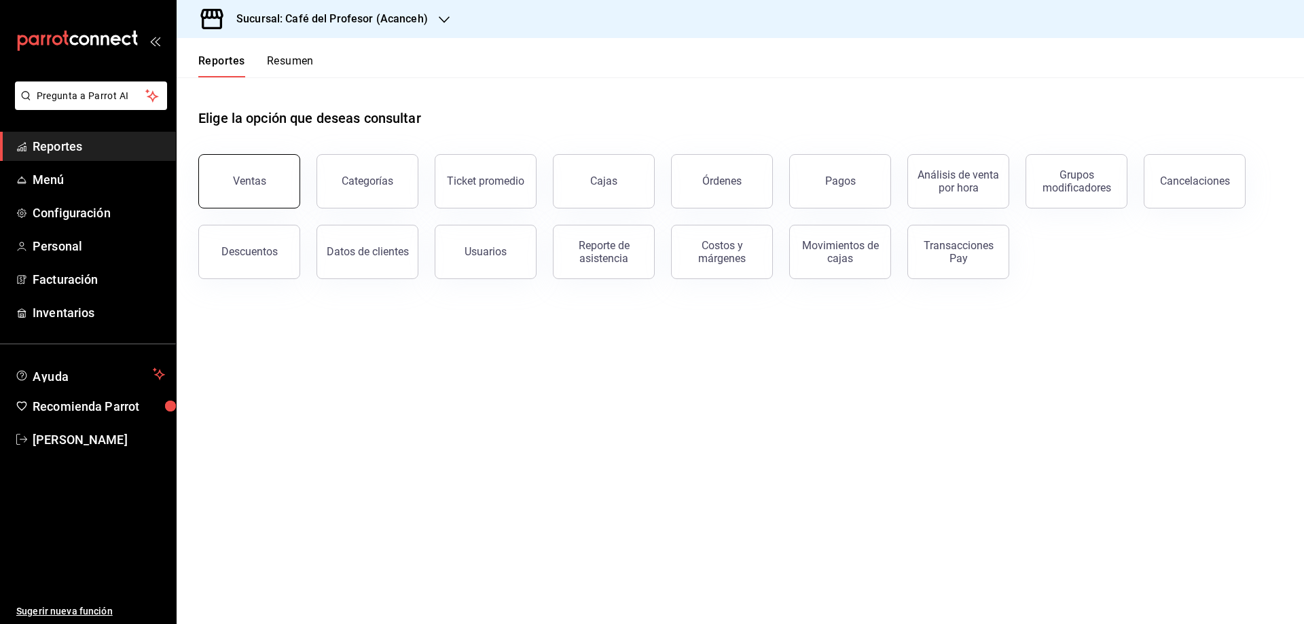
click at [261, 188] on button "Ventas" at bounding box center [249, 181] width 102 height 54
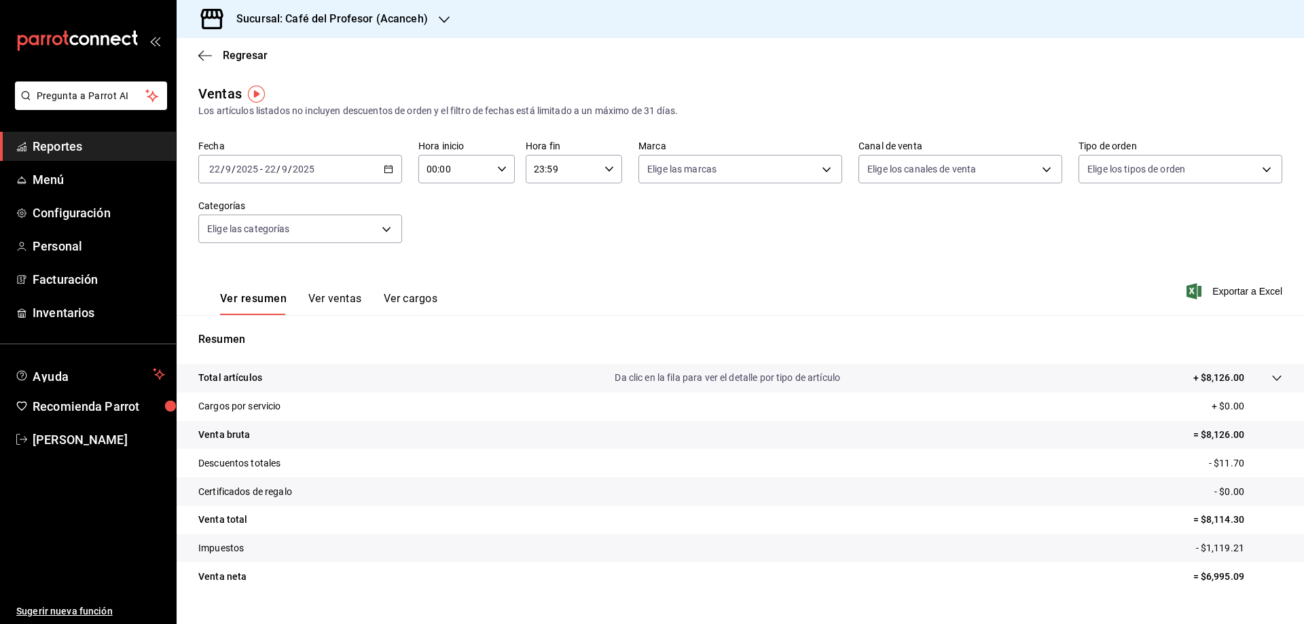
click at [376, 171] on div "[DATE] [DATE] - [DATE] [DATE]" at bounding box center [300, 169] width 204 height 29
click at [408, 198] on div "Fecha [DATE] [DATE] - [DATE] [DATE] [PERSON_NAME] Semana actual Mes actual Rang…" at bounding box center [740, 200] width 1084 height 120
click at [234, 50] on span "Regresar" at bounding box center [245, 55] width 45 height 13
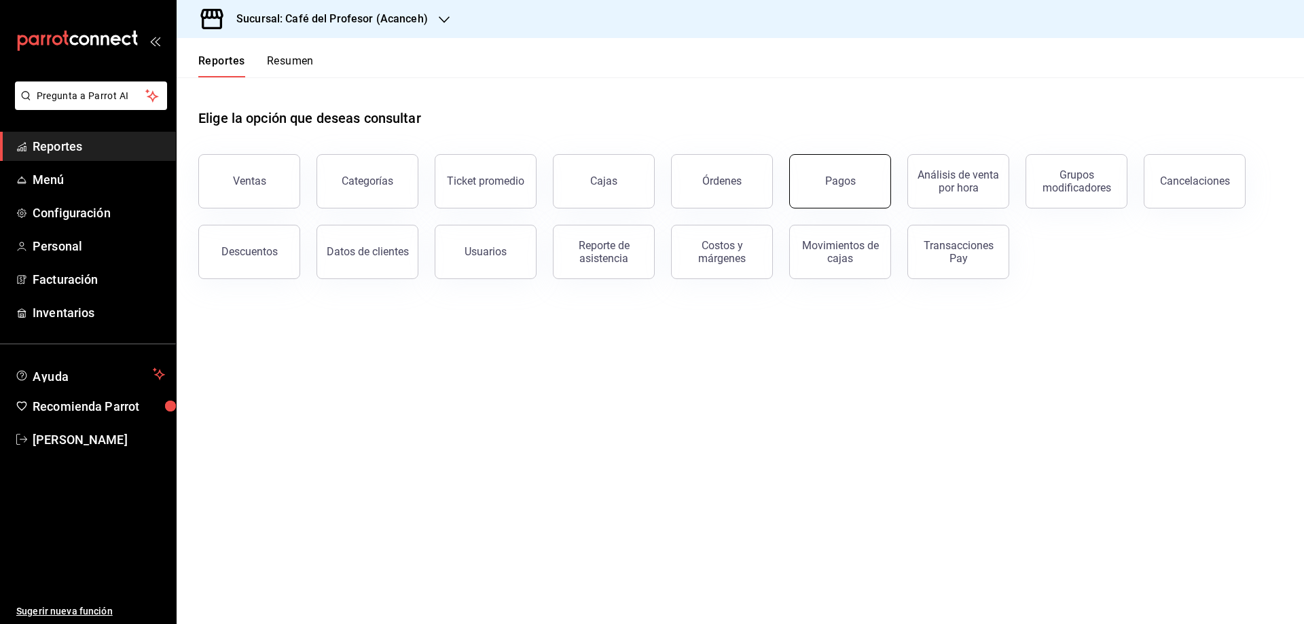
click at [842, 181] on div "Pagos" at bounding box center [840, 181] width 31 height 13
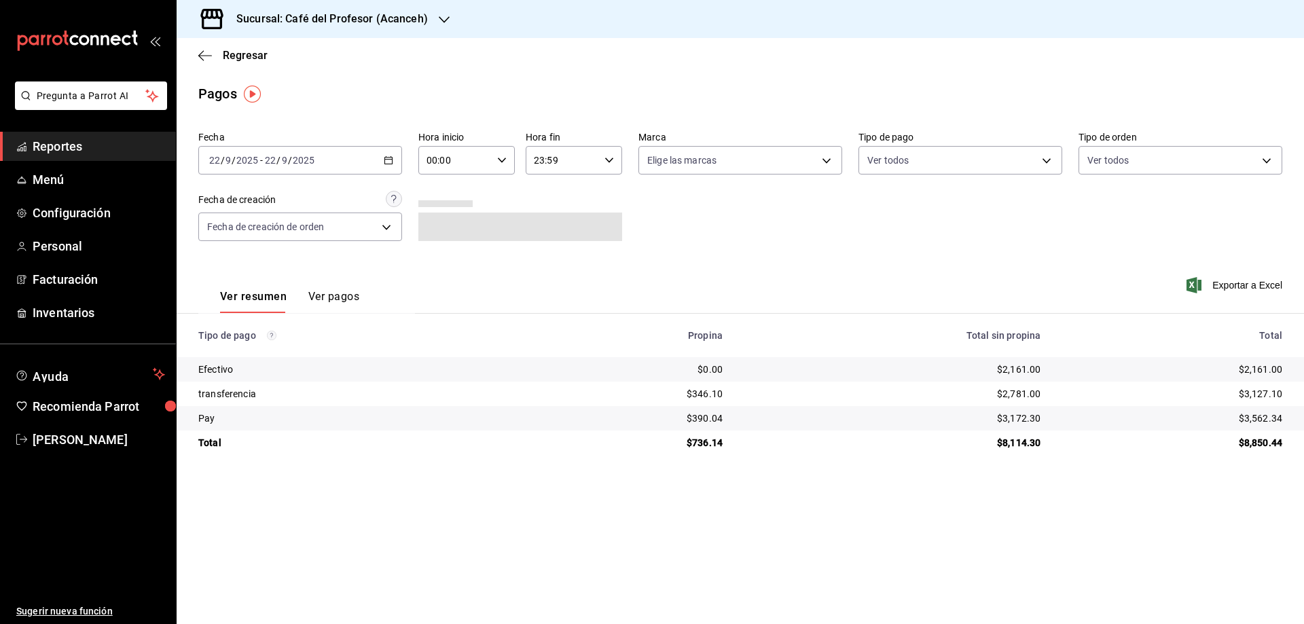
click at [378, 160] on div "[DATE] [DATE] - [DATE] [DATE]" at bounding box center [300, 160] width 204 height 29
click at [237, 355] on span "Rango de fechas" at bounding box center [262, 354] width 105 height 14
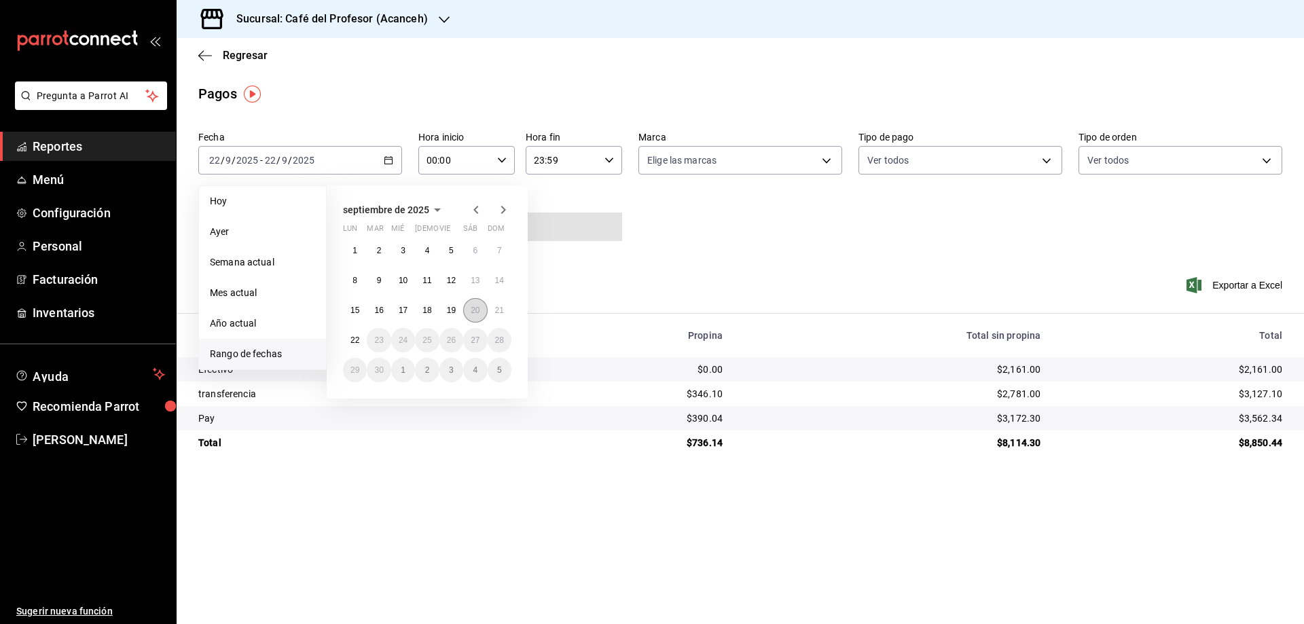
click at [475, 310] on abbr "20" at bounding box center [475, 311] width 9 height 10
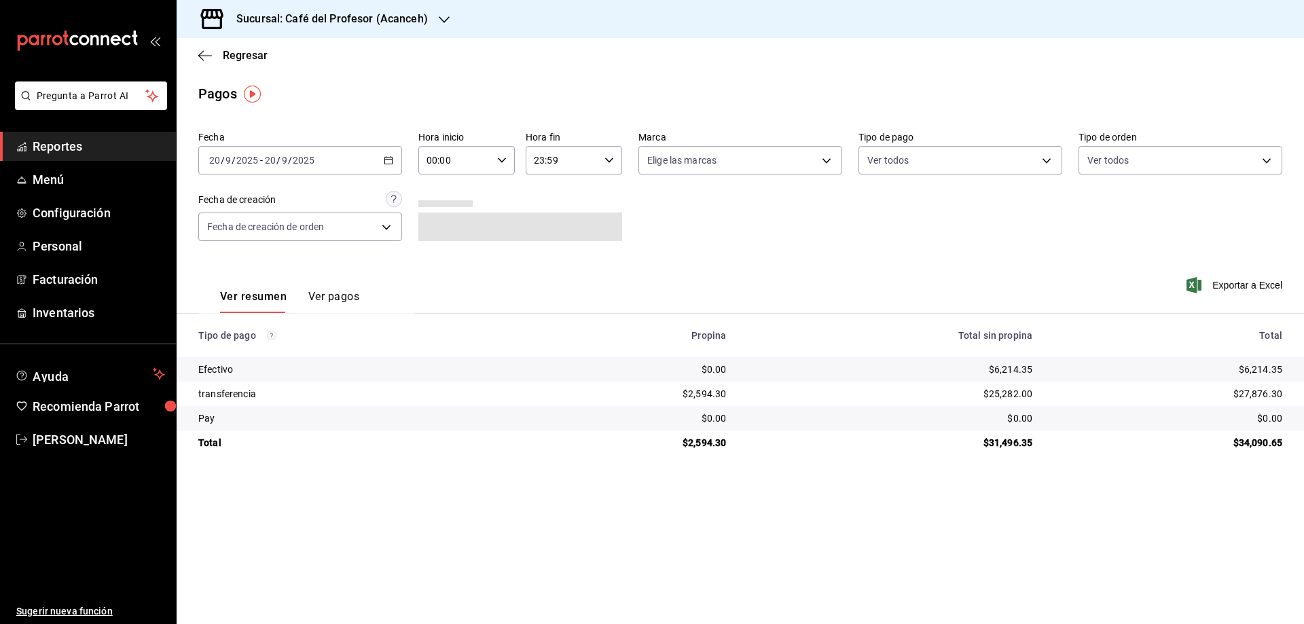
click at [336, 300] on button "Ver pagos" at bounding box center [333, 301] width 51 height 23
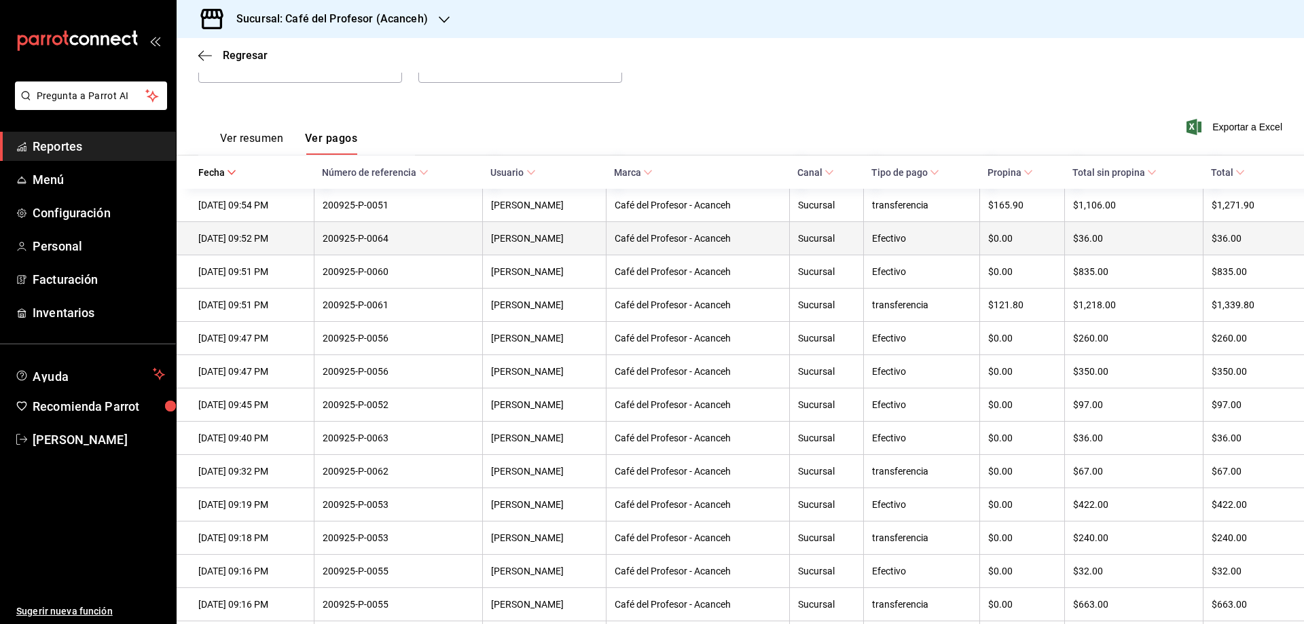
scroll to position [181, 0]
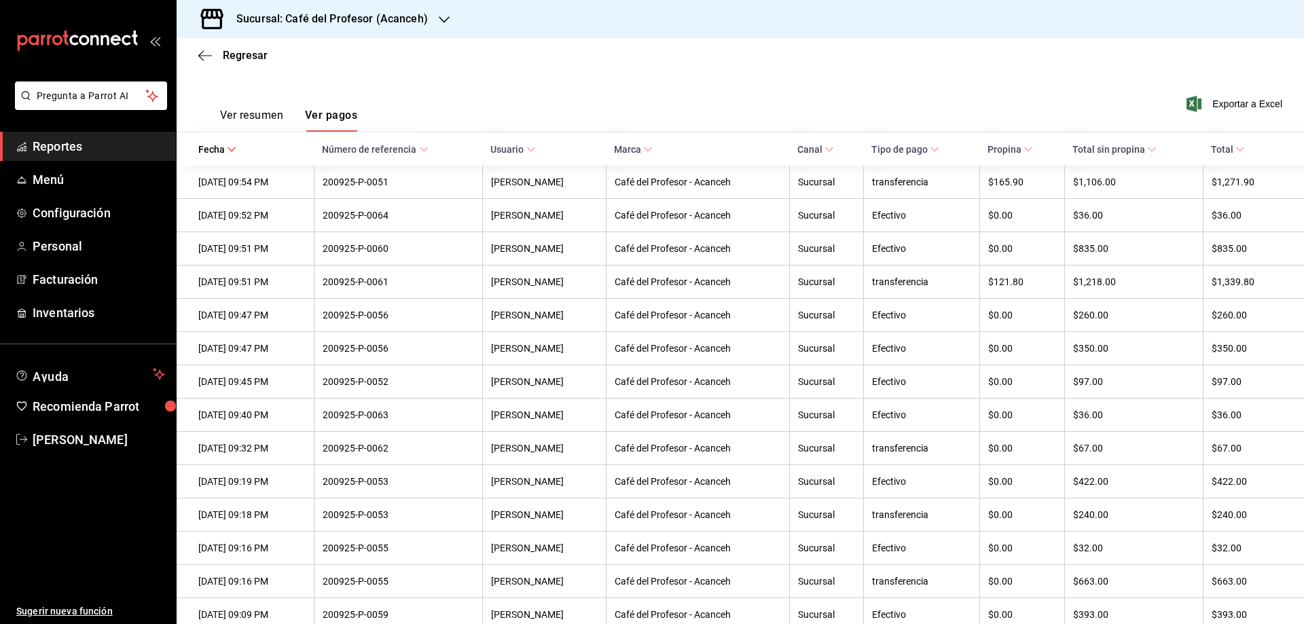
click at [928, 155] on span "Tipo de pago" at bounding box center [905, 149] width 68 height 11
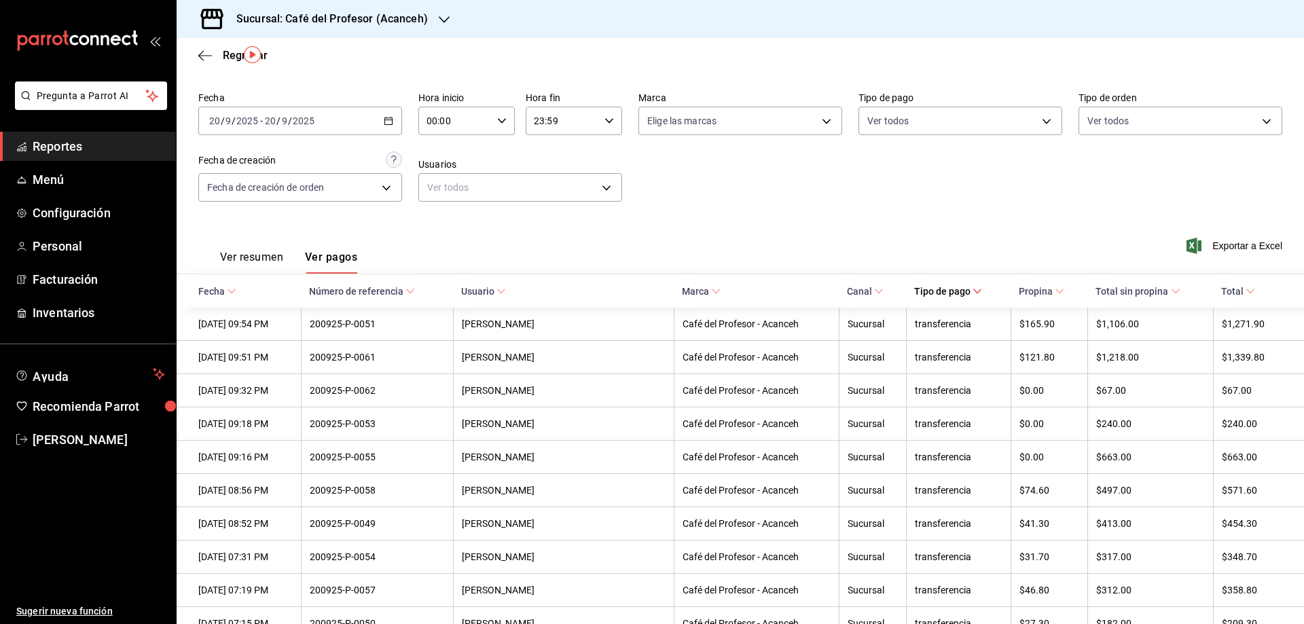
scroll to position [17, 0]
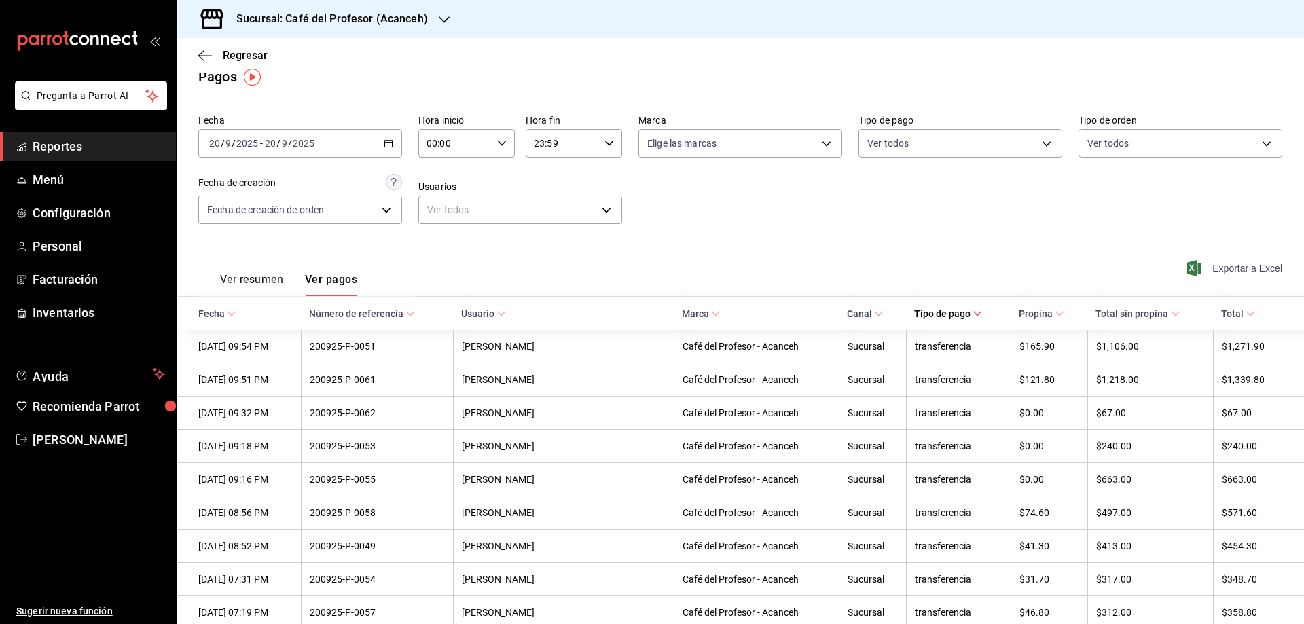
click at [1216, 265] on span "Exportar a Excel" at bounding box center [1235, 268] width 93 height 16
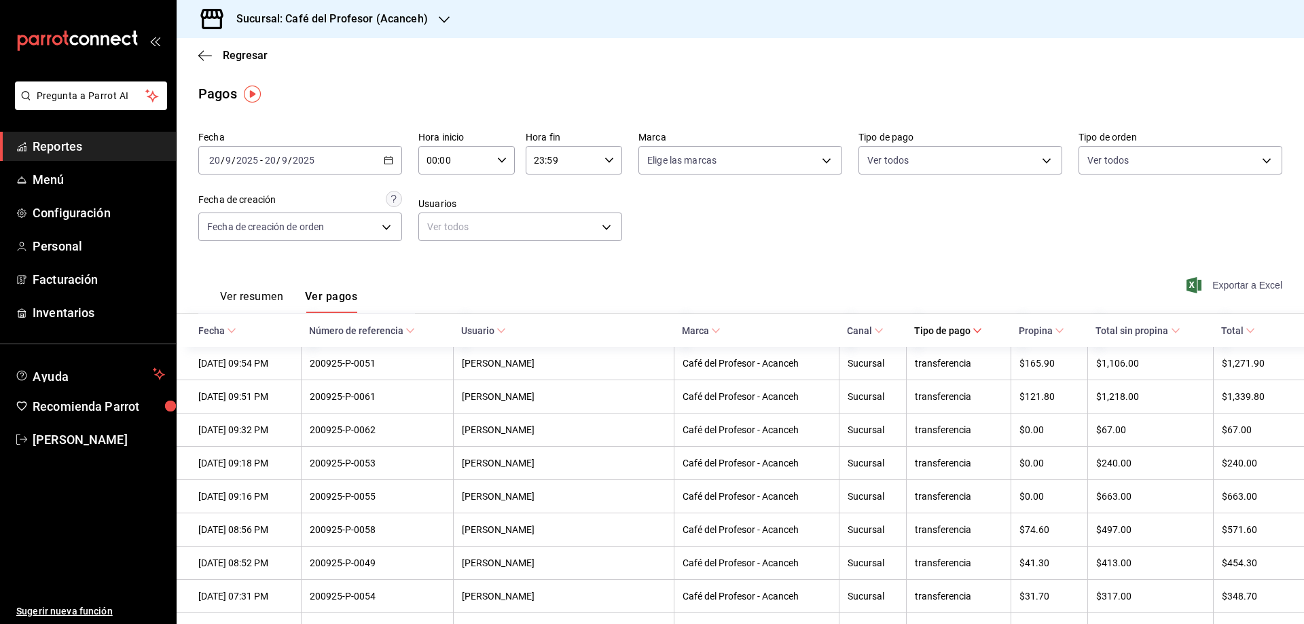
click at [1234, 283] on span "Exportar a Excel" at bounding box center [1235, 285] width 93 height 16
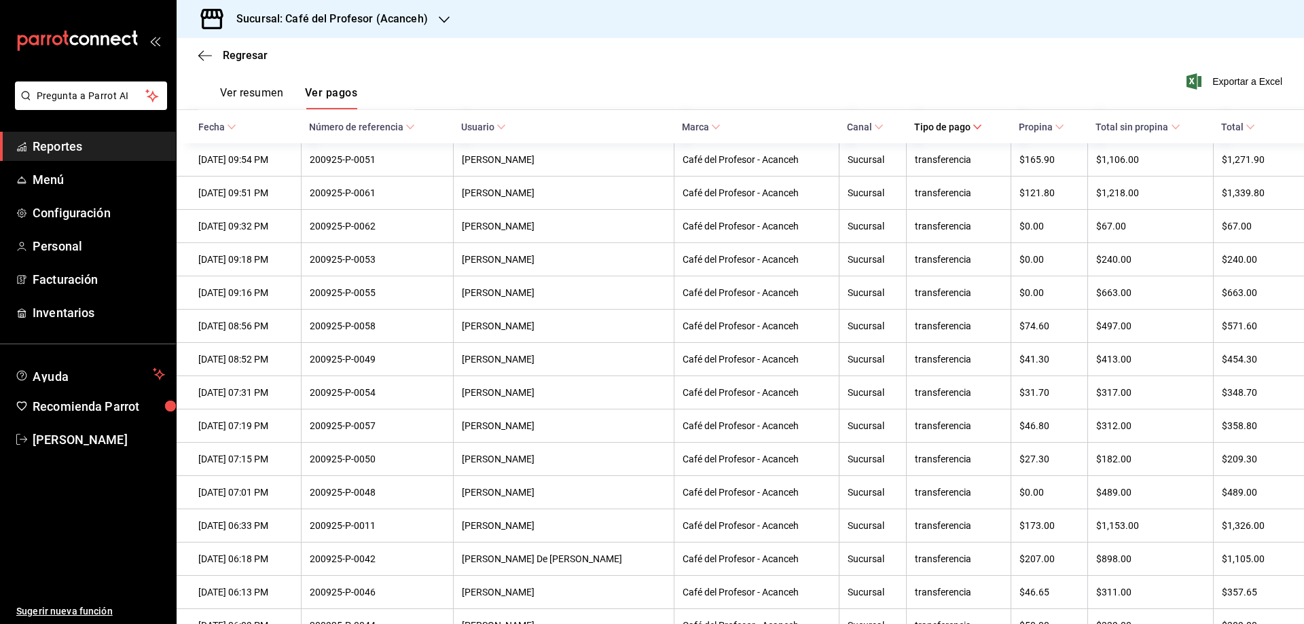
scroll to position [113, 0]
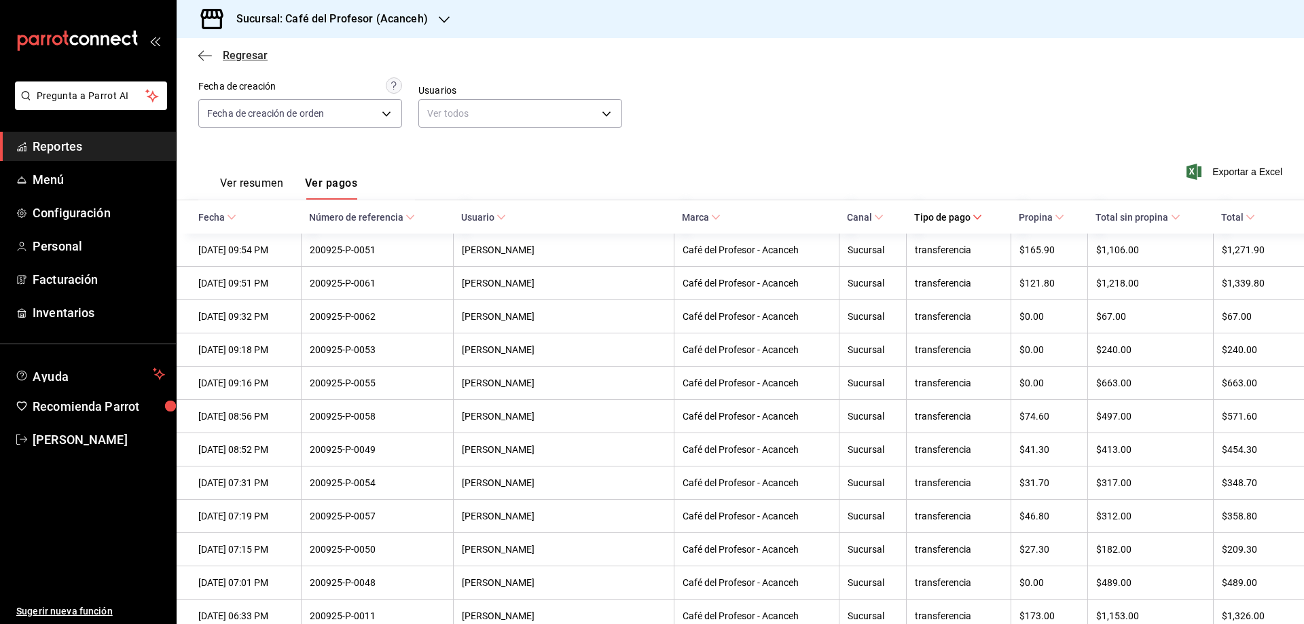
click at [245, 53] on span "Regresar" at bounding box center [245, 55] width 45 height 13
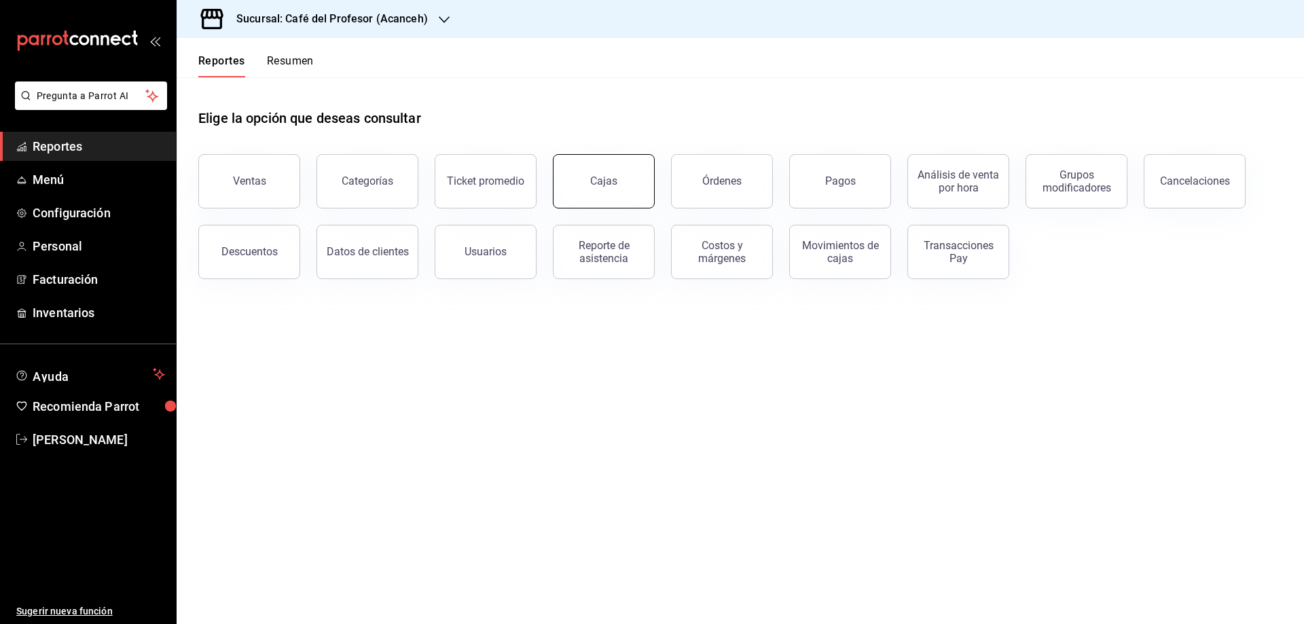
click at [613, 177] on div "Cajas" at bounding box center [604, 181] width 28 height 16
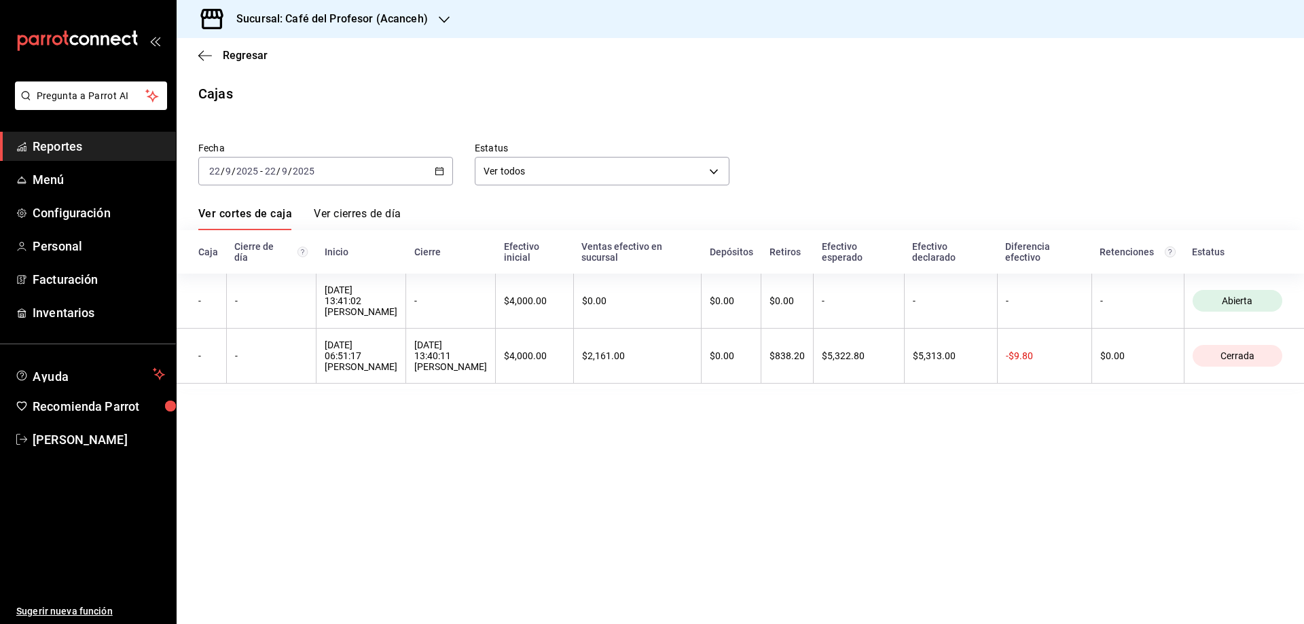
click at [437, 177] on div "[DATE] [DATE] - [DATE] [DATE]" at bounding box center [325, 171] width 255 height 29
click at [251, 366] on span "Rango de fechas" at bounding box center [262, 365] width 105 height 14
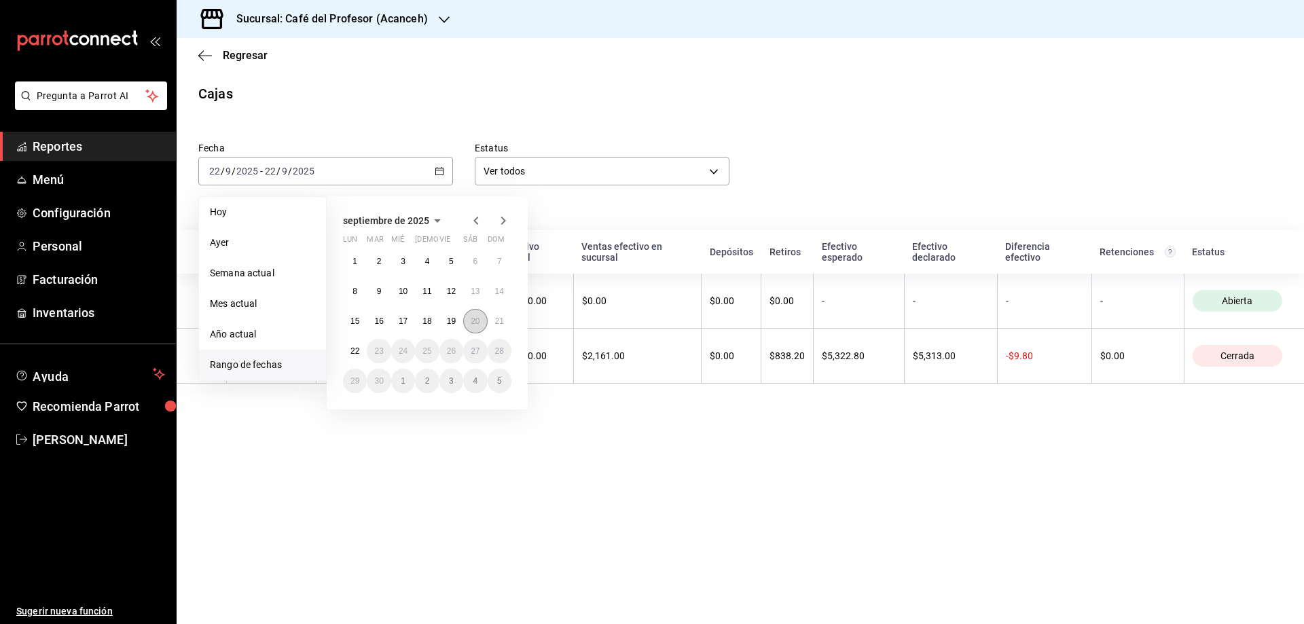
click at [471, 324] on abbr "20" at bounding box center [475, 321] width 9 height 10
click at [471, 323] on abbr "20" at bounding box center [475, 321] width 9 height 10
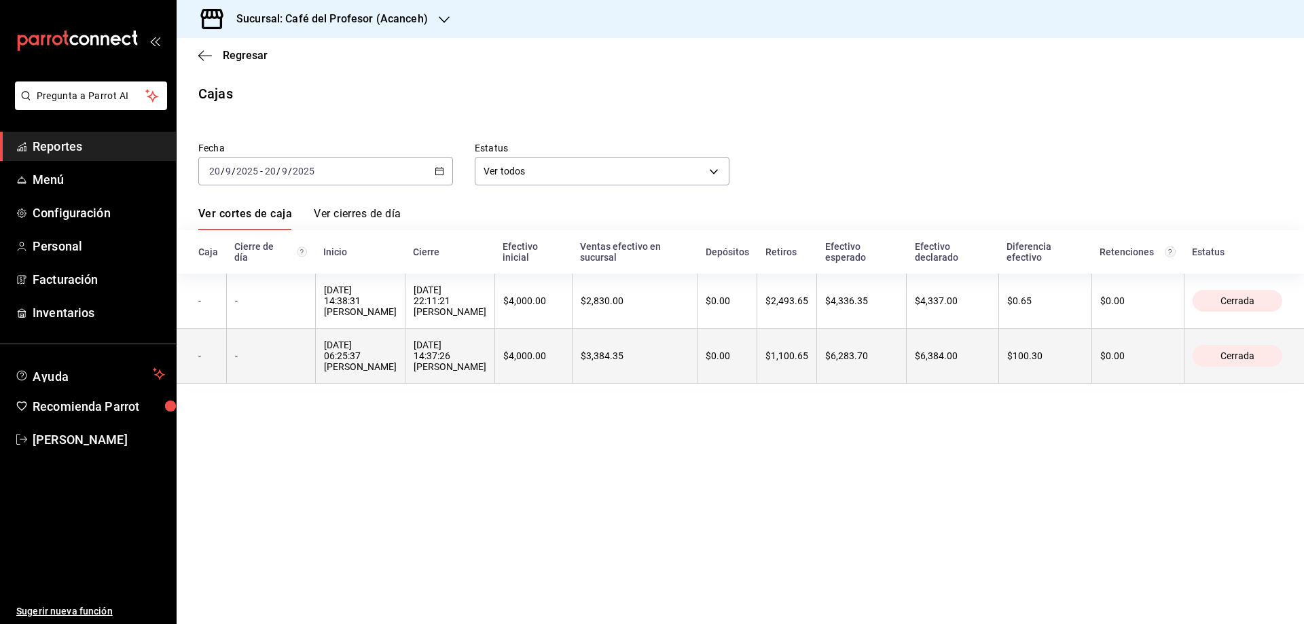
click at [370, 349] on div "[DATE] 06:25:37 [PERSON_NAME]" at bounding box center [360, 356] width 73 height 33
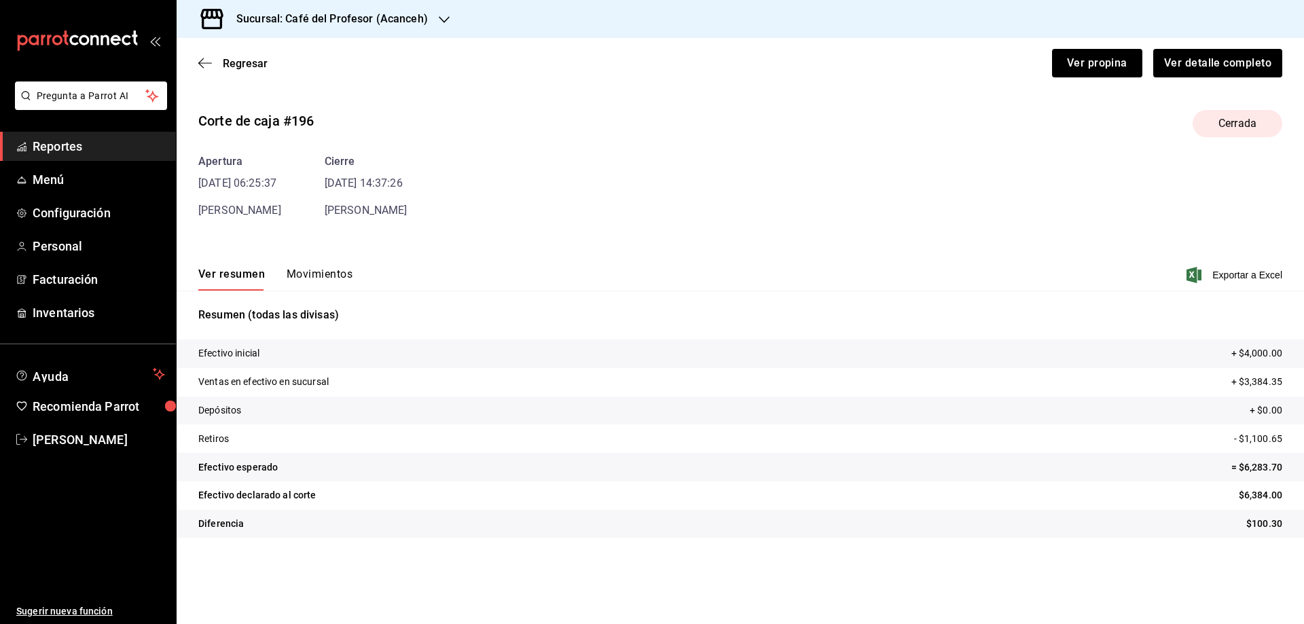
click at [316, 280] on button "Movimientos" at bounding box center [320, 279] width 66 height 23
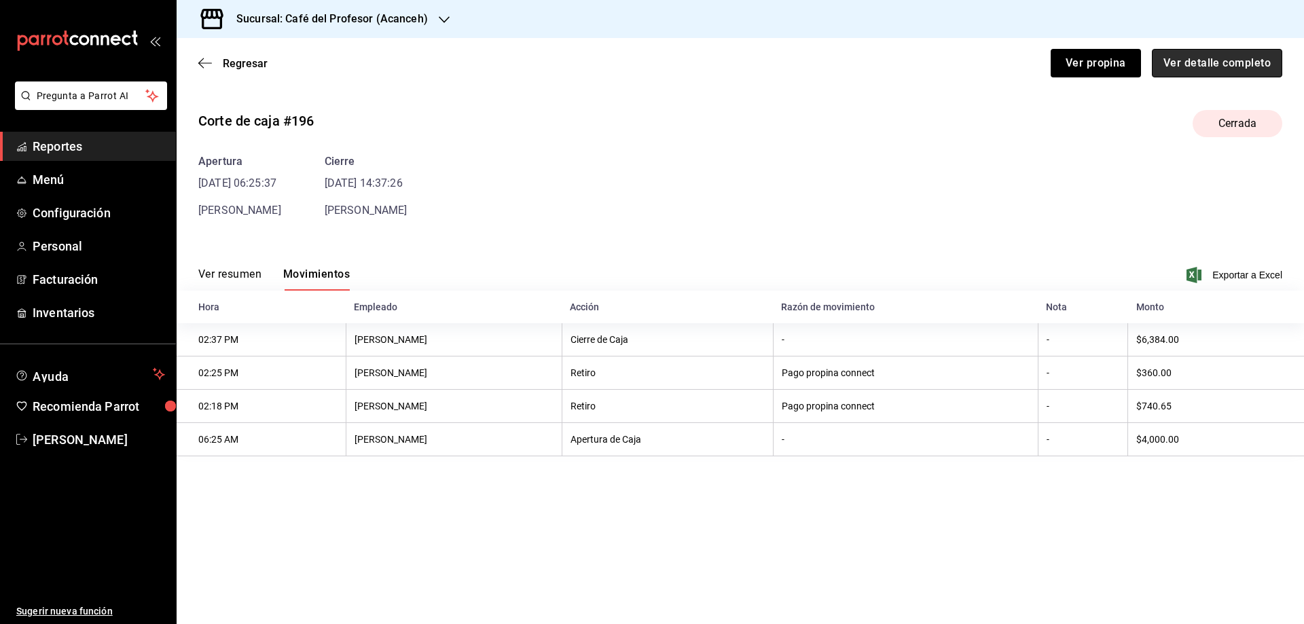
click at [1173, 60] on button "Ver detalle completo" at bounding box center [1217, 63] width 130 height 29
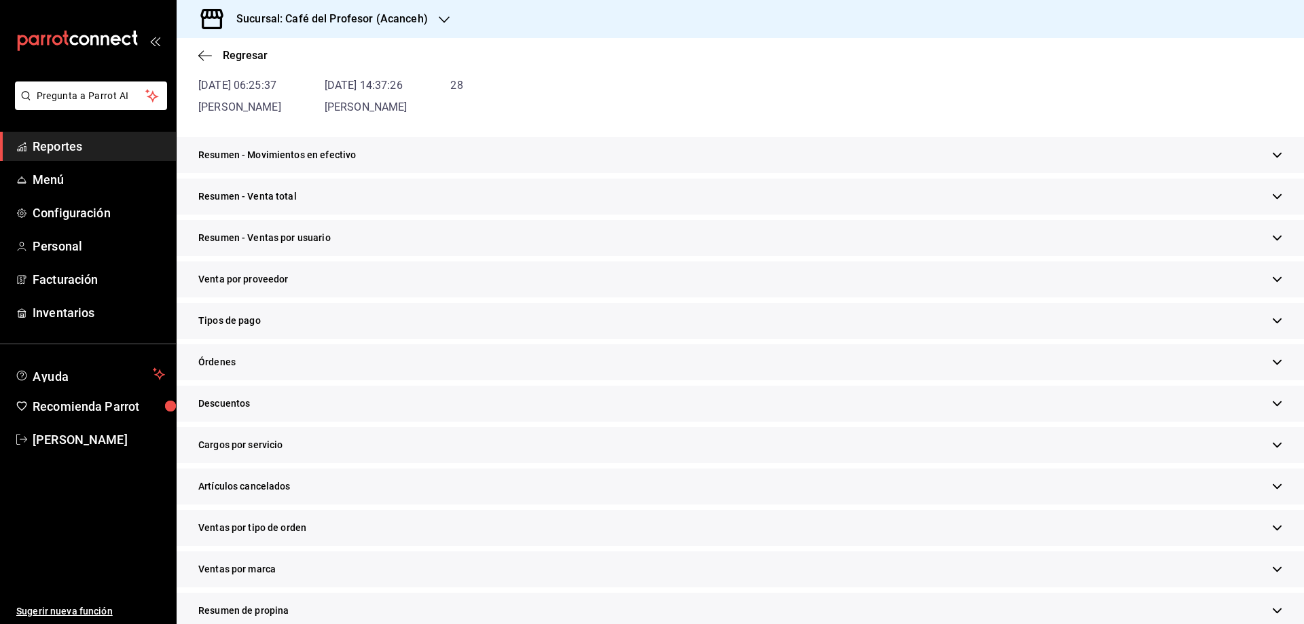
scroll to position [262, 0]
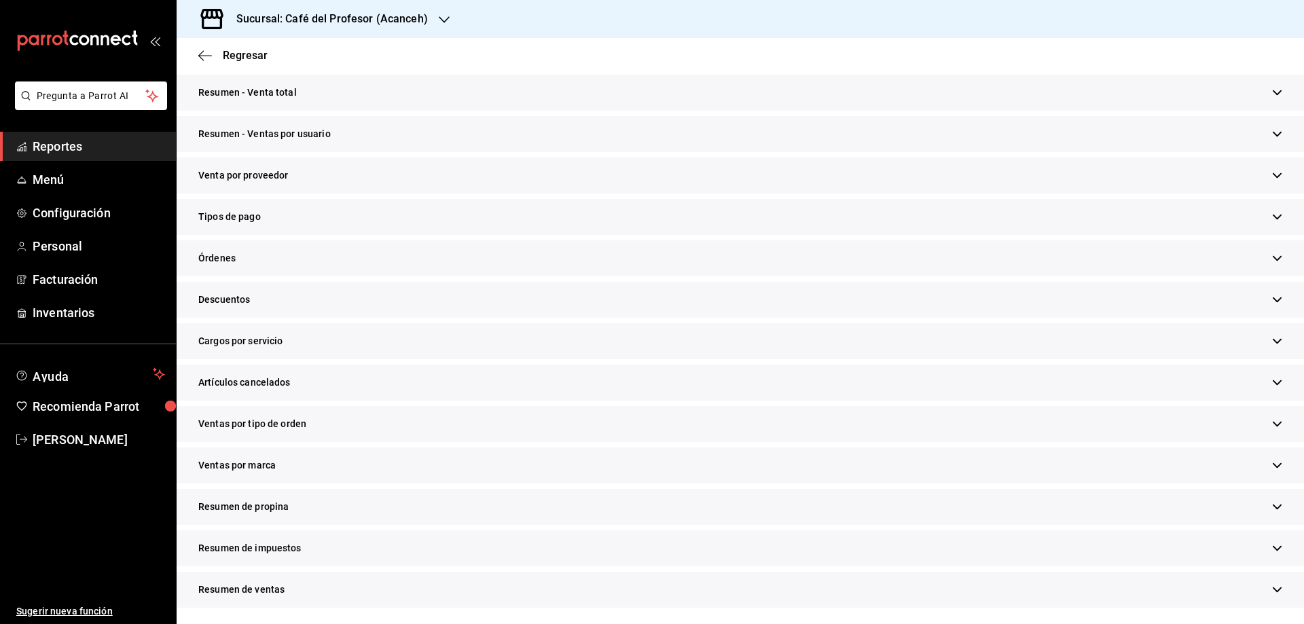
click at [230, 212] on span "Tipos de pago" at bounding box center [229, 217] width 62 height 14
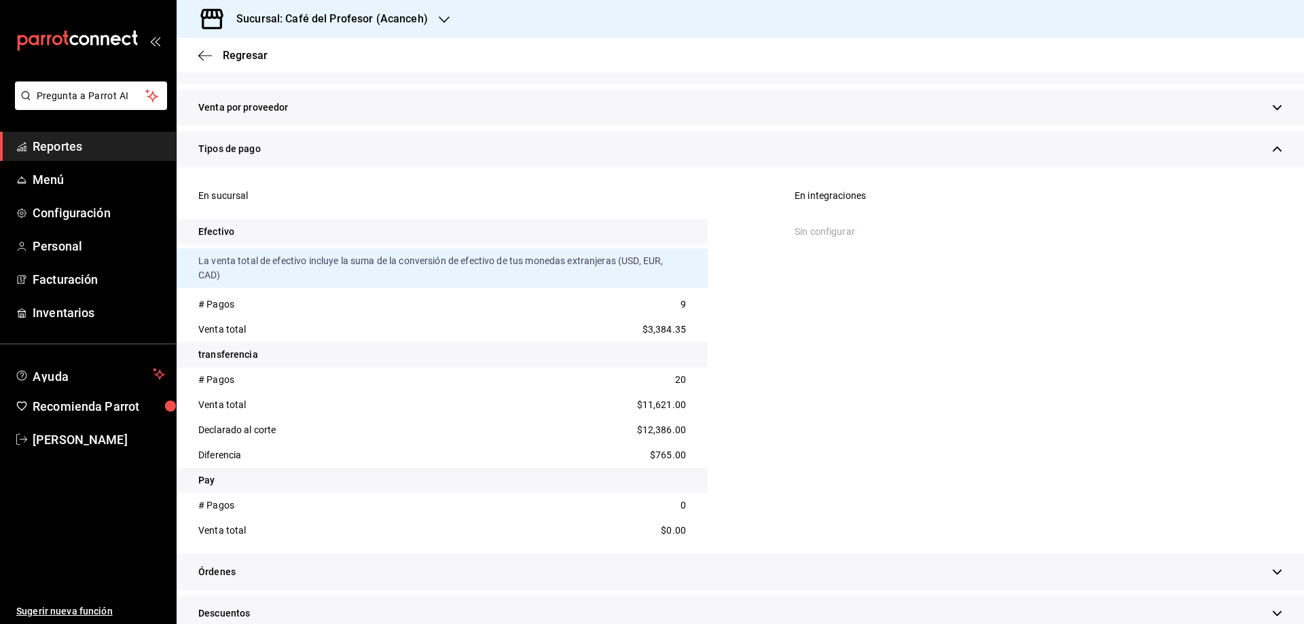
scroll to position [352, 0]
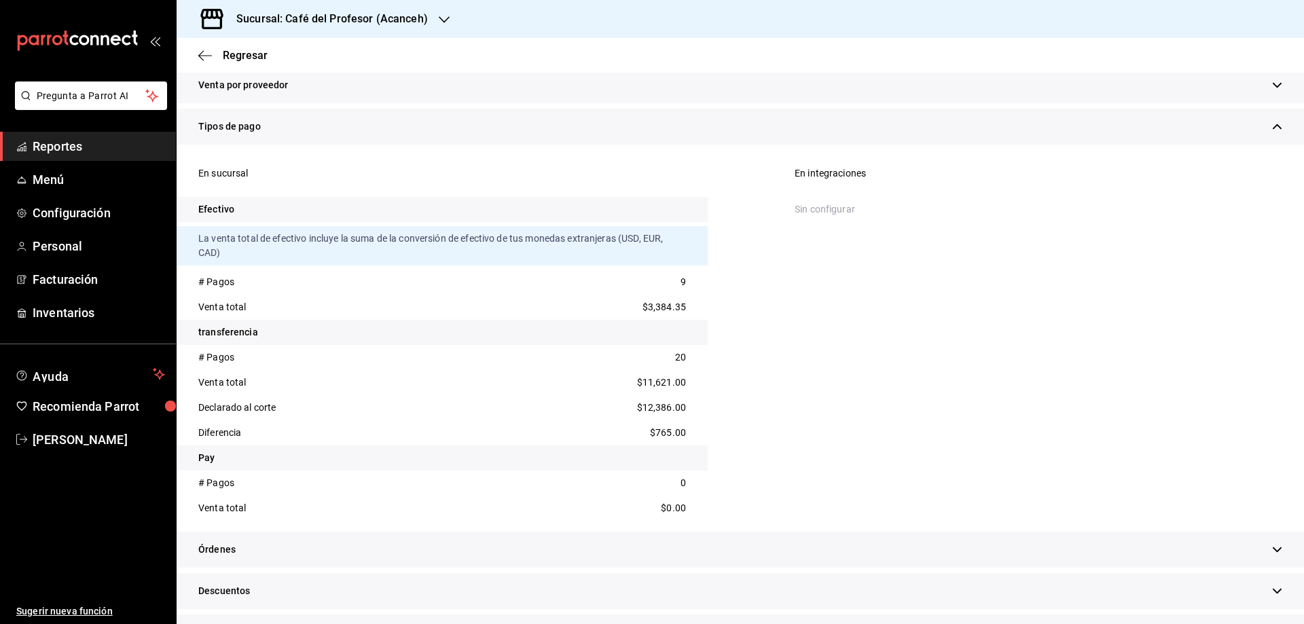
click at [600, 391] on div "Venta total $11,621.00" at bounding box center [442, 382] width 531 height 25
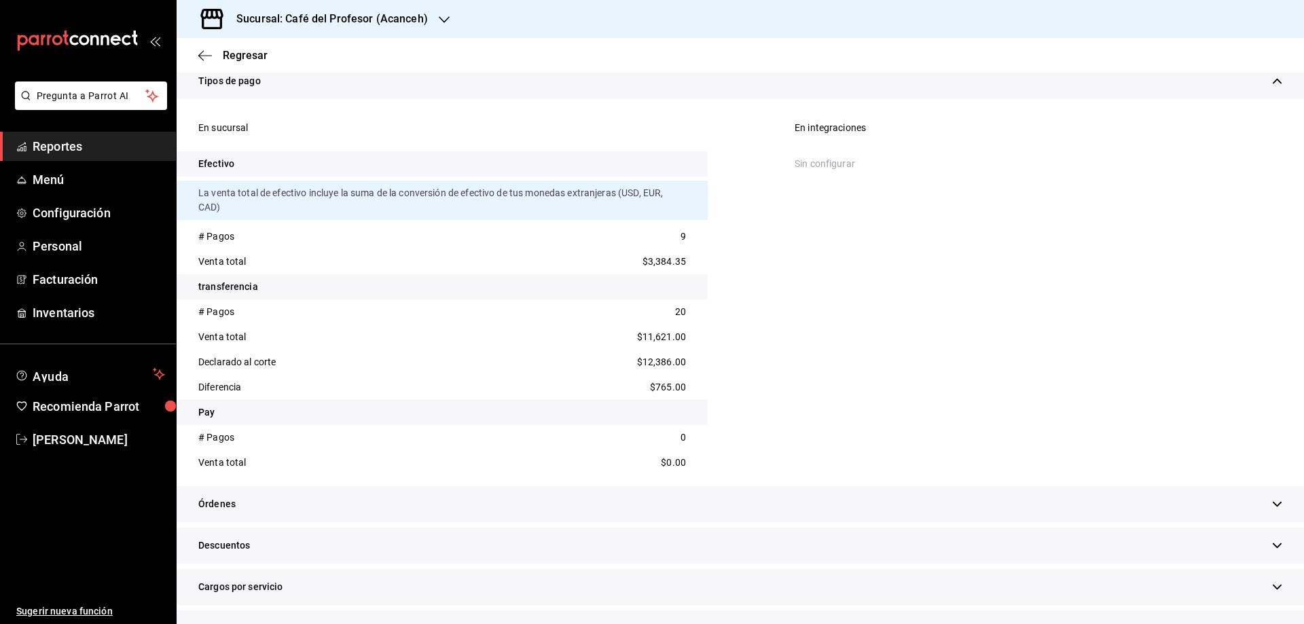
scroll to position [376, 0]
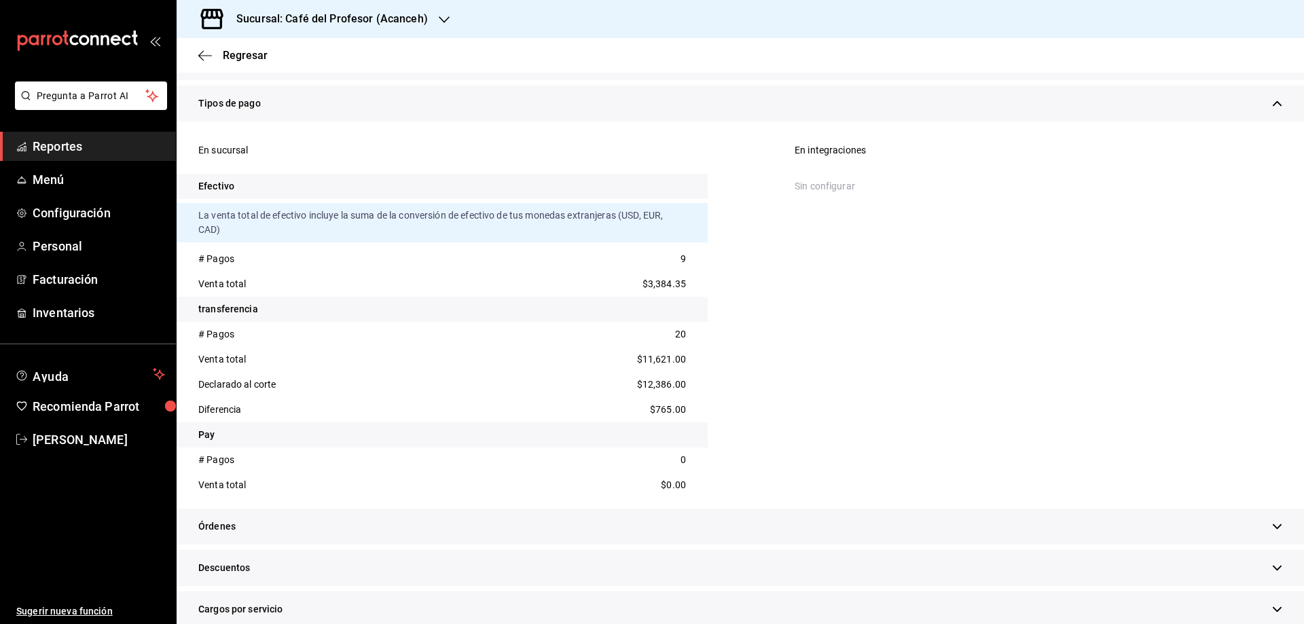
click at [338, 390] on div "Declarado al corte $12,386.00" at bounding box center [442, 384] width 531 height 25
drag, startPoint x: 628, startPoint y: 385, endPoint x: 678, endPoint y: 382, distance: 50.3
click at [678, 382] on div "Declarado al corte $12,386.00" at bounding box center [442, 384] width 531 height 25
click at [232, 405] on div "Diferencia" at bounding box center [219, 410] width 43 height 14
drag, startPoint x: 645, startPoint y: 406, endPoint x: 685, endPoint y: 401, distance: 40.4
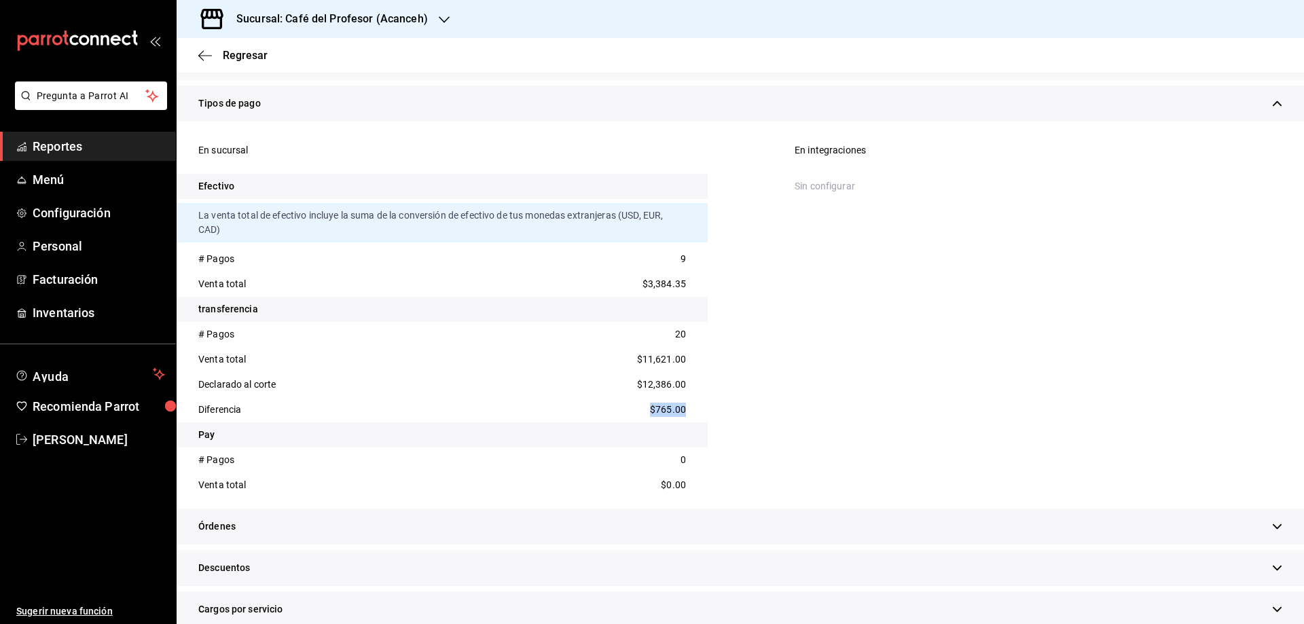
click at [685, 401] on div "Diferencia $765.00" at bounding box center [442, 409] width 531 height 25
click at [245, 56] on span "Regresar" at bounding box center [245, 55] width 45 height 13
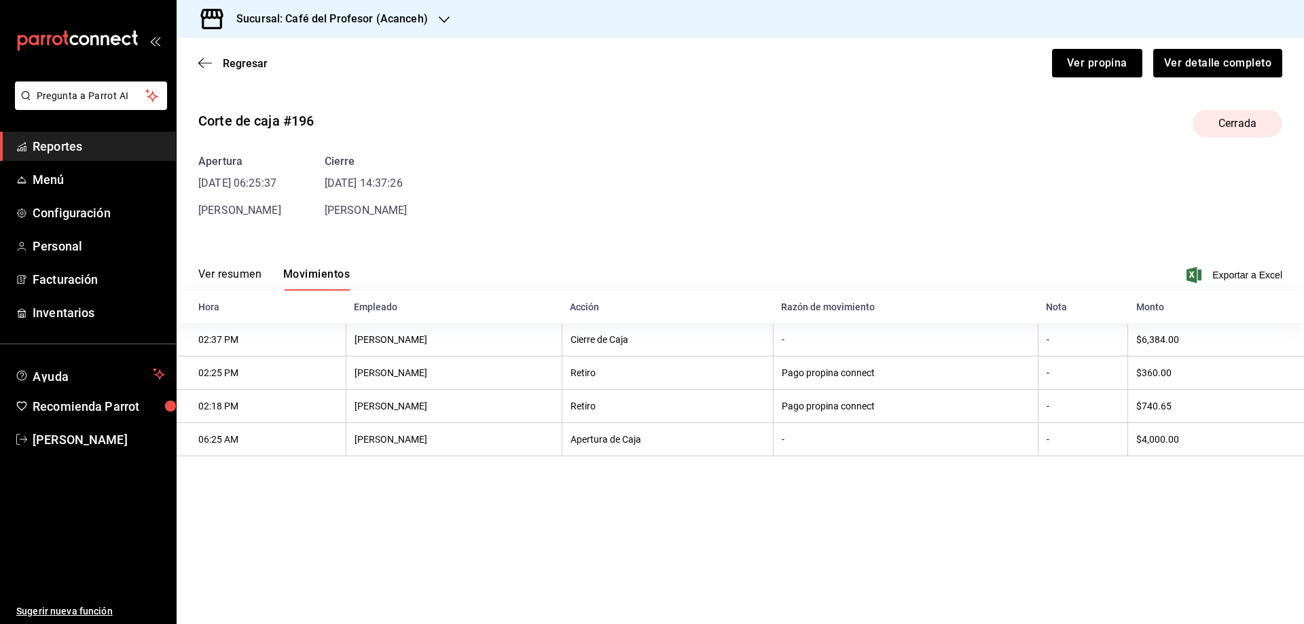
click at [231, 268] on button "Ver resumen" at bounding box center [229, 279] width 63 height 23
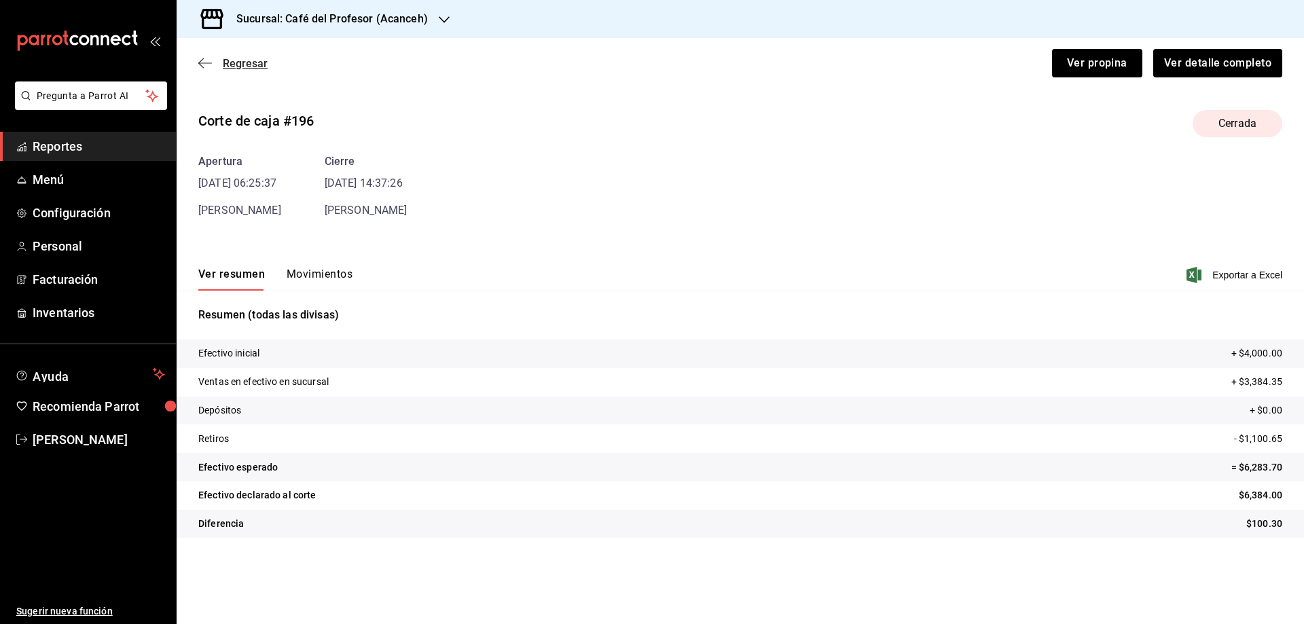
click at [241, 67] on span "Regresar" at bounding box center [245, 63] width 45 height 13
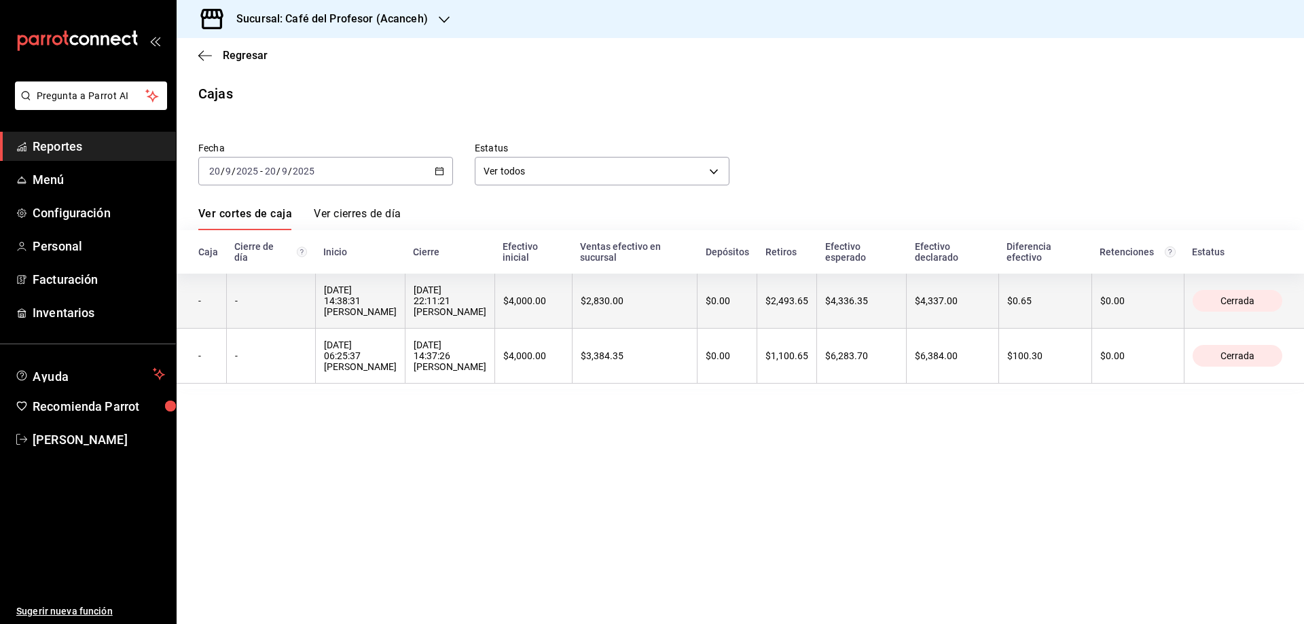
click at [344, 302] on div "[DATE] 14:38:31 [PERSON_NAME]" at bounding box center [360, 301] width 73 height 33
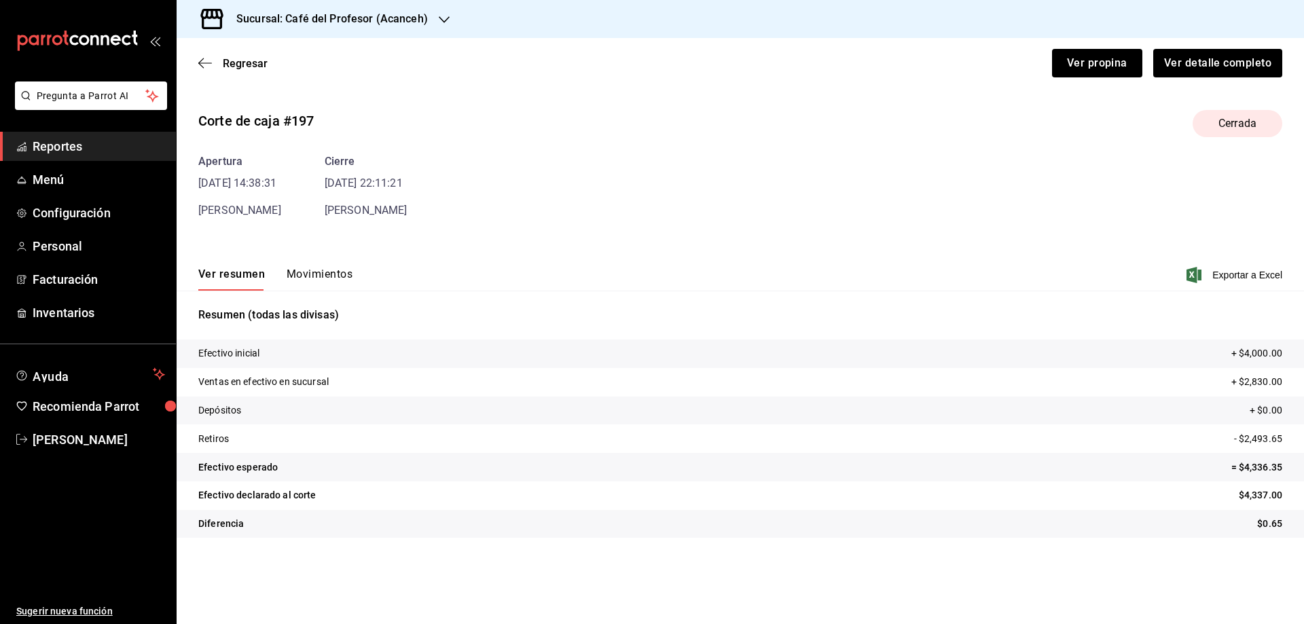
click at [332, 276] on button "Movimientos" at bounding box center [320, 279] width 66 height 23
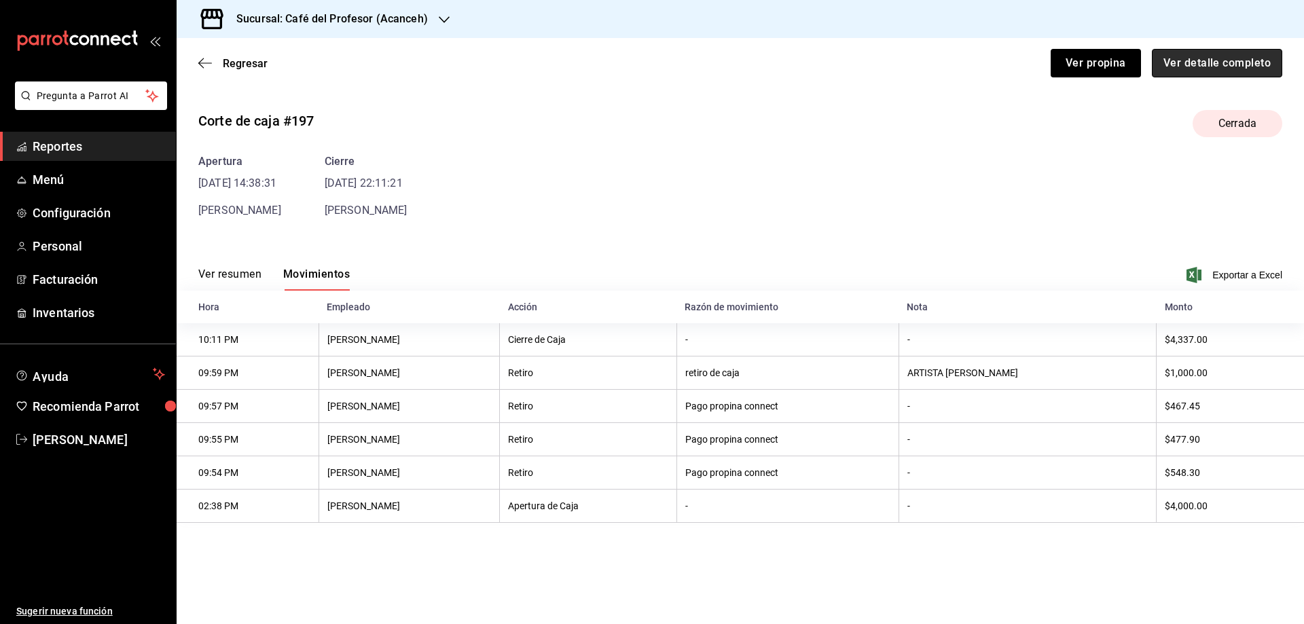
click at [1215, 60] on button "Ver detalle completo" at bounding box center [1217, 63] width 130 height 29
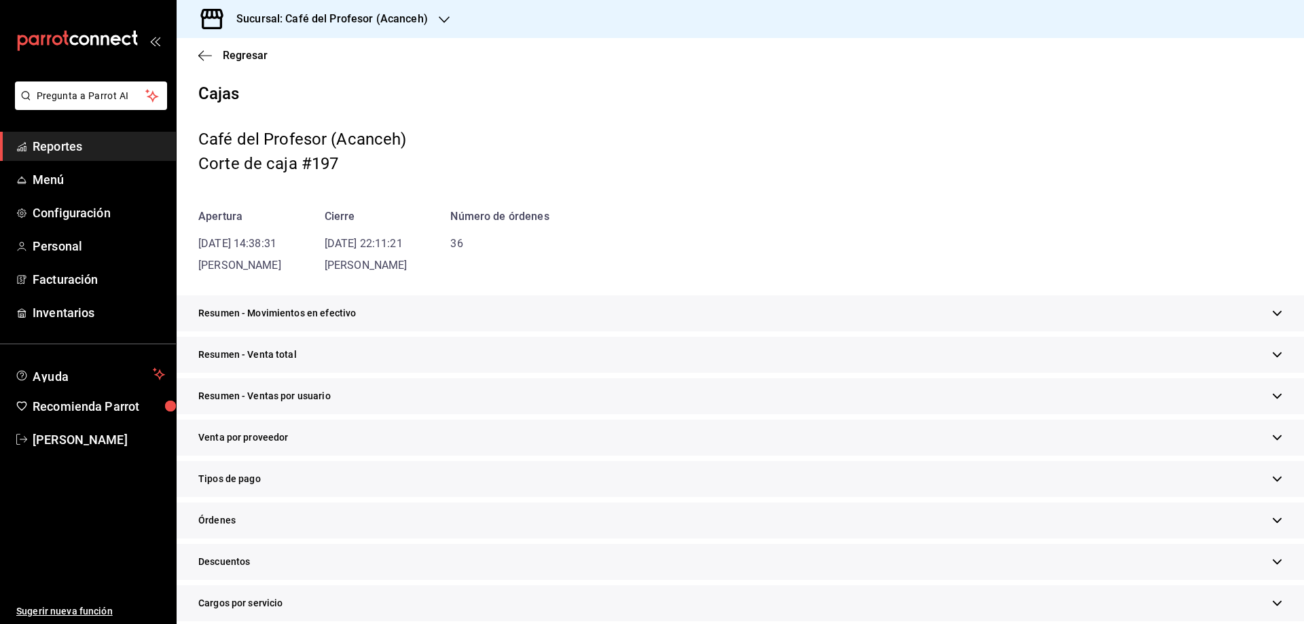
scroll to position [136, 0]
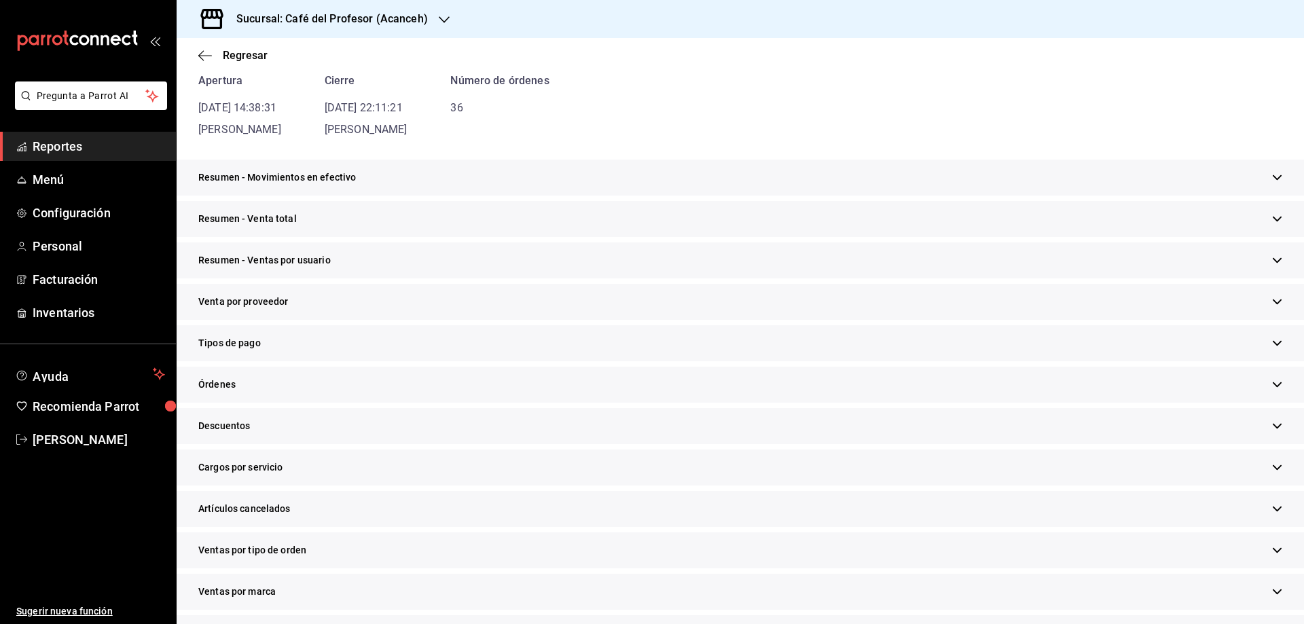
click at [223, 340] on span "Tipos de pago" at bounding box center [229, 343] width 62 height 14
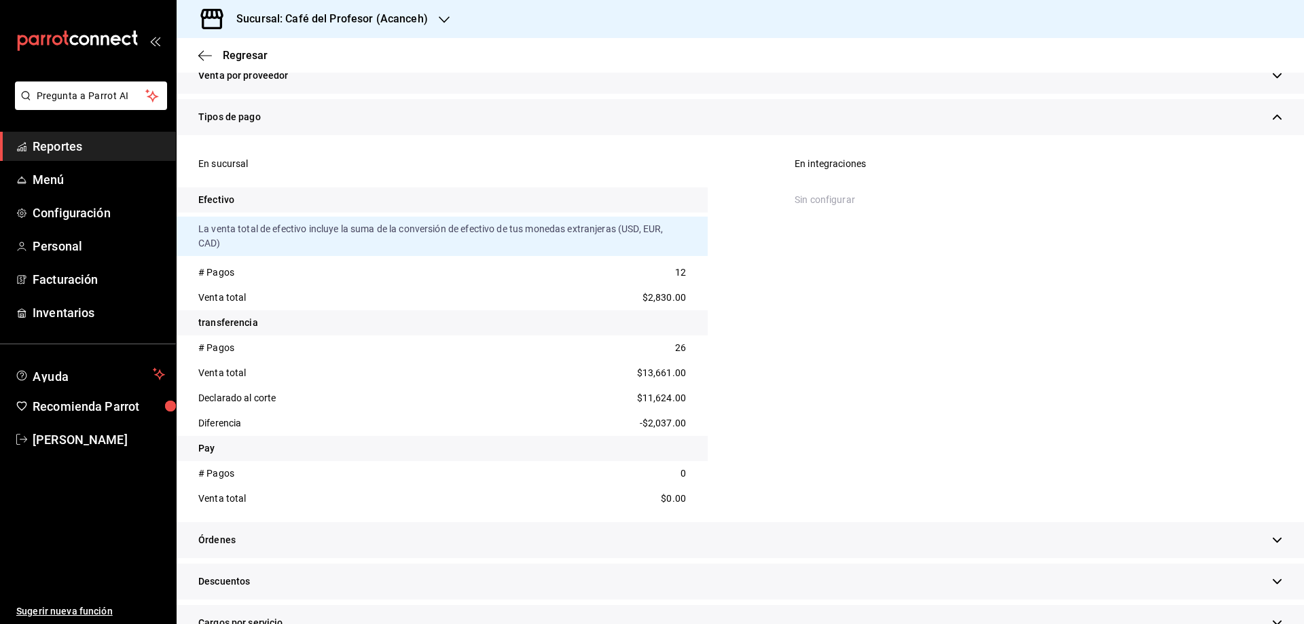
scroll to position [430, 0]
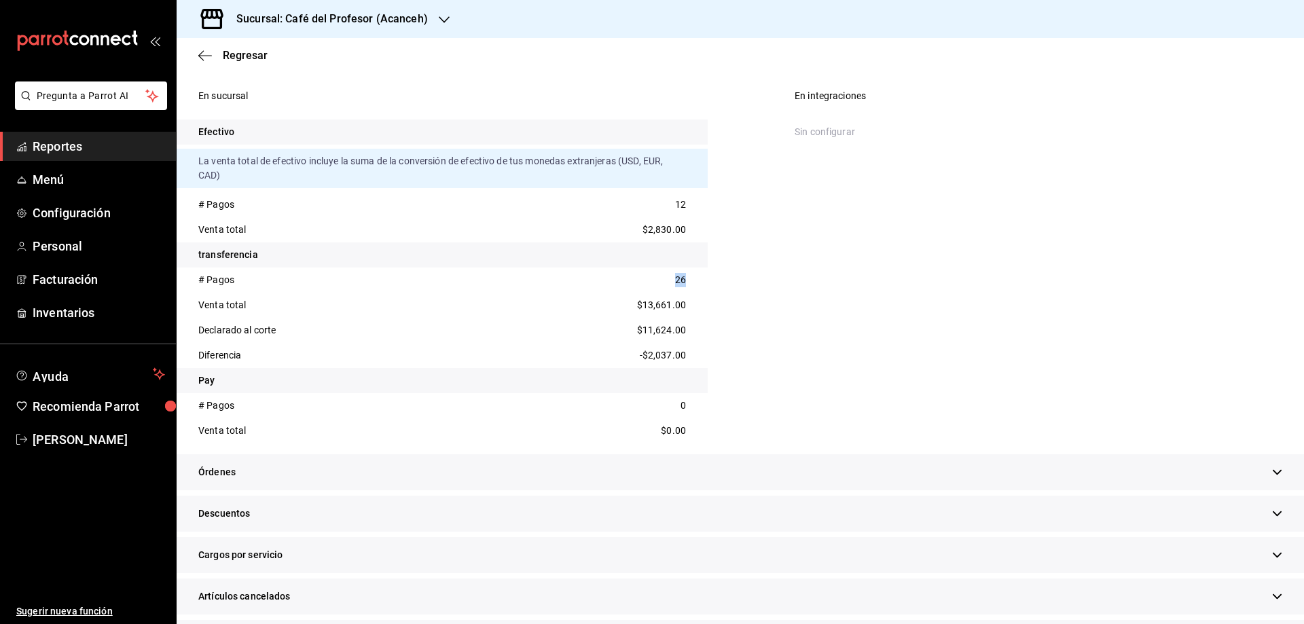
drag, startPoint x: 671, startPoint y: 280, endPoint x: 684, endPoint y: 278, distance: 13.1
click at [684, 278] on div "# Pagos 26" at bounding box center [442, 280] width 531 height 25
click at [595, 376] on div "Pay" at bounding box center [442, 380] width 531 height 25
click at [568, 359] on div "Diferencia -$2,037.00" at bounding box center [442, 355] width 531 height 25
click at [220, 203] on div "# Pagos" at bounding box center [216, 205] width 36 height 14
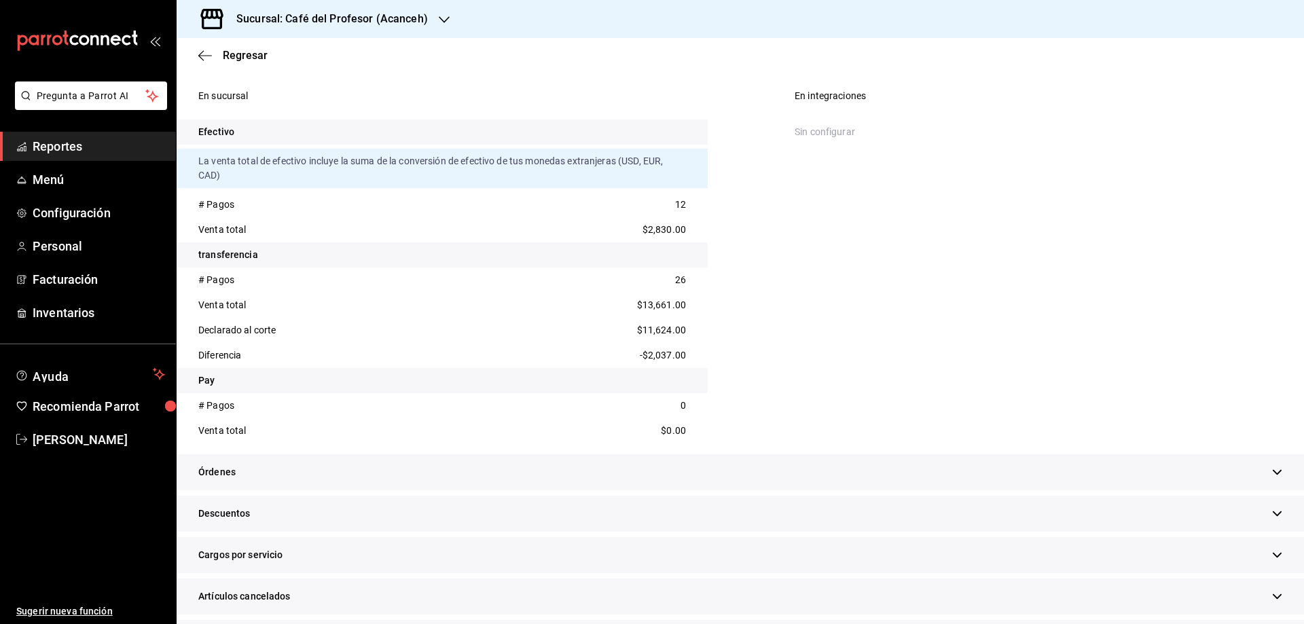
scroll to position [294, 0]
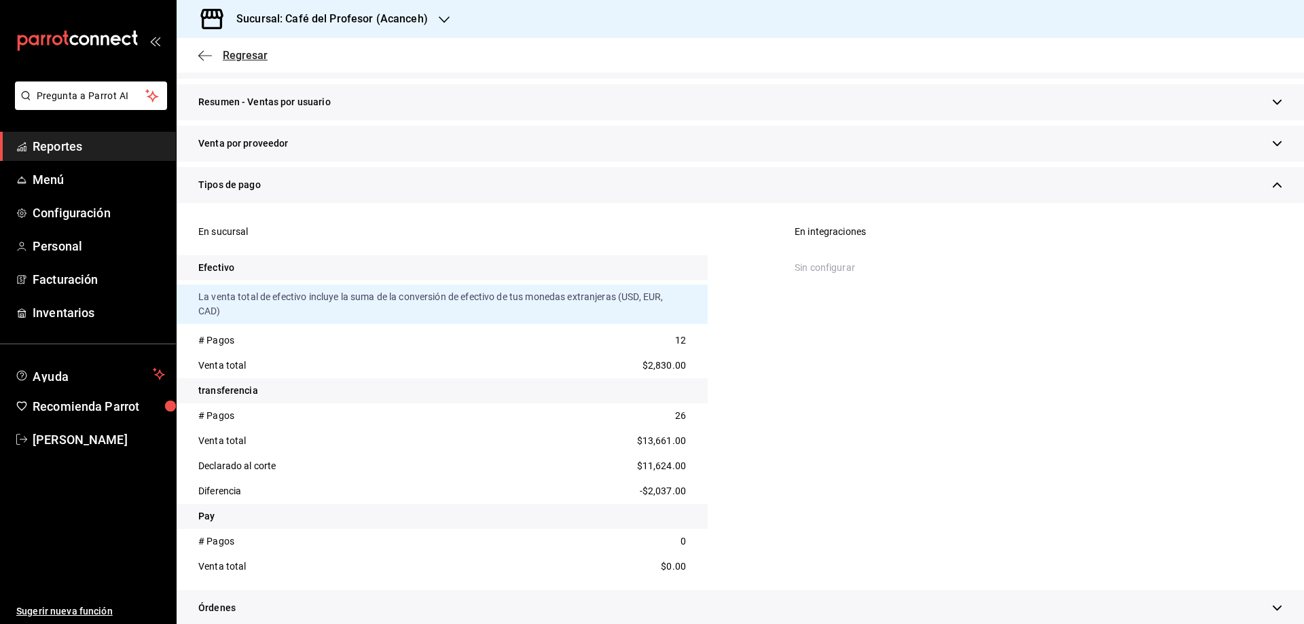
click at [230, 55] on span "Regresar" at bounding box center [245, 55] width 45 height 13
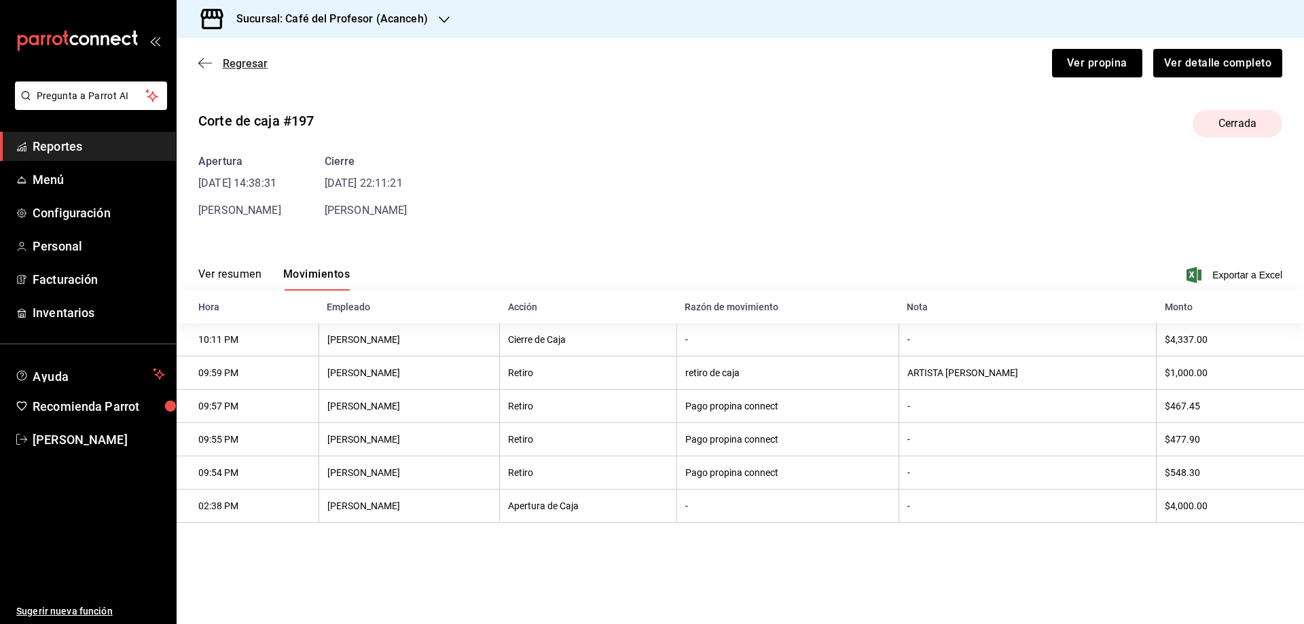
click at [249, 61] on span "Regresar" at bounding box center [245, 63] width 45 height 13
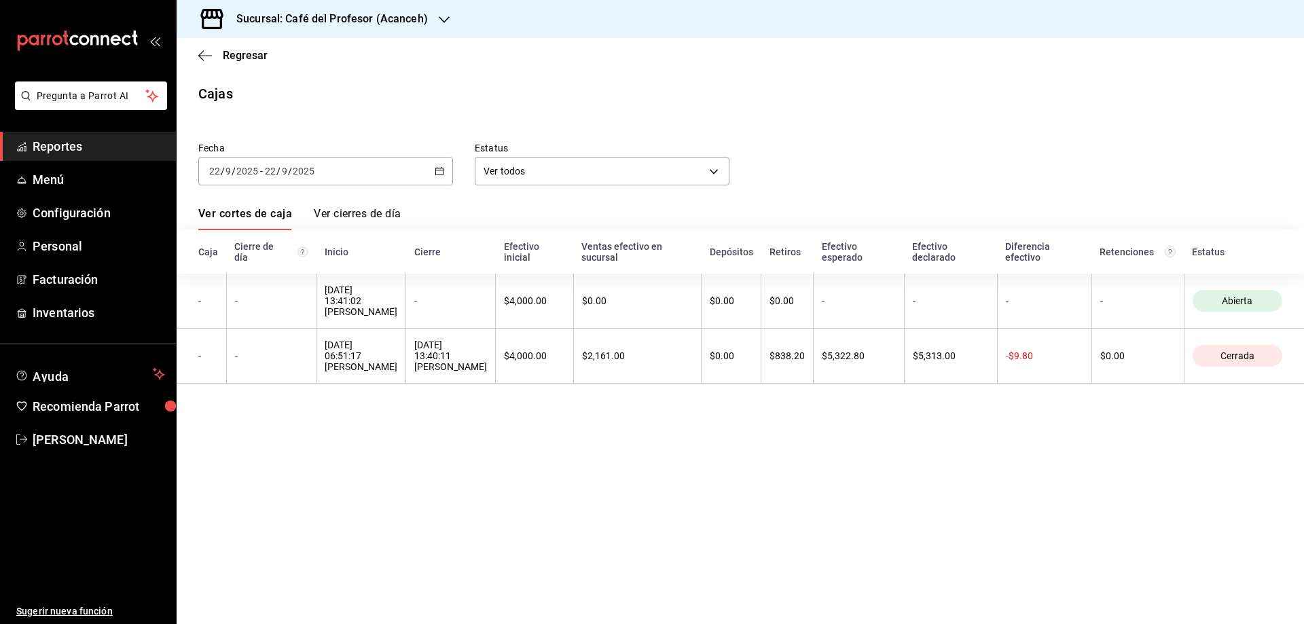
click at [249, 62] on div "Regresar" at bounding box center [740, 55] width 1127 height 35
click at [201, 58] on icon "button" at bounding box center [200, 55] width 5 height 10
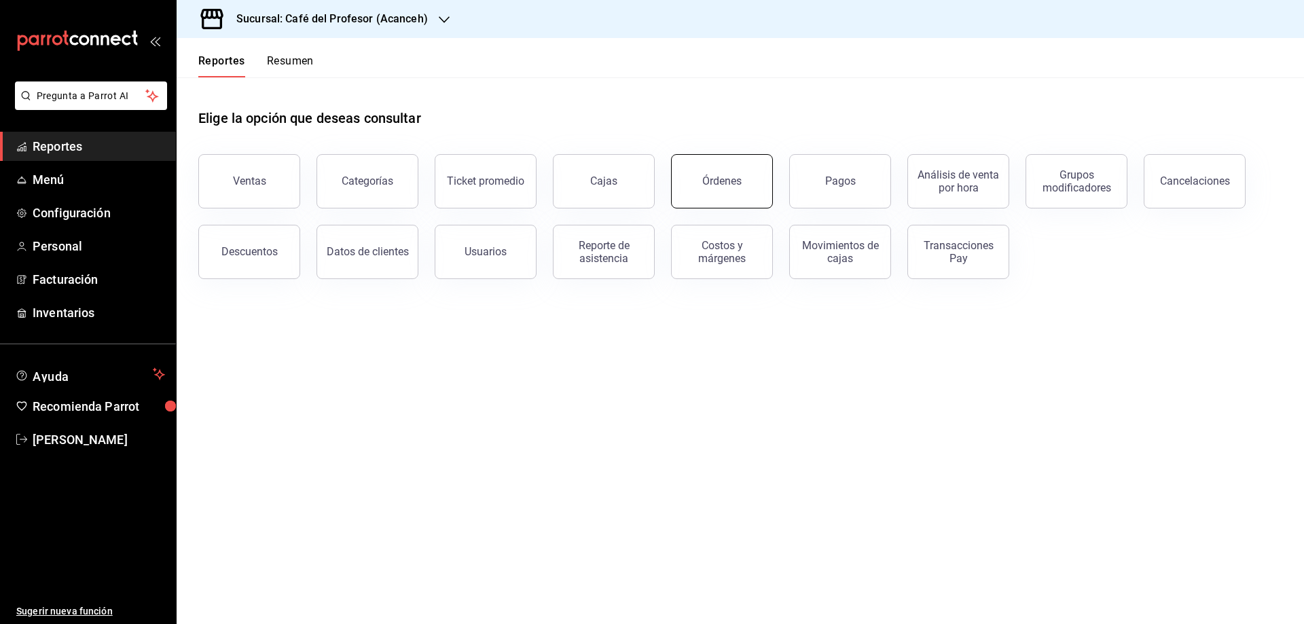
click at [731, 167] on button "Órdenes" at bounding box center [722, 181] width 102 height 54
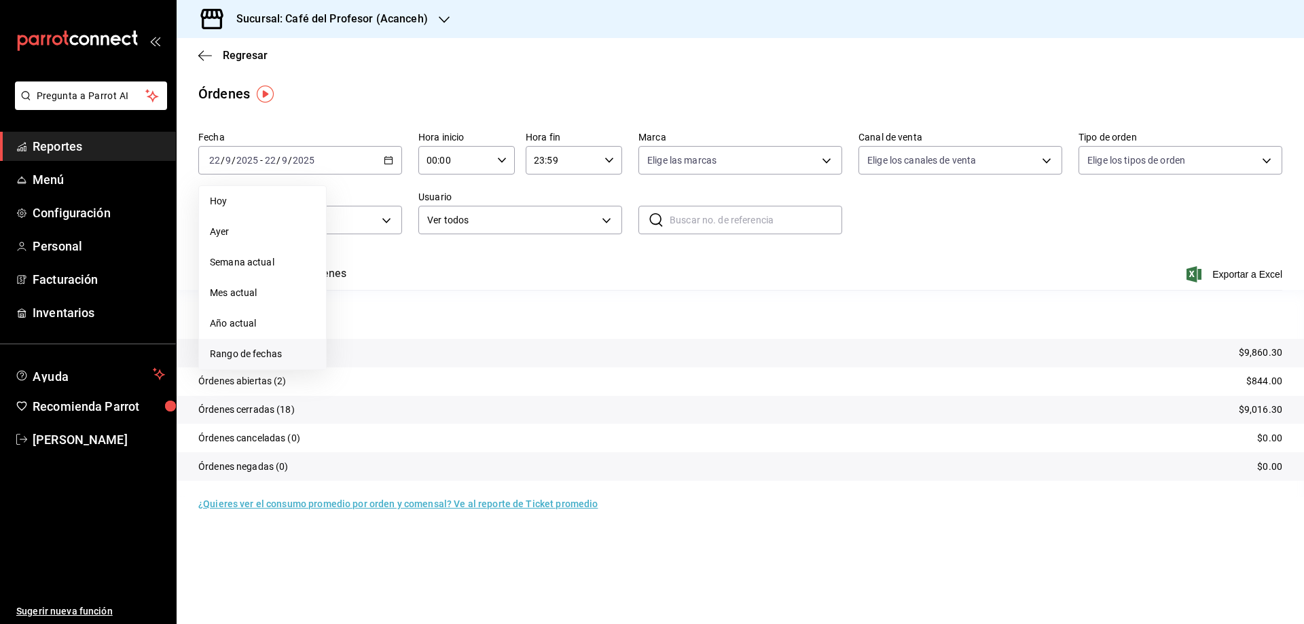
click at [261, 355] on span "Rango de fechas" at bounding box center [262, 354] width 105 height 14
click at [481, 303] on button "20" at bounding box center [475, 310] width 24 height 24
click at [235, 54] on span "Regresar" at bounding box center [245, 55] width 45 height 13
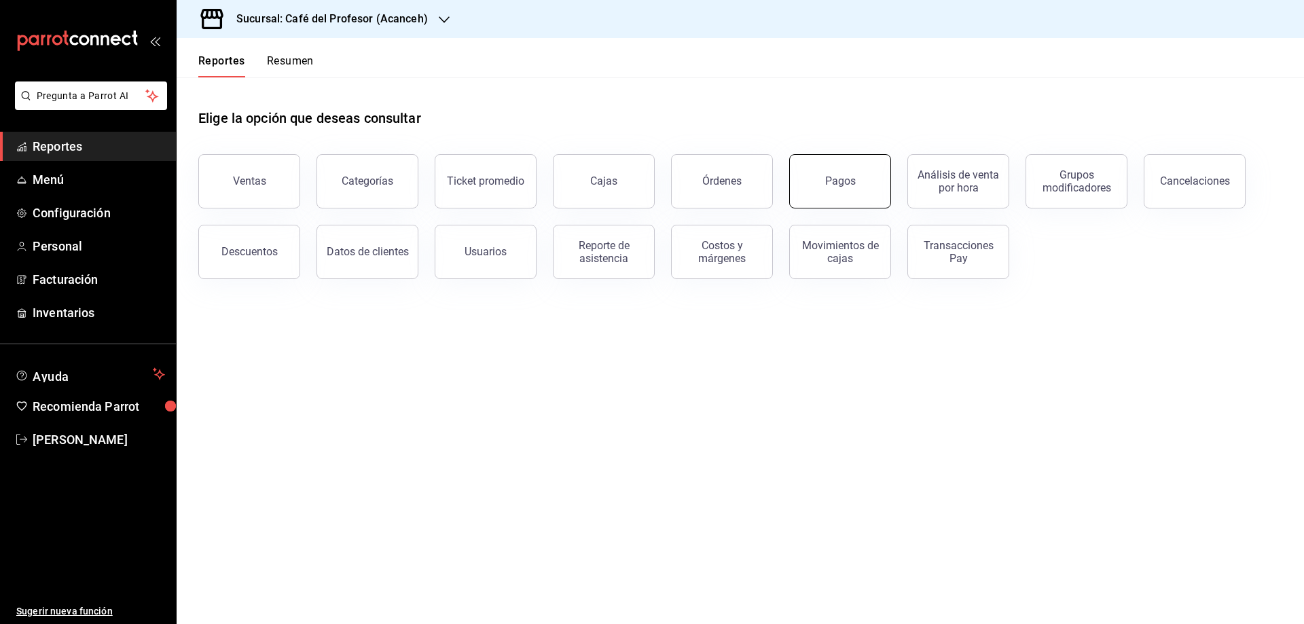
click at [830, 177] on div "Pagos" at bounding box center [840, 181] width 31 height 13
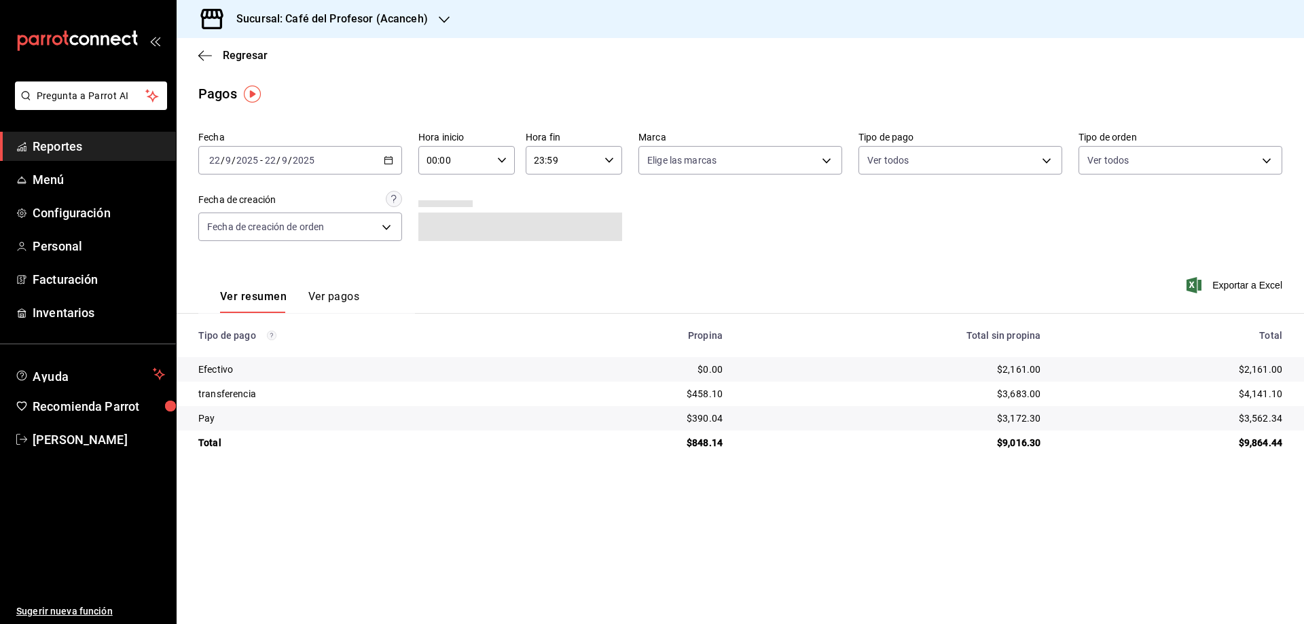
click at [383, 161] on div "[DATE] [DATE] - [DATE] [DATE]" at bounding box center [300, 160] width 204 height 29
click at [217, 348] on span "Rango de fechas" at bounding box center [262, 354] width 105 height 14
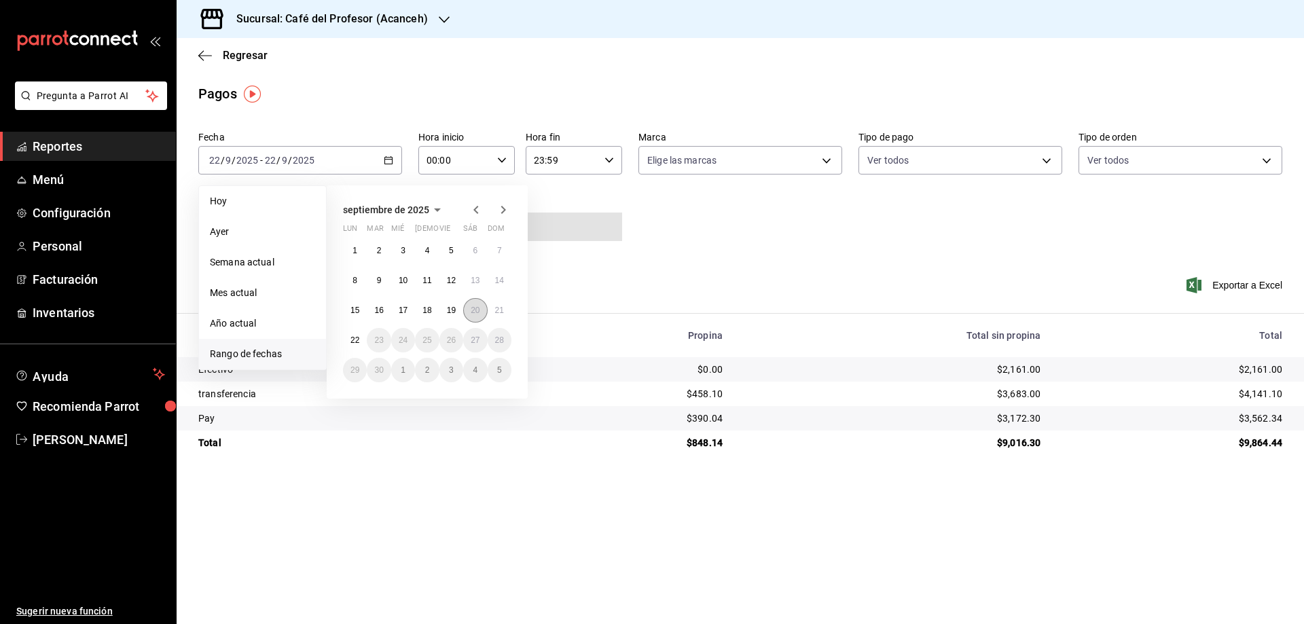
click at [477, 310] on abbr "20" at bounding box center [475, 311] width 9 height 10
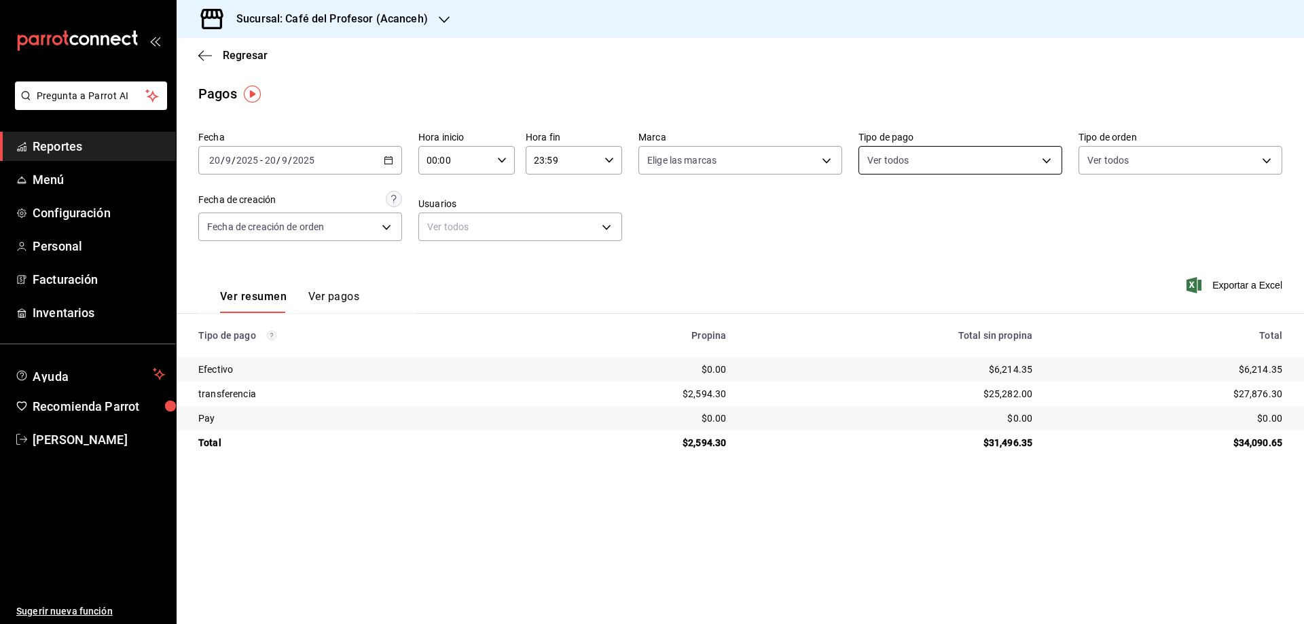
click at [977, 165] on body "Pregunta a Parrot AI Reportes Menú Configuración Personal Facturación Inventari…" at bounding box center [652, 312] width 1304 height 624
click at [932, 284] on span "transferencia" at bounding box center [976, 289] width 160 height 14
type input "12a9603a-d79d-40ed-be3c-0080d7b5201f"
checkbox input "true"
click at [338, 299] on div at bounding box center [652, 312] width 1304 height 624
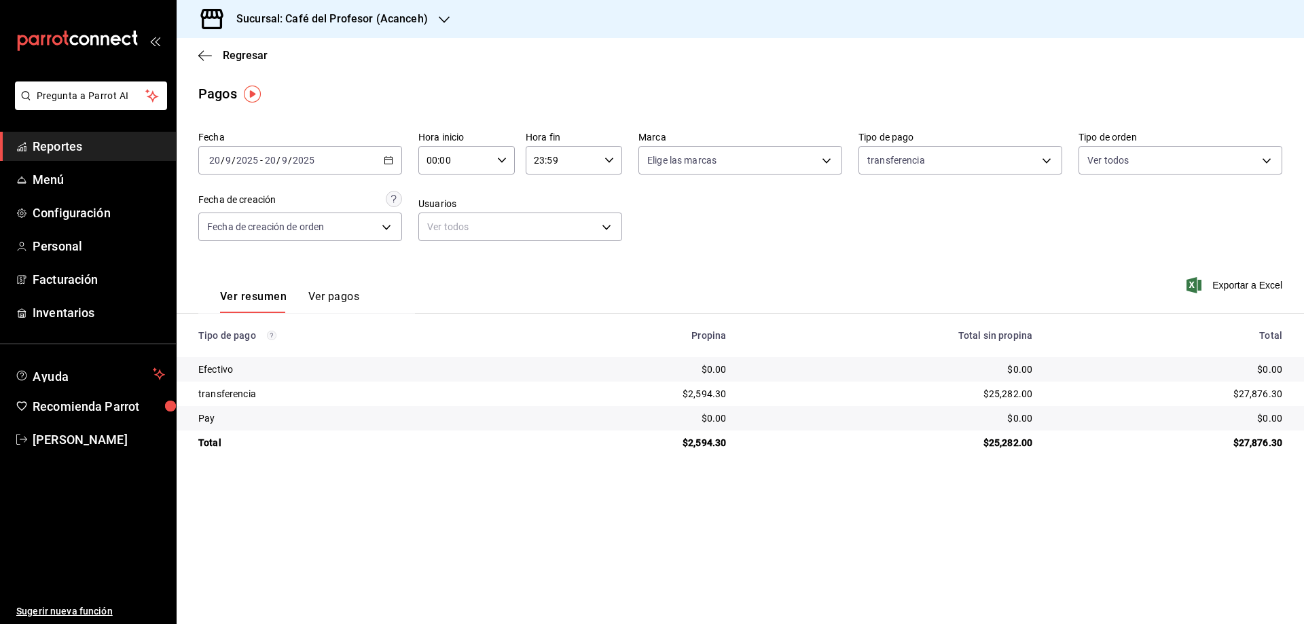
click at [338, 299] on button "Ver pagos" at bounding box center [333, 301] width 51 height 23
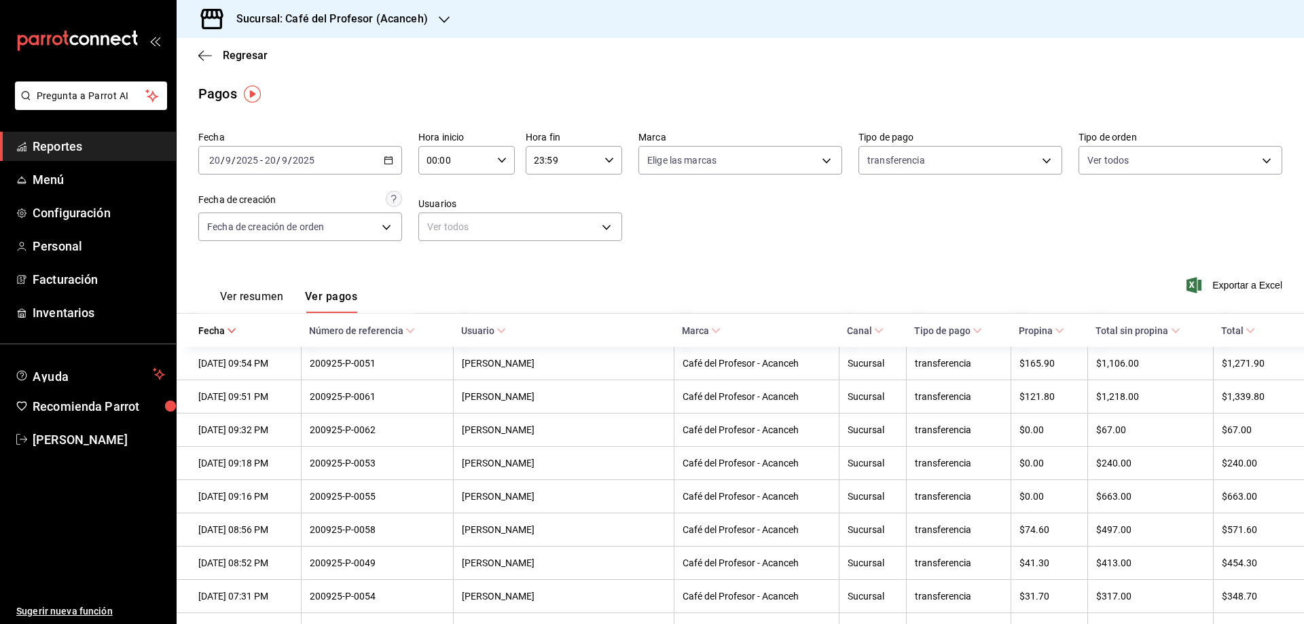
click at [498, 161] on \(Stroke\) "button" at bounding box center [502, 160] width 8 height 5
click at [437, 242] on span "02" at bounding box center [440, 237] width 26 height 11
click at [484, 208] on span "38" at bounding box center [488, 211] width 26 height 11
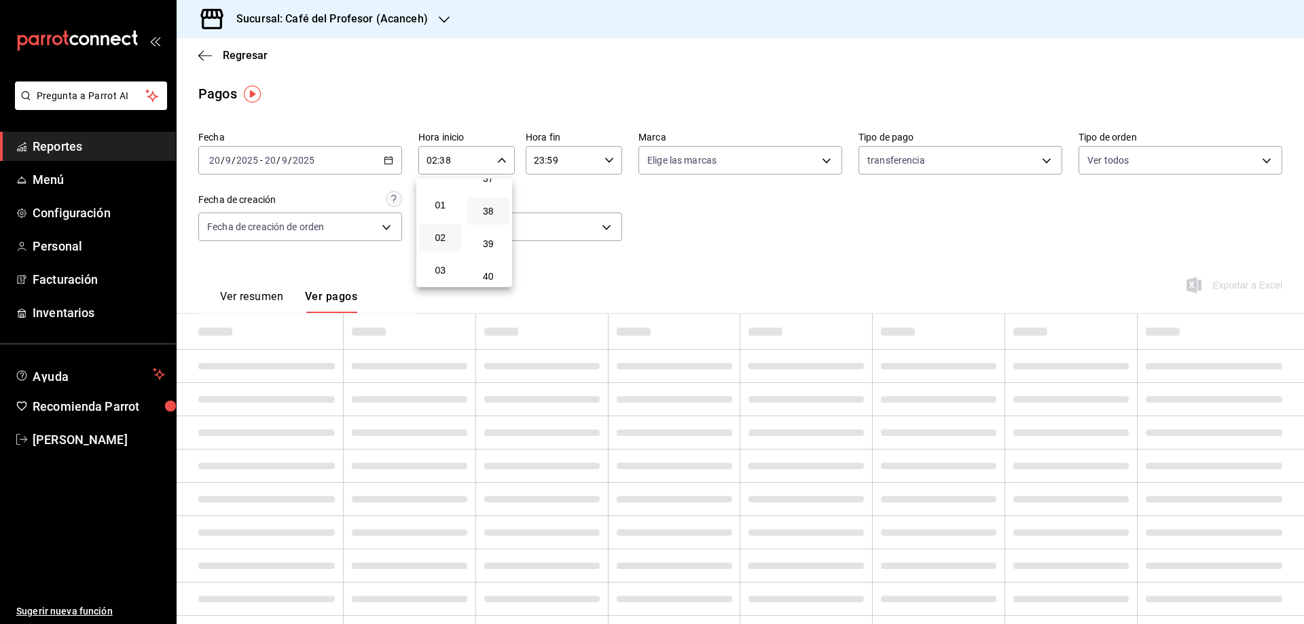
click at [601, 158] on div at bounding box center [652, 312] width 1304 height 624
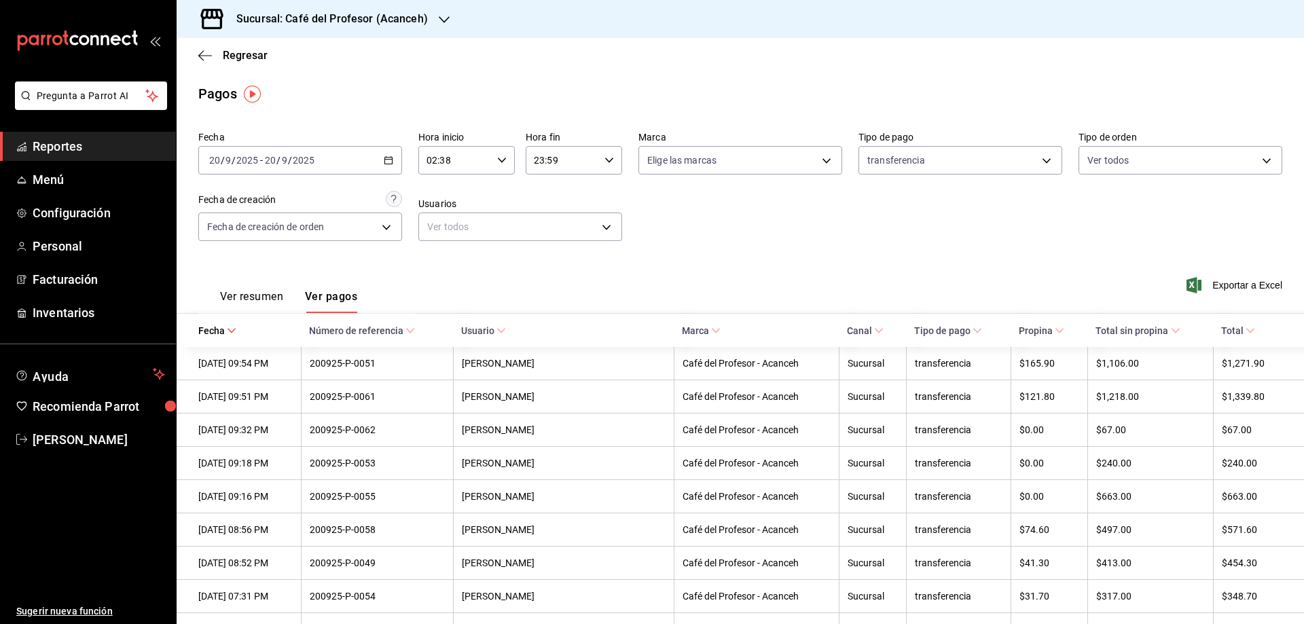
click at [503, 161] on icon "button" at bounding box center [502, 161] width 10 height 10
click at [554, 264] on div at bounding box center [652, 312] width 1304 height 624
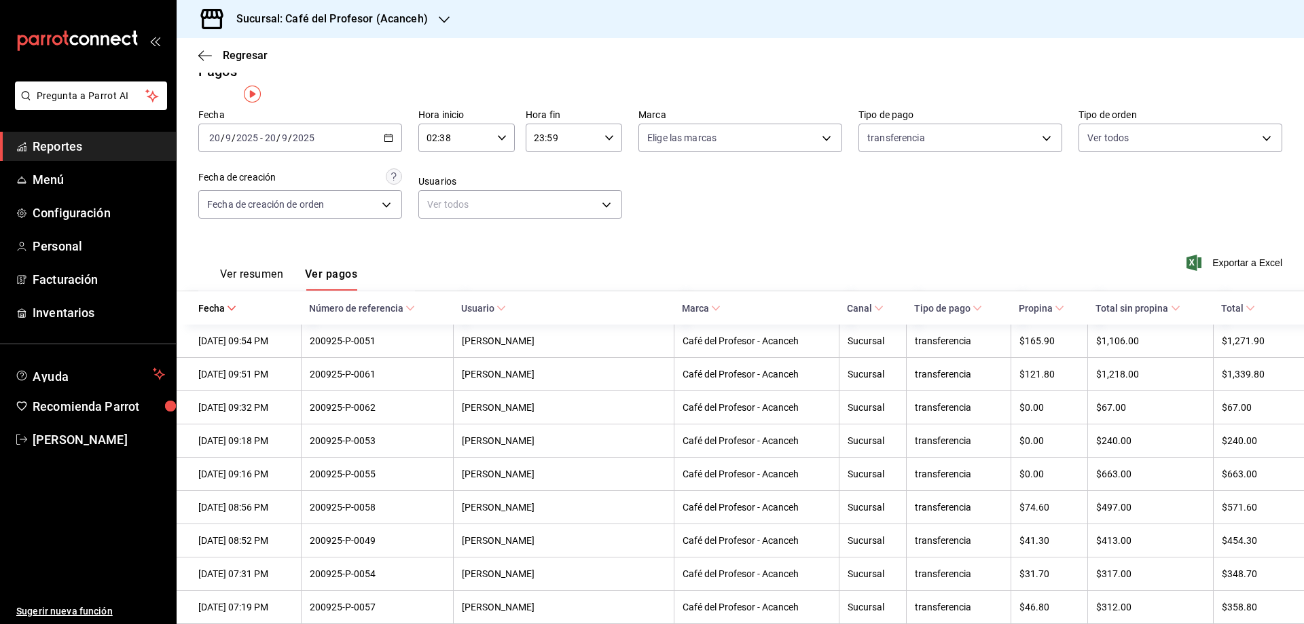
scroll to position [0, 0]
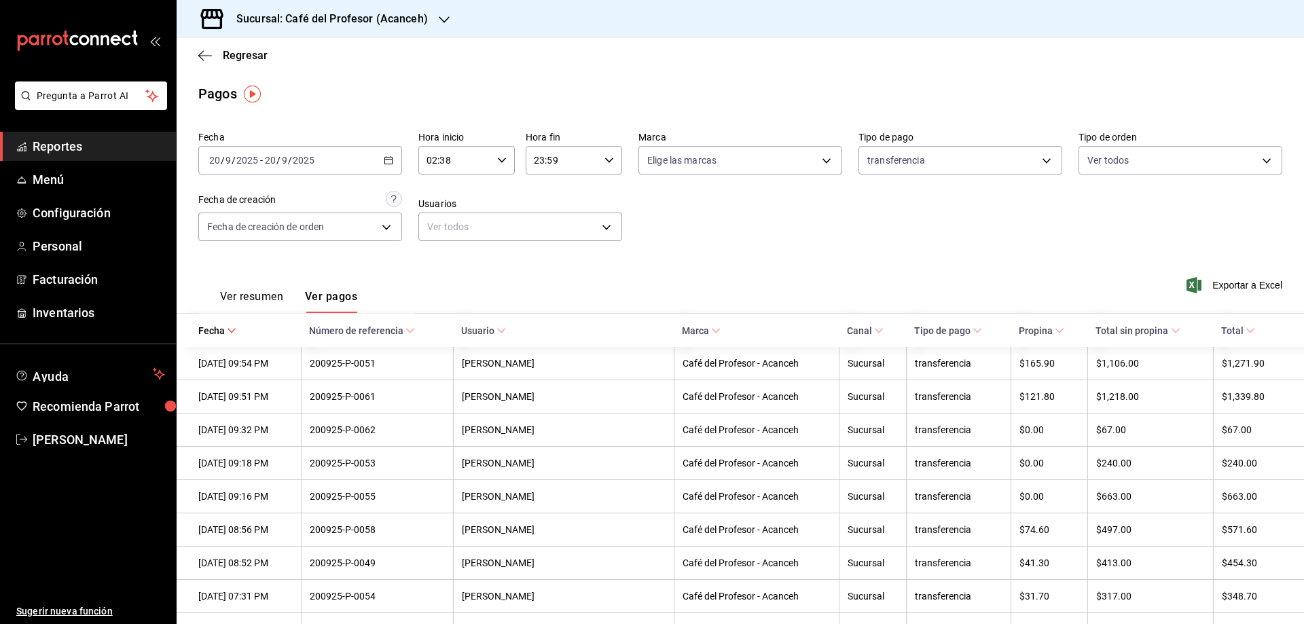
click at [497, 158] on icon "button" at bounding box center [502, 161] width 10 height 10
click at [434, 244] on span "14" at bounding box center [440, 246] width 26 height 11
type input "14:38"
click at [483, 191] on span "38" at bounding box center [488, 194] width 26 height 11
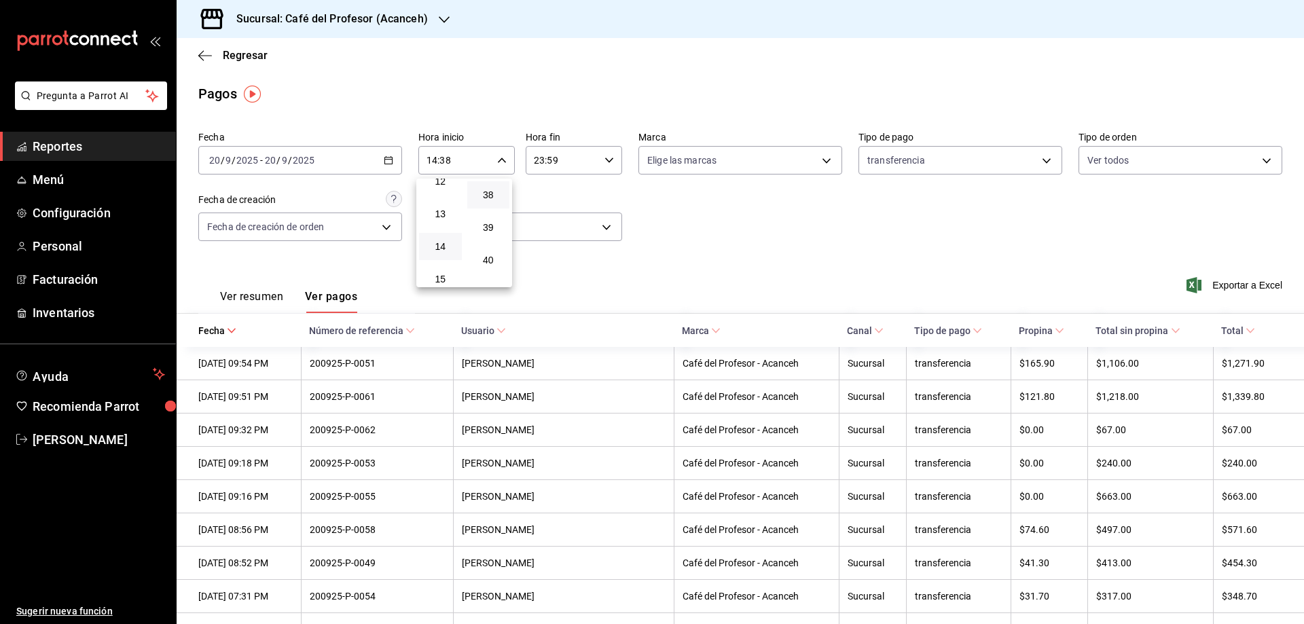
click at [549, 262] on div at bounding box center [652, 312] width 1304 height 624
click at [241, 293] on button "Ver resumen" at bounding box center [251, 301] width 63 height 23
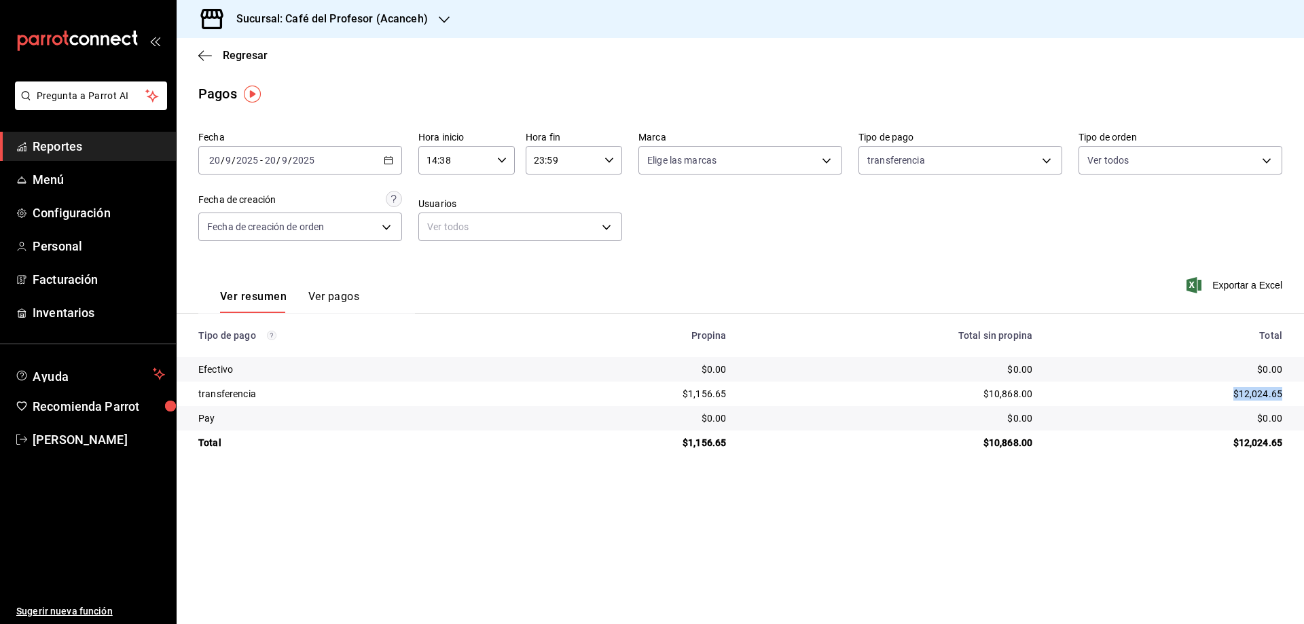
drag, startPoint x: 1230, startPoint y: 393, endPoint x: 1285, endPoint y: 401, distance: 55.6
click at [1285, 401] on td "$12,024.65" at bounding box center [1173, 394] width 261 height 24
click at [240, 300] on button "Ver resumen" at bounding box center [253, 301] width 67 height 23
click at [316, 299] on button "Ver pagos" at bounding box center [333, 301] width 51 height 23
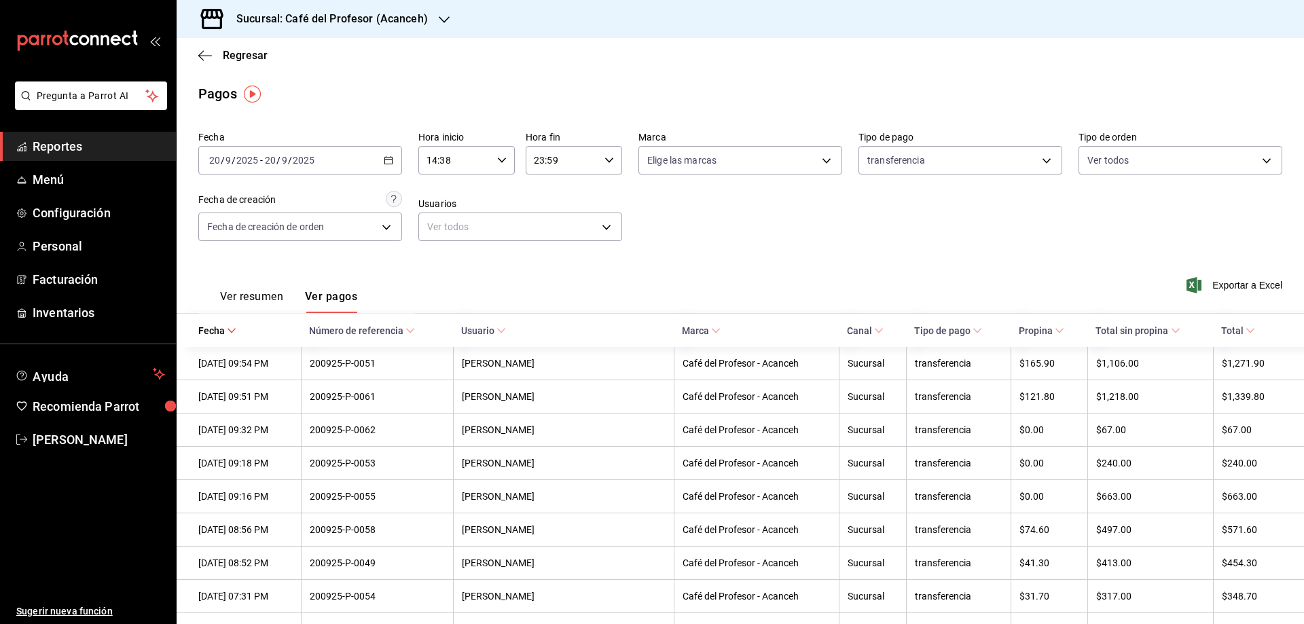
click at [263, 295] on button "Ver resumen" at bounding box center [251, 301] width 63 height 23
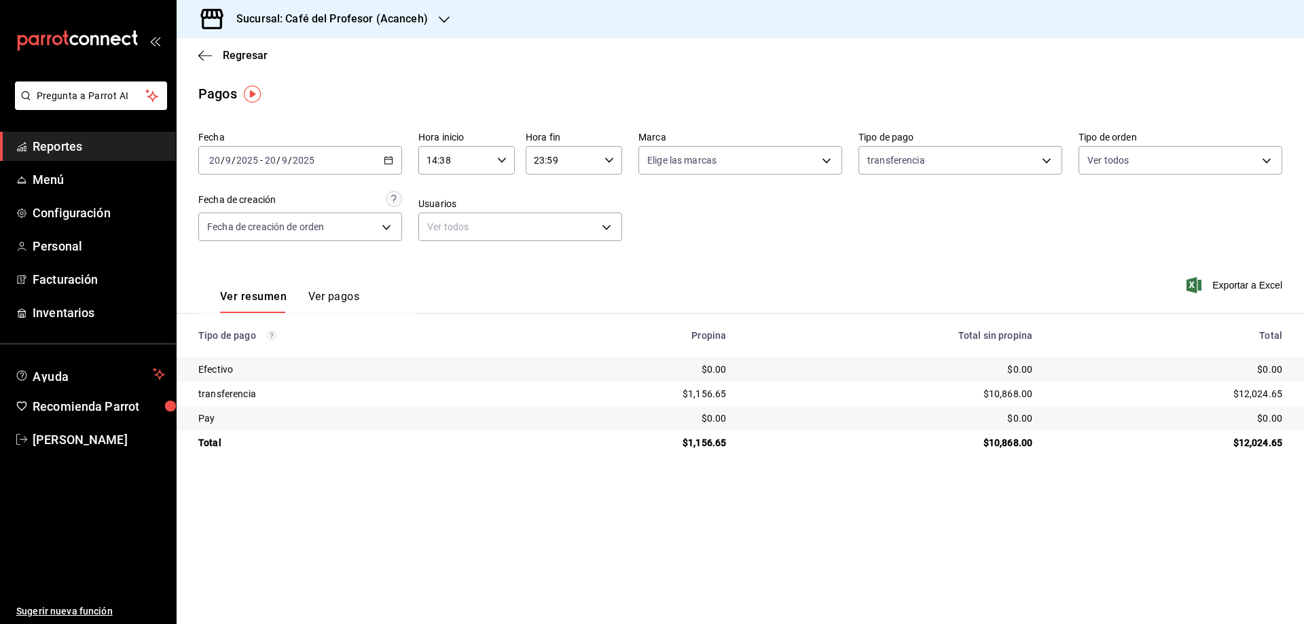
click at [344, 300] on button "Ver pagos" at bounding box center [333, 301] width 51 height 23
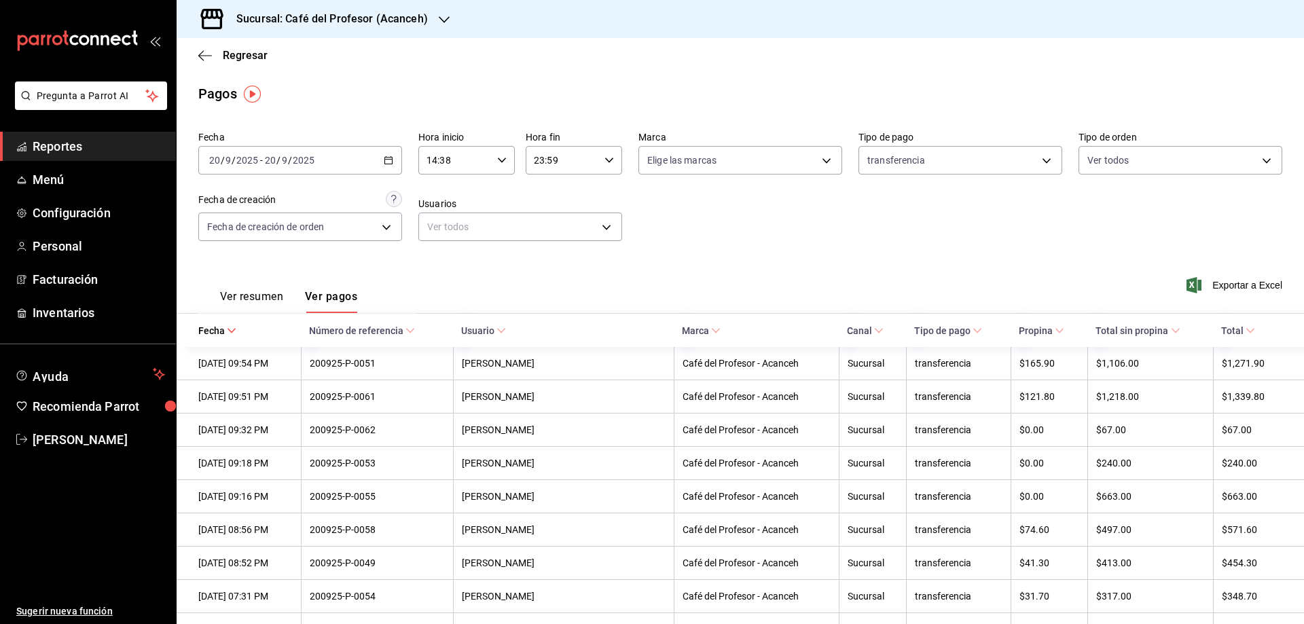
scroll to position [46, 0]
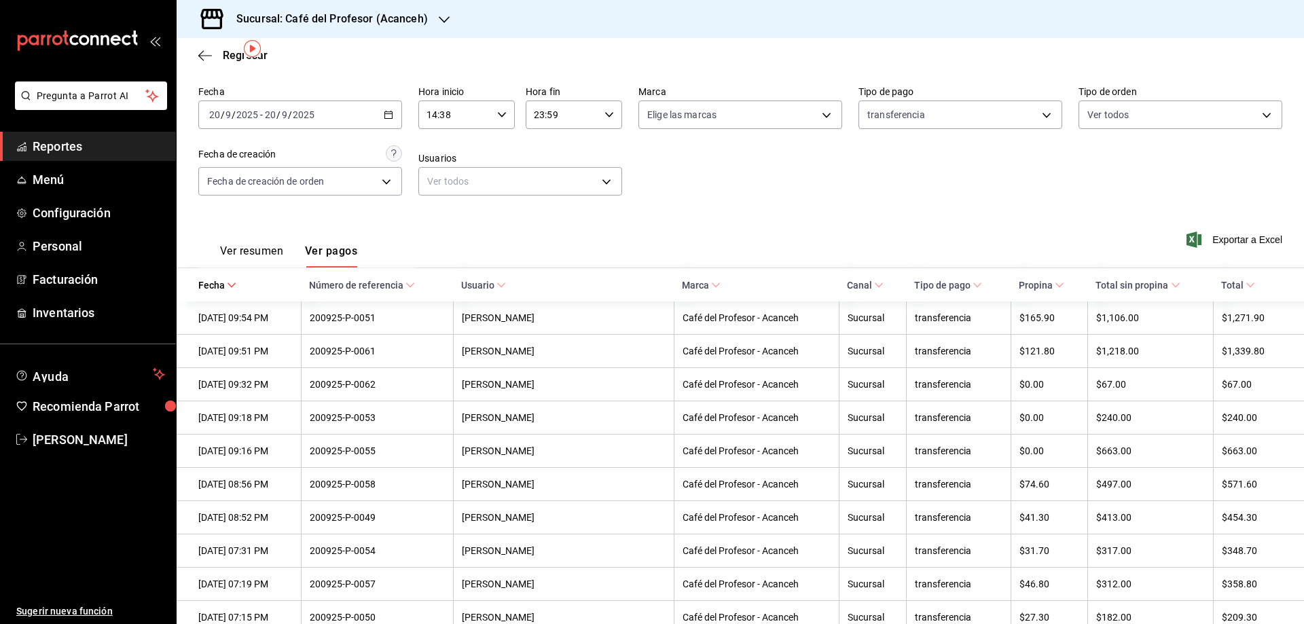
click at [266, 257] on button "Ver resumen" at bounding box center [251, 255] width 63 height 23
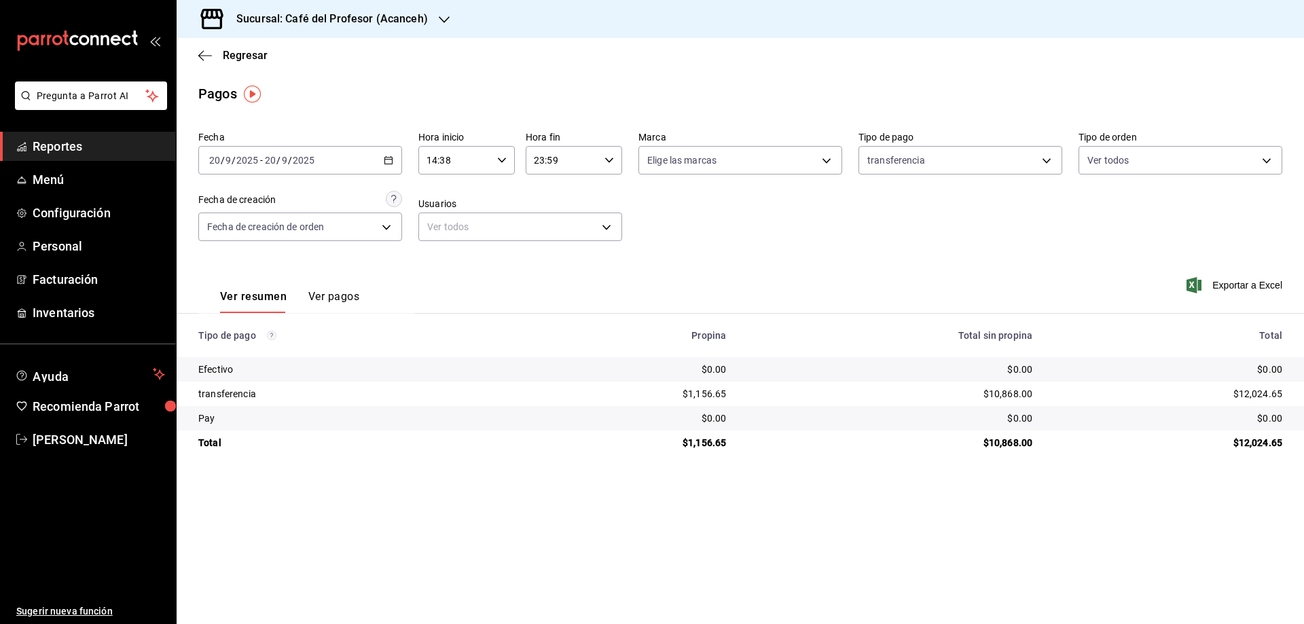
click at [330, 294] on button "Ver pagos" at bounding box center [333, 301] width 51 height 23
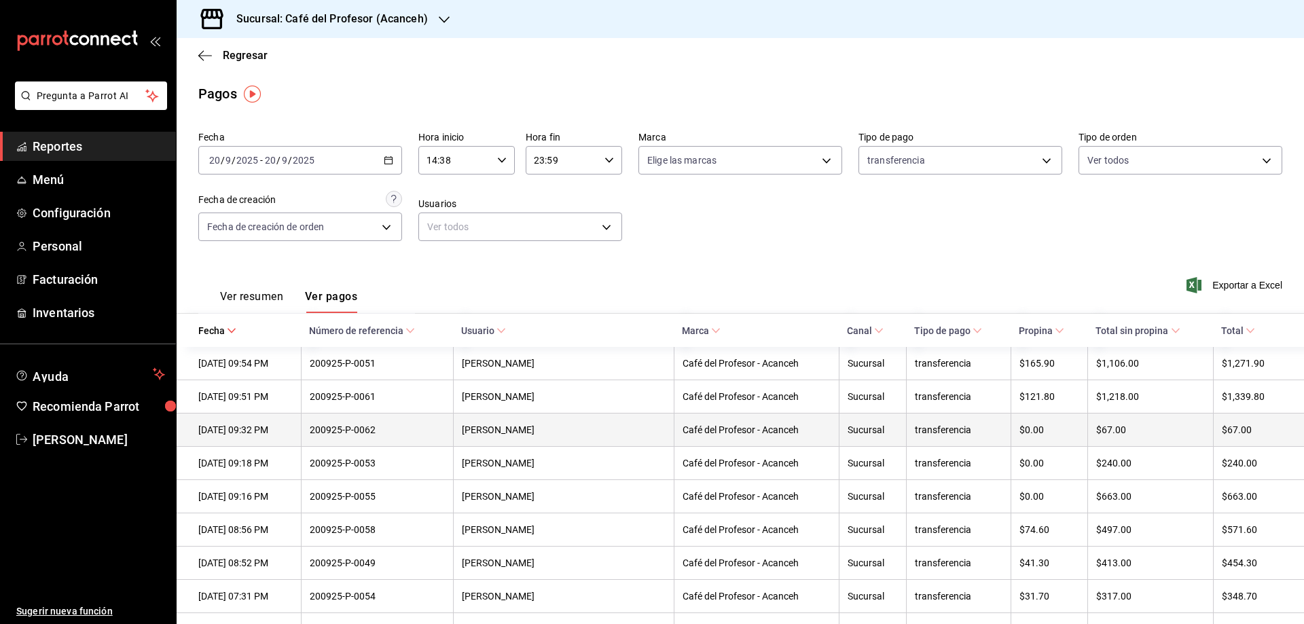
scroll to position [68, 0]
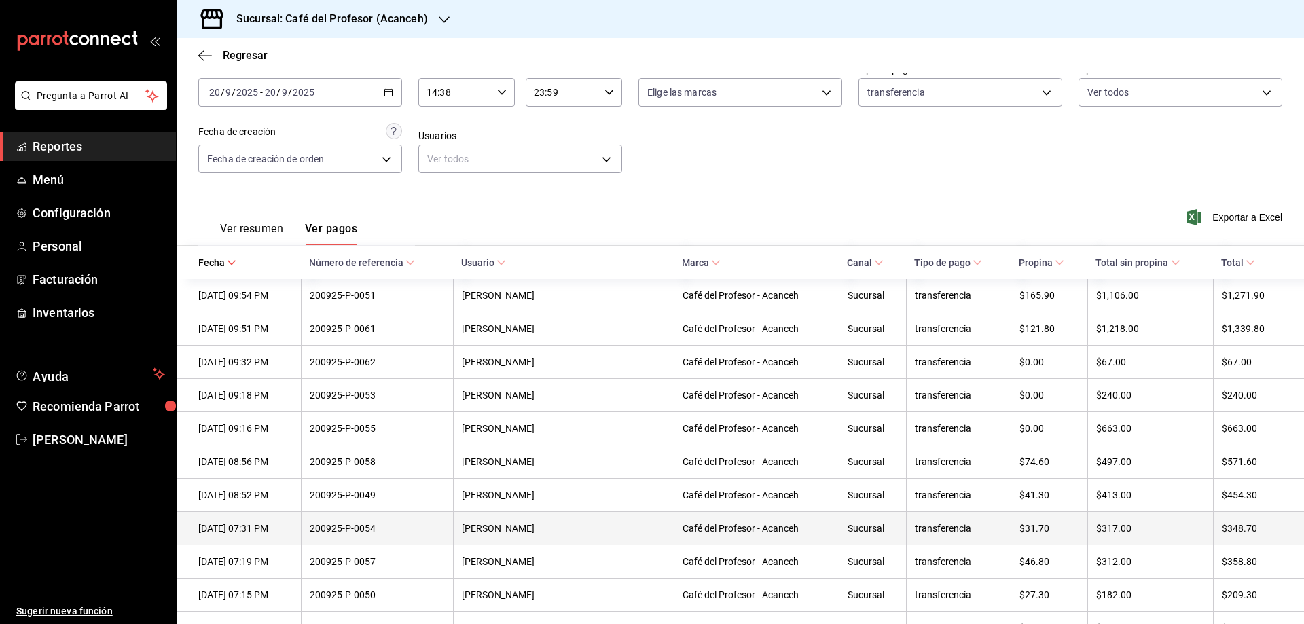
click at [274, 532] on div "[DATE] 07:31 PM" at bounding box center [245, 528] width 94 height 11
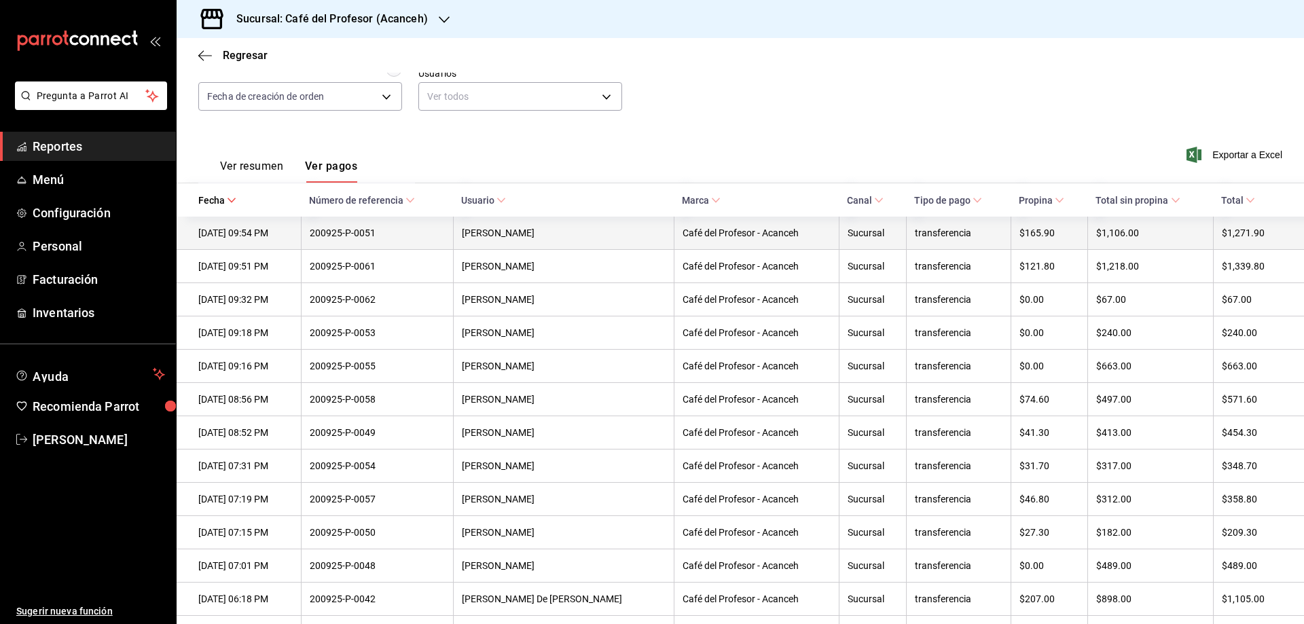
scroll to position [107, 0]
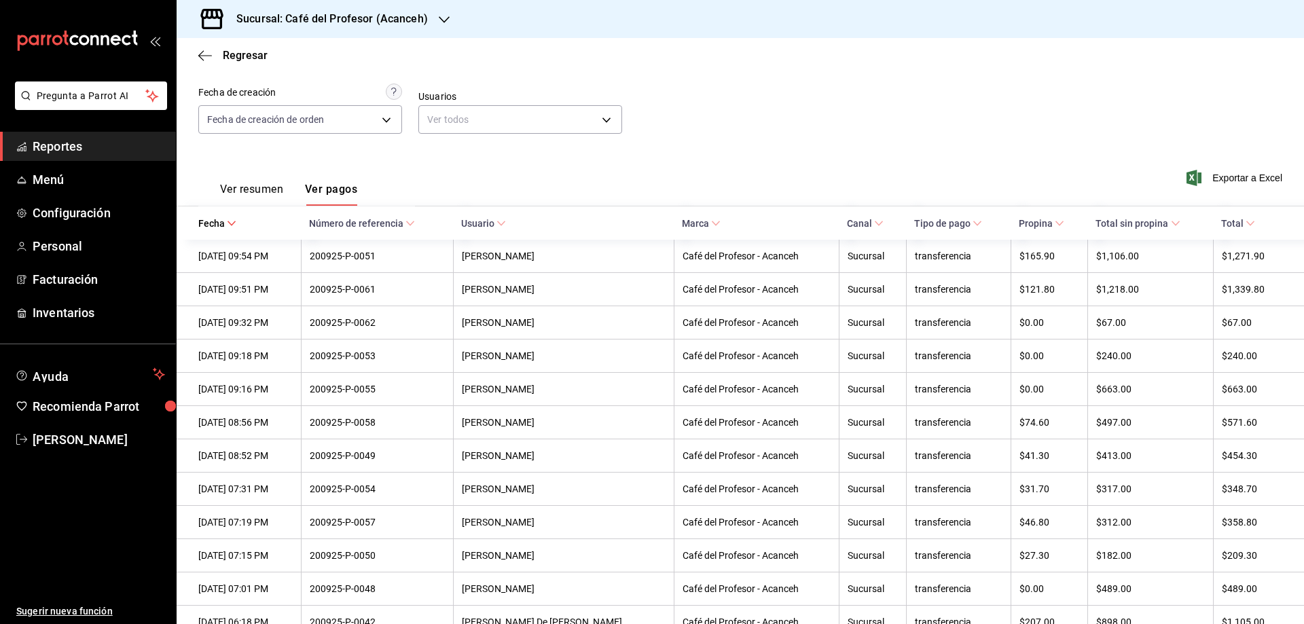
click at [242, 189] on button "Ver resumen" at bounding box center [251, 194] width 63 height 23
